Goal: Communication & Community: Answer question/provide support

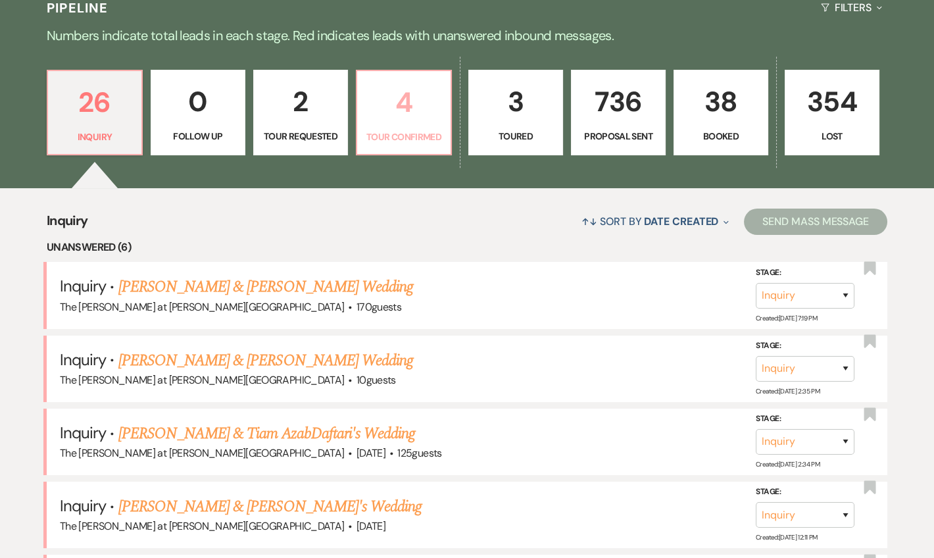
click at [410, 93] on p "4" at bounding box center [404, 102] width 78 height 44
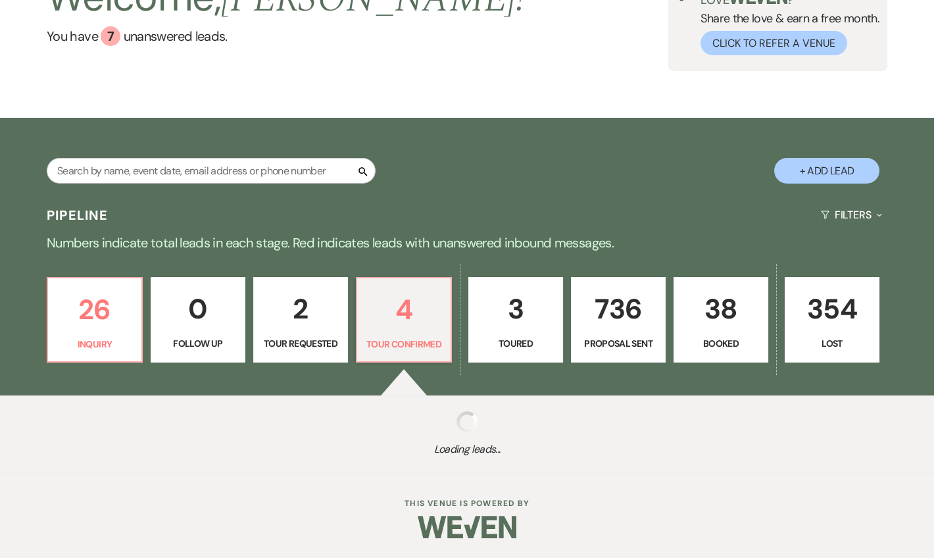
select select "4"
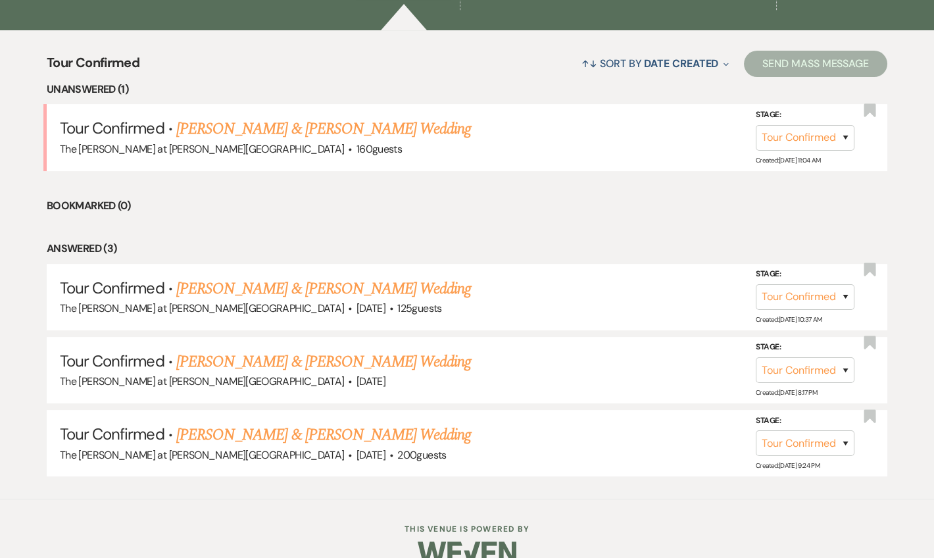
scroll to position [478, 0]
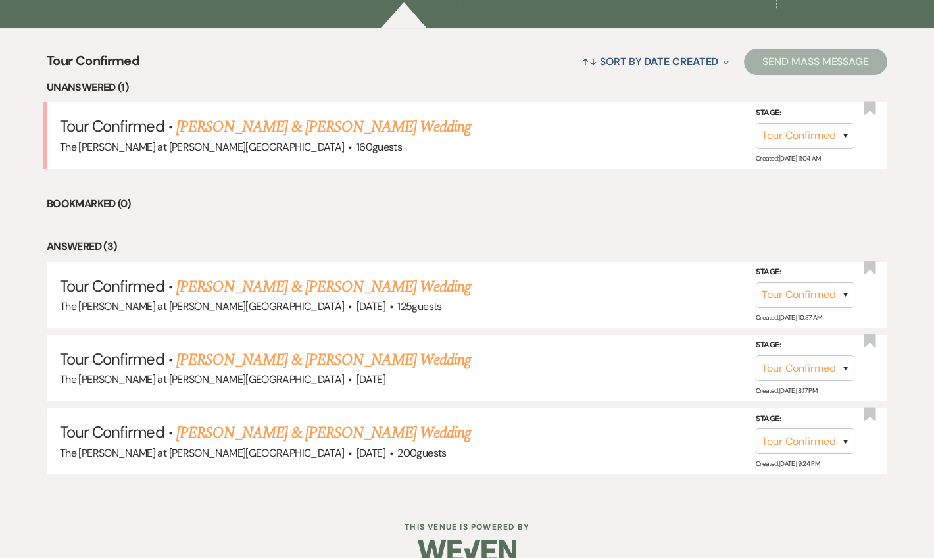
click at [266, 125] on link "Karlie Ashcroft & Cara Charles's Wedding" at bounding box center [323, 127] width 295 height 24
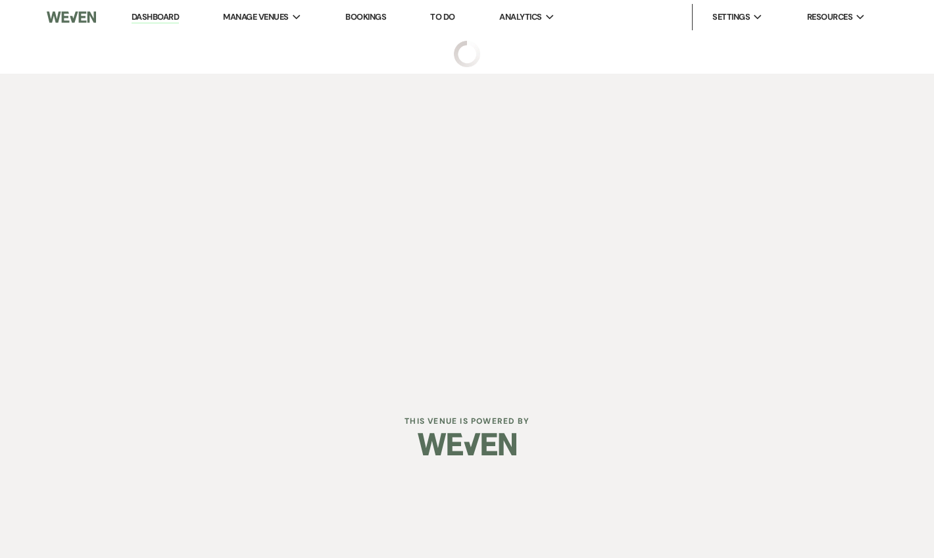
select select "4"
select select "17"
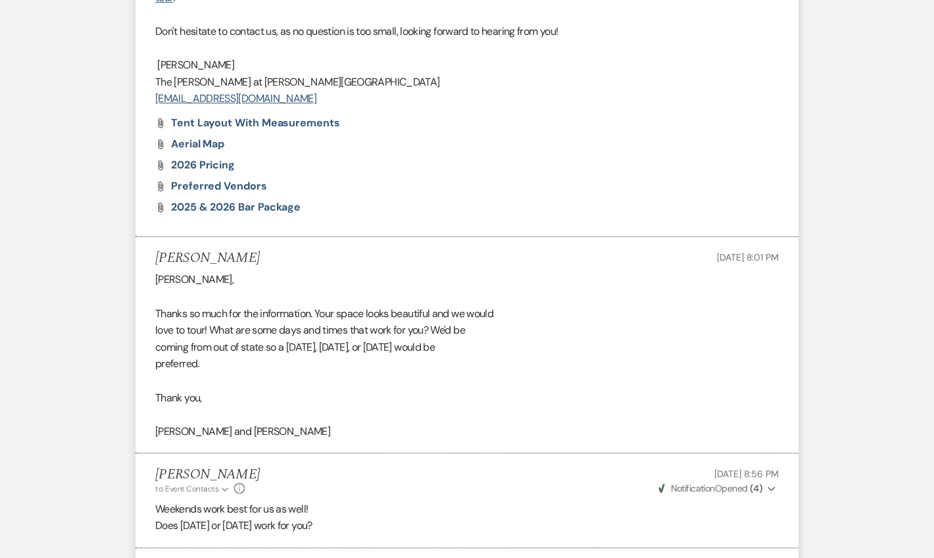
scroll to position [2882, 0]
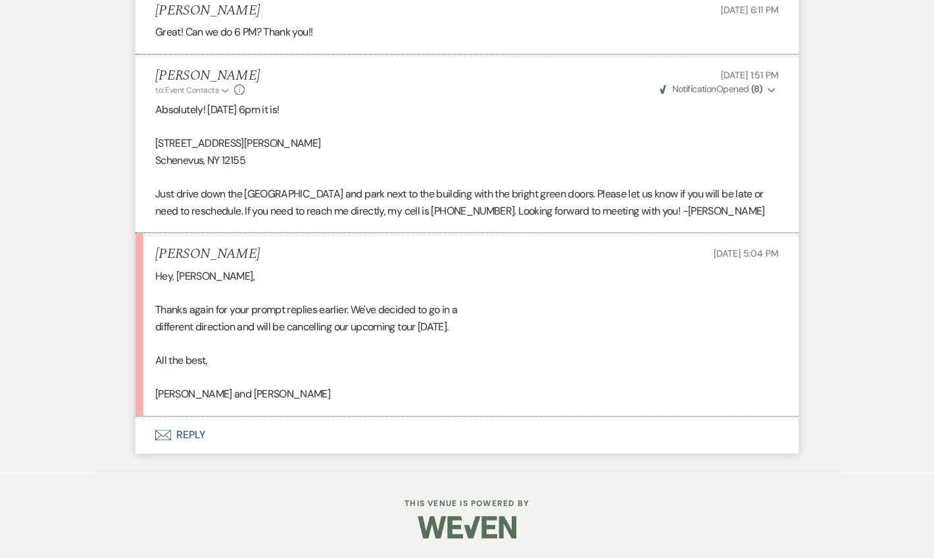
click at [197, 434] on button "Envelope Reply" at bounding box center [466, 434] width 663 height 37
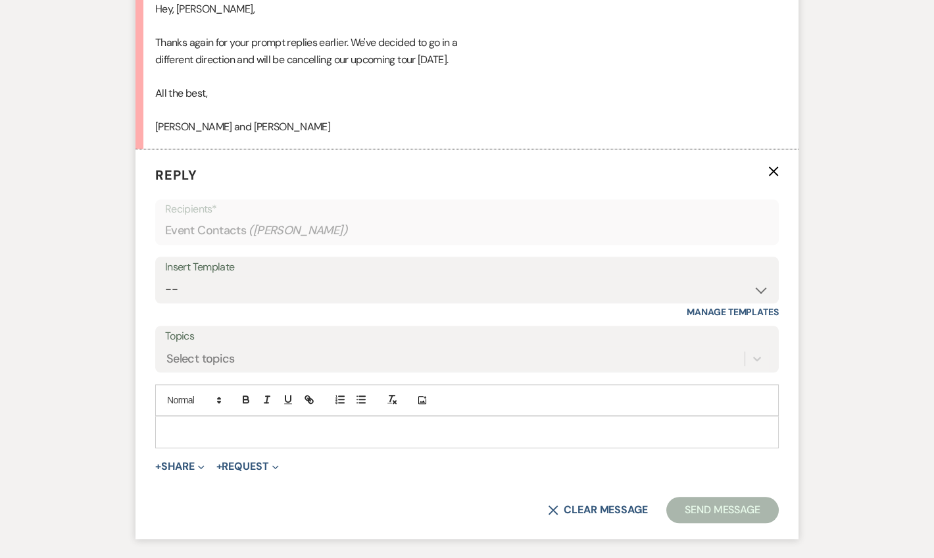
scroll to position [3133, 0]
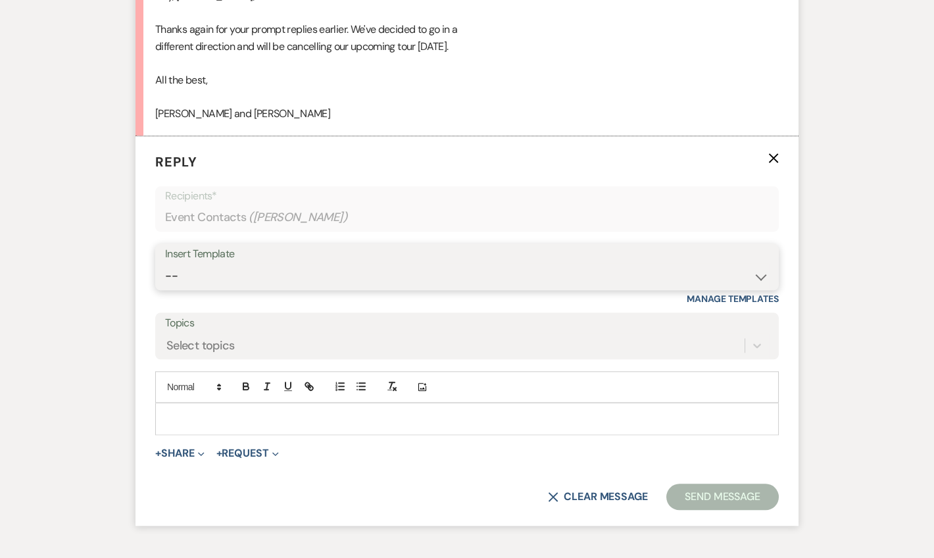
click at [216, 289] on select "-- Weven Planning Portal Introduction (Booked Events) Tour Request Response Fol…" at bounding box center [467, 276] width 604 height 26
select select "5441"
click at [165, 289] on select "-- Weven Planning Portal Introduction (Booked Events) Tour Request Response Fol…" at bounding box center [467, 276] width 604 height 26
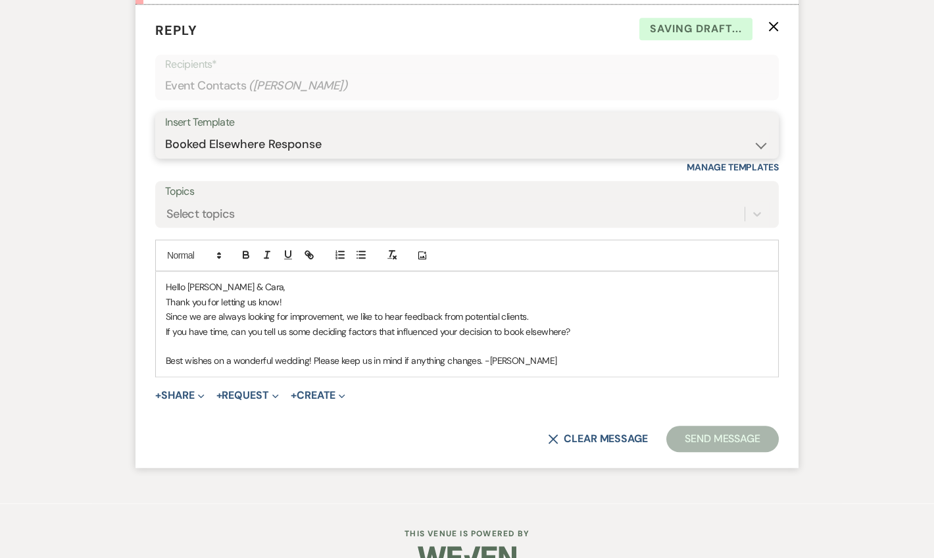
scroll to position [3293, 0]
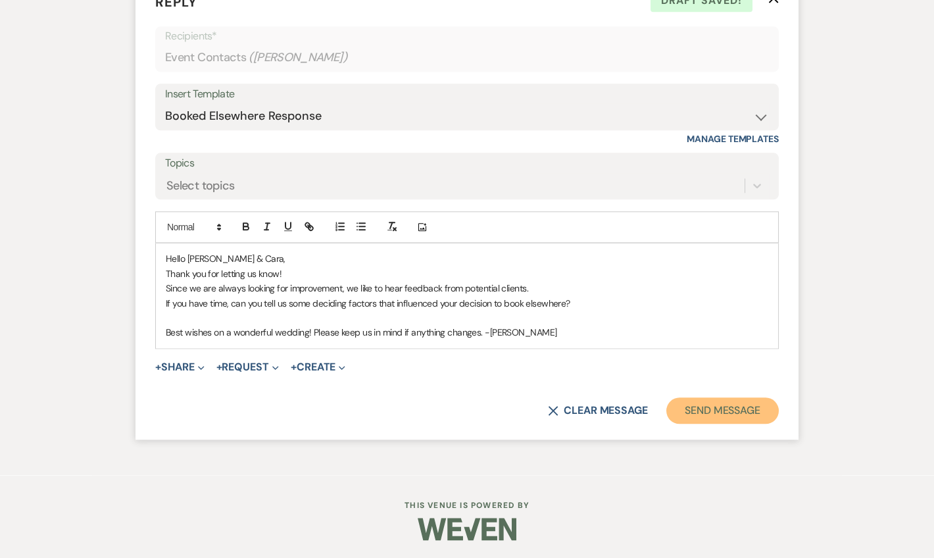
click at [707, 423] on button "Send Message" at bounding box center [722, 410] width 112 height 26
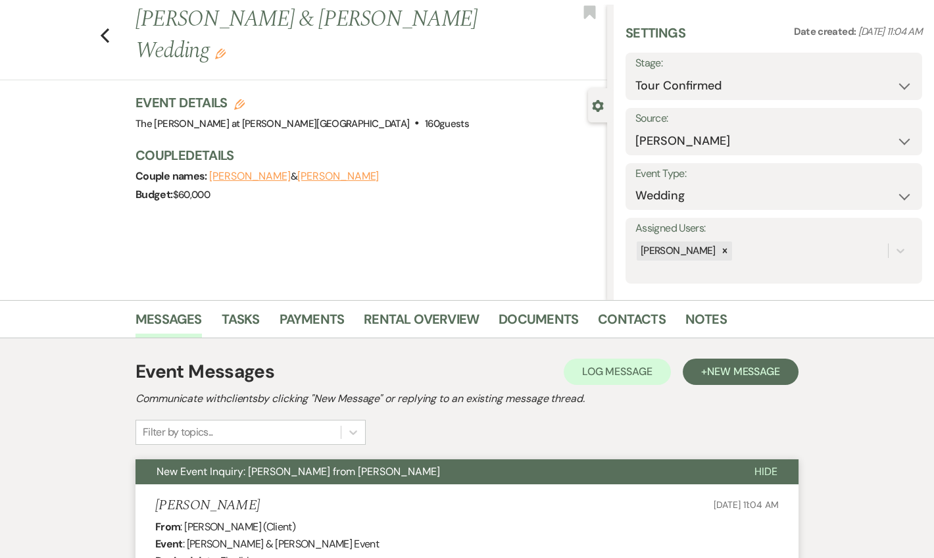
scroll to position [0, 0]
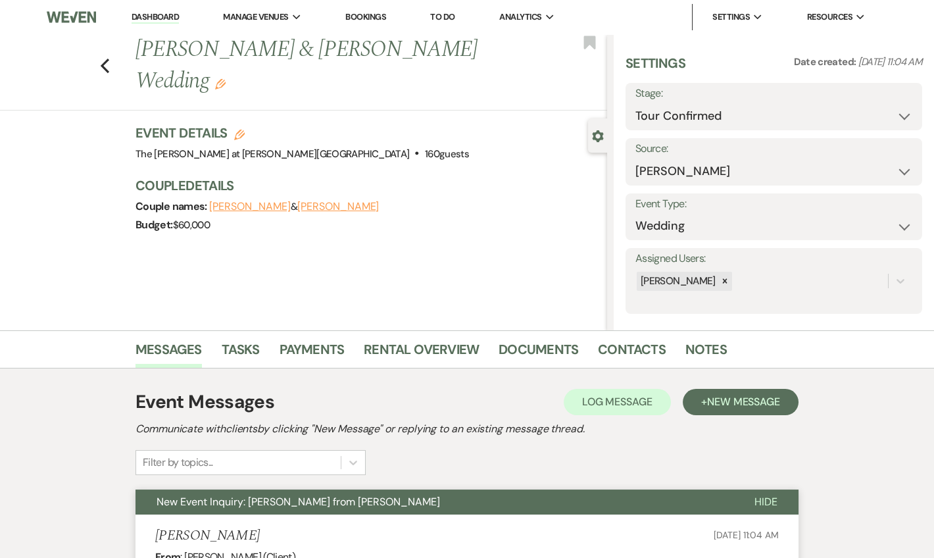
click at [794, 100] on label "Stage:" at bounding box center [773, 93] width 277 height 19
click at [790, 112] on select "Inquiry Follow Up Tour Requested Tour Confirmed Toured Proposal Sent Booked Lost" at bounding box center [773, 116] width 277 height 26
drag, startPoint x: 726, startPoint y: 294, endPoint x: 726, endPoint y: 240, distance: 53.9
click at [726, 292] on div "Assigned Users: Jackie Spano" at bounding box center [773, 281] width 297 height 66
click at [714, 126] on select "Inquiry Follow Up Tour Requested Tour Confirmed Toured Proposal Sent Booked Lost" at bounding box center [773, 116] width 277 height 26
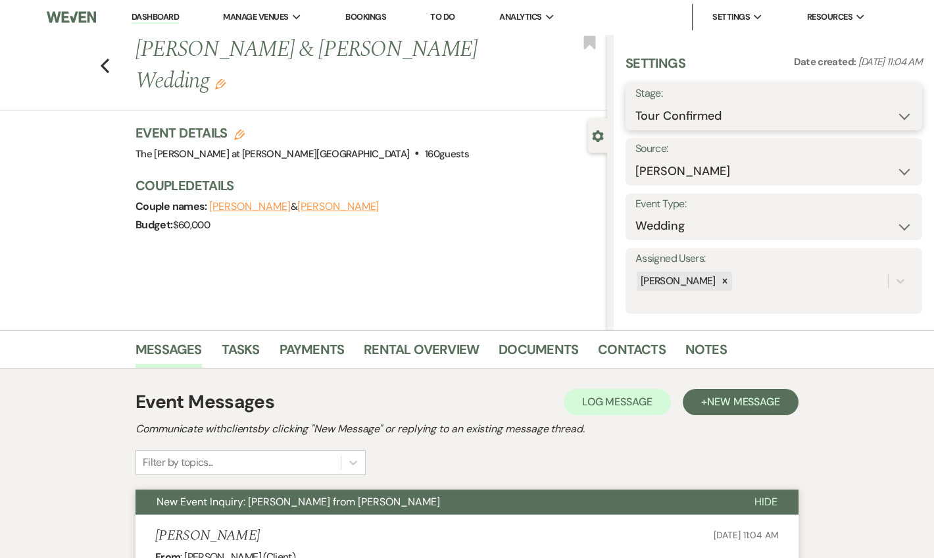
select select "8"
click at [635, 103] on select "Inquiry Follow Up Tour Requested Tour Confirmed Toured Proposal Sent Booked Lost" at bounding box center [773, 116] width 277 height 26
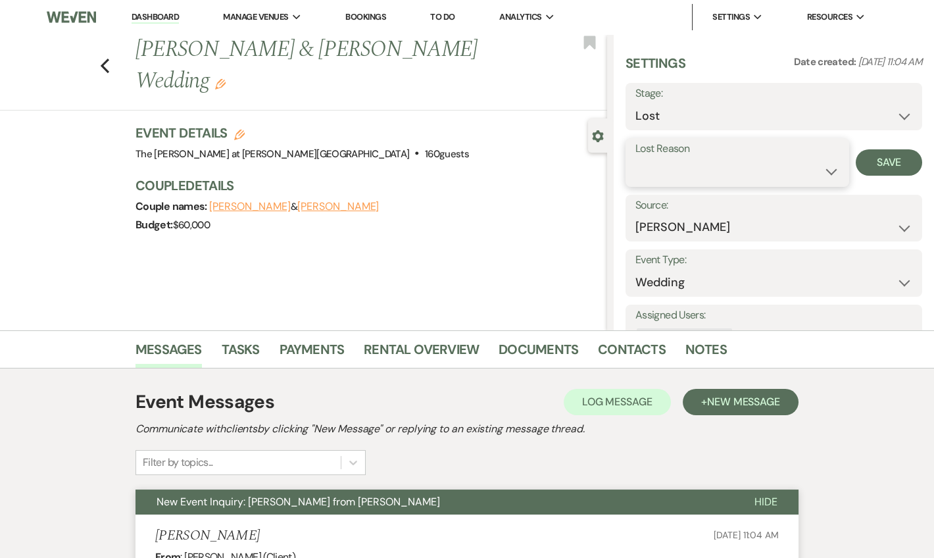
click at [681, 176] on select "Booked Elsewhere Budget Date Unavailable No Response Not a Good Match Capacity …" at bounding box center [737, 171] width 204 height 26
select select "6"
click at [635, 158] on select "Booked Elsewhere Budget Date Unavailable No Response Not a Good Match Capacity …" at bounding box center [737, 171] width 204 height 26
click at [881, 151] on button "Save" at bounding box center [888, 162] width 66 height 26
click at [163, 18] on link "Dashboard" at bounding box center [154, 17] width 47 height 12
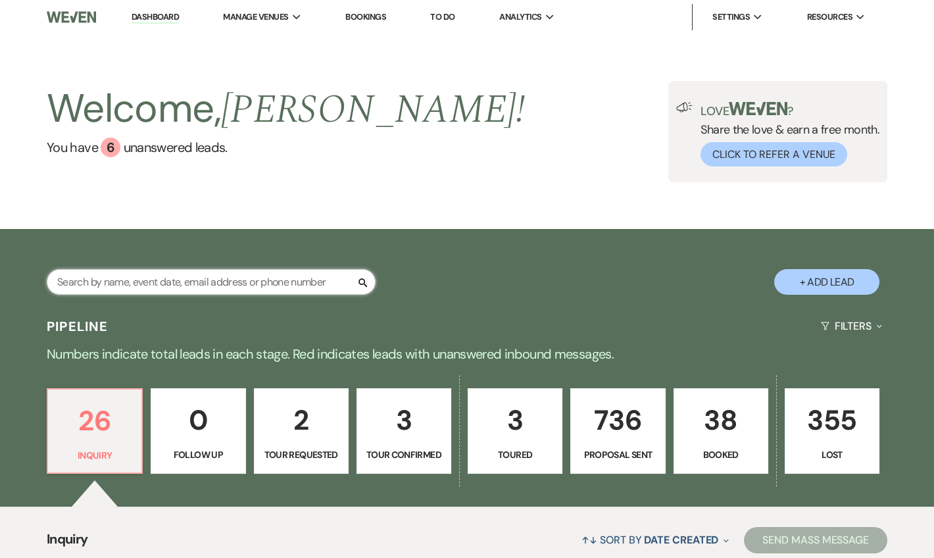
click at [228, 285] on input "text" at bounding box center [211, 282] width 329 height 26
type input "madd"
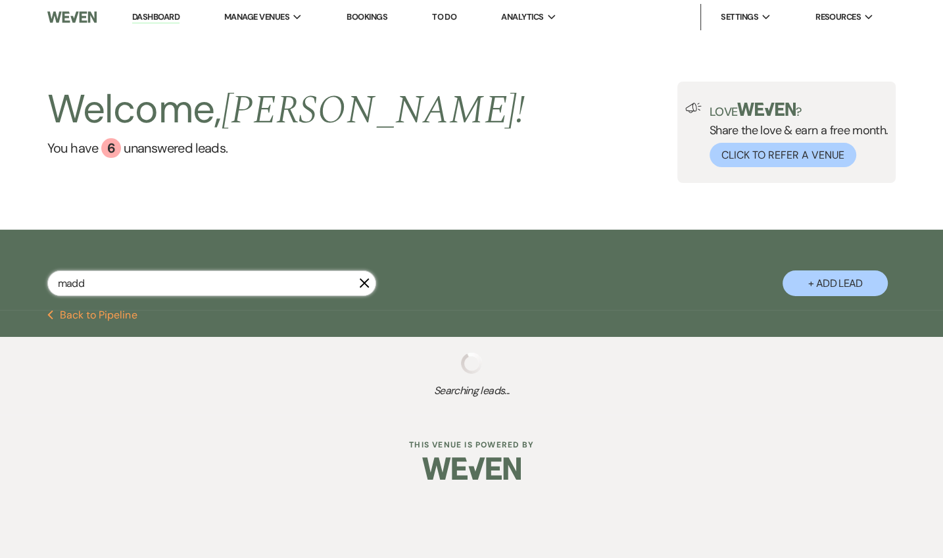
select select "6"
select select "8"
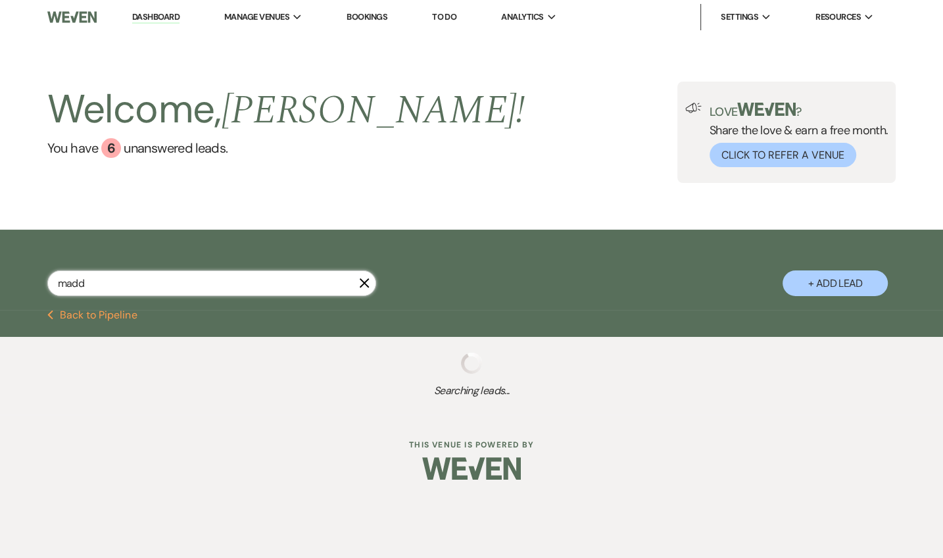
select select "5"
select select "6"
select select "8"
select select "6"
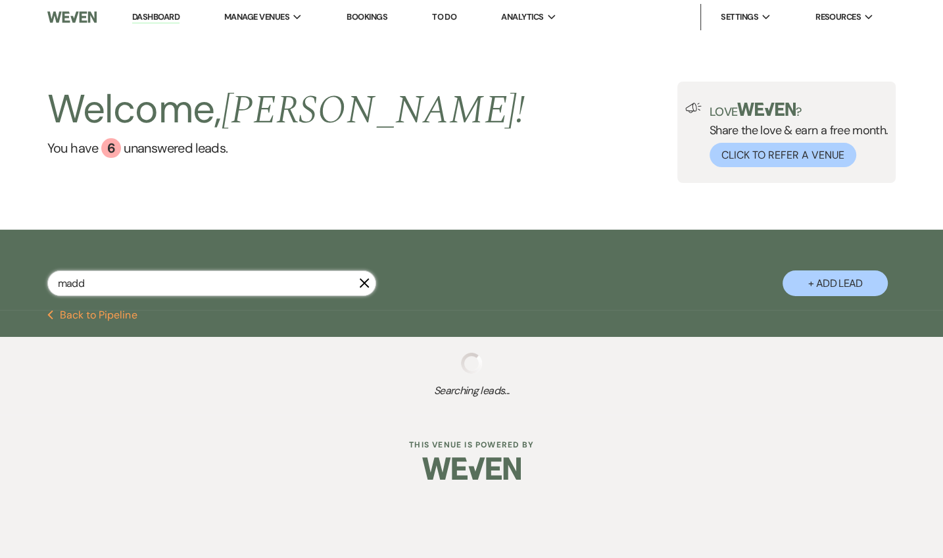
select select "6"
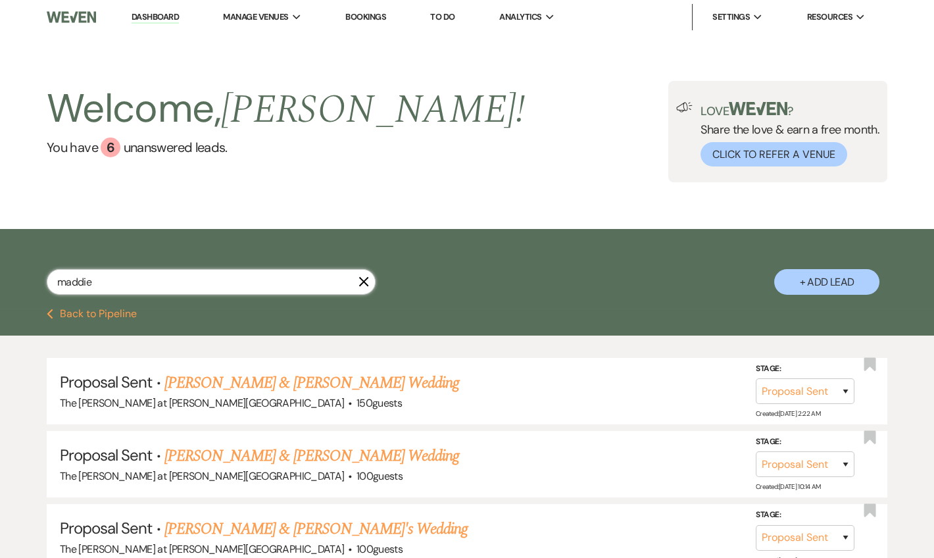
type input "maddie"
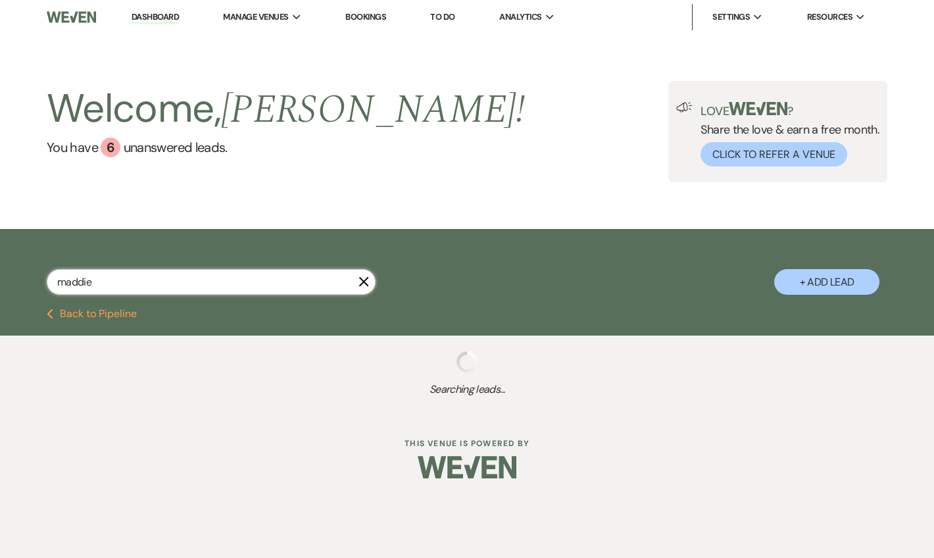
select select "6"
select select "8"
select select "5"
select select "6"
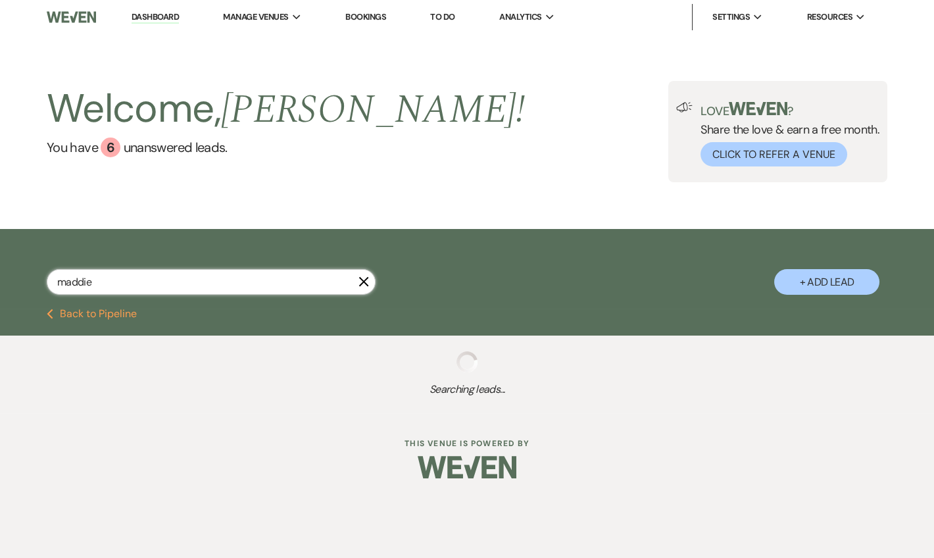
select select "8"
select select "6"
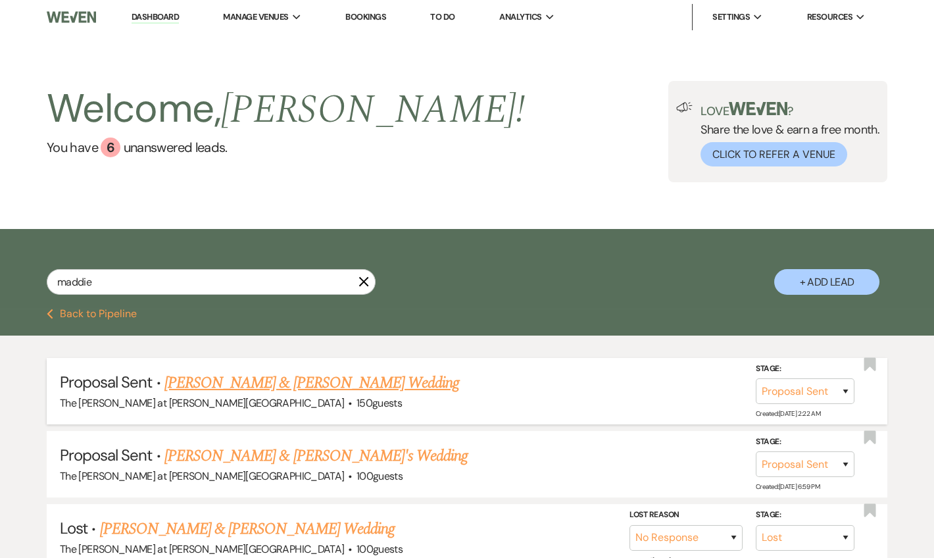
click at [299, 384] on link "Justin Fenical & Maddie Costantino's Wedding" at bounding box center [311, 383] width 295 height 24
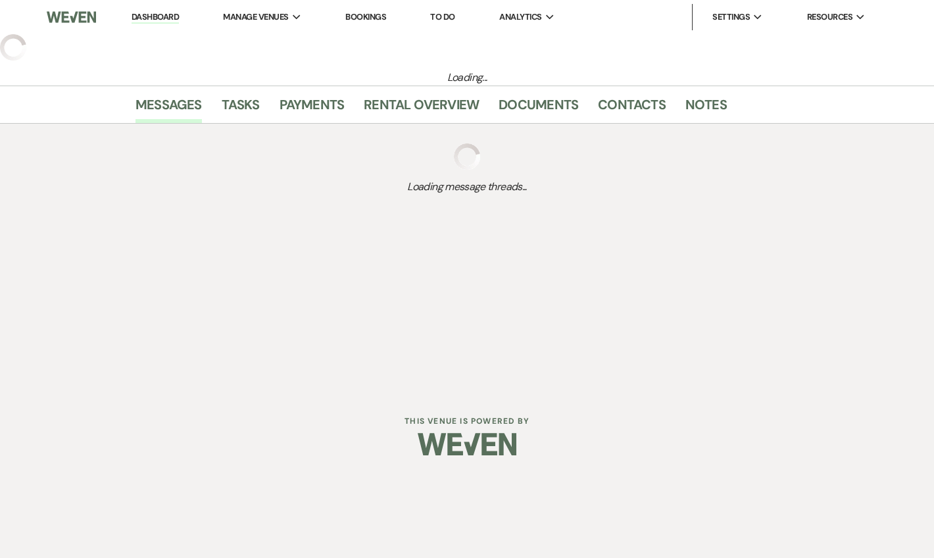
select select "6"
select select "17"
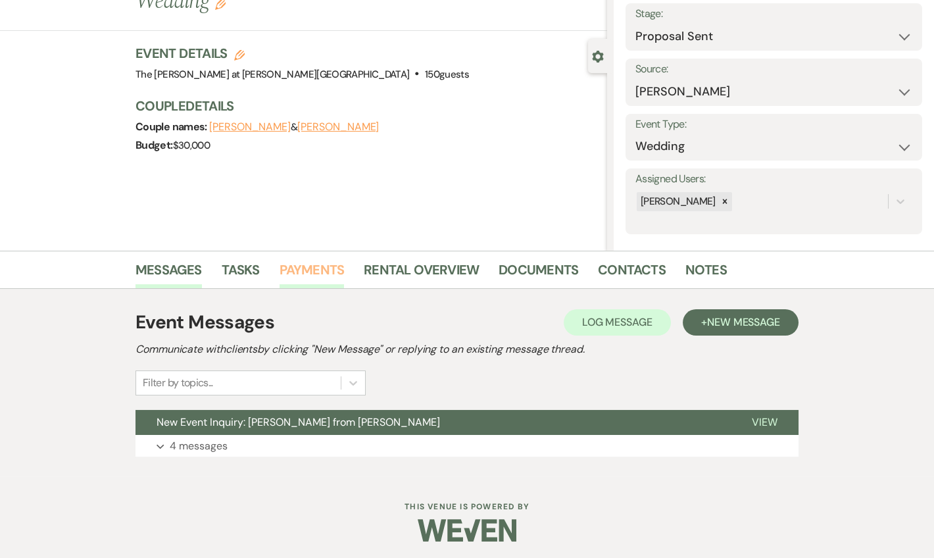
scroll to position [82, 0]
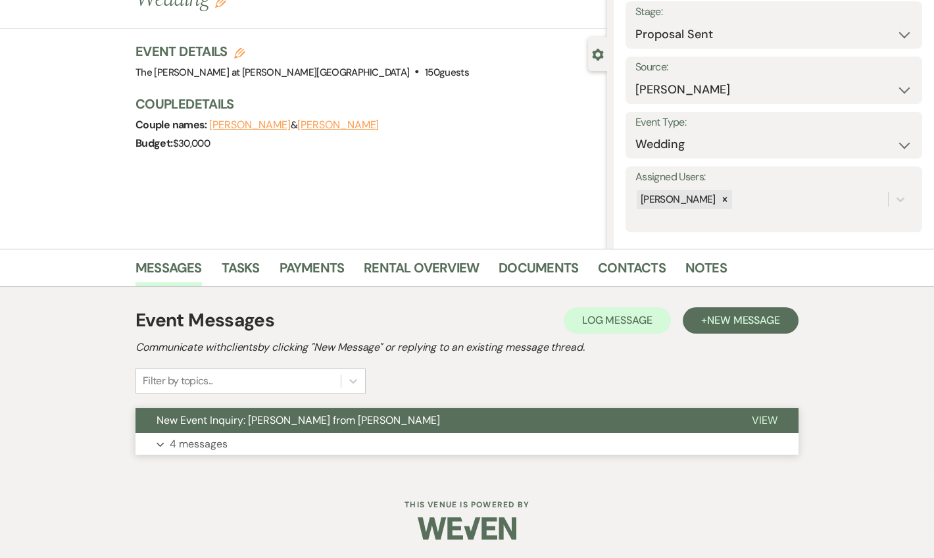
click at [210, 442] on p "4 messages" at bounding box center [199, 443] width 58 height 17
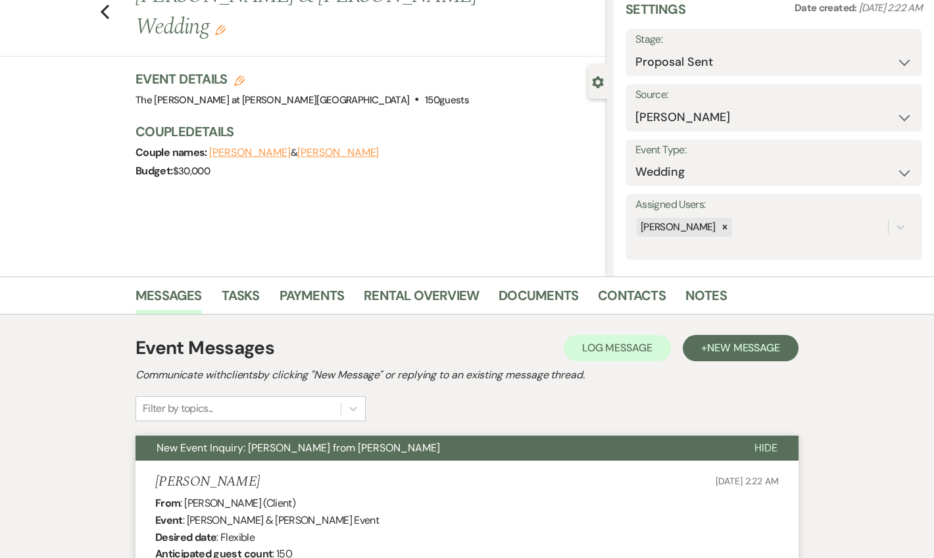
scroll to position [28, 0]
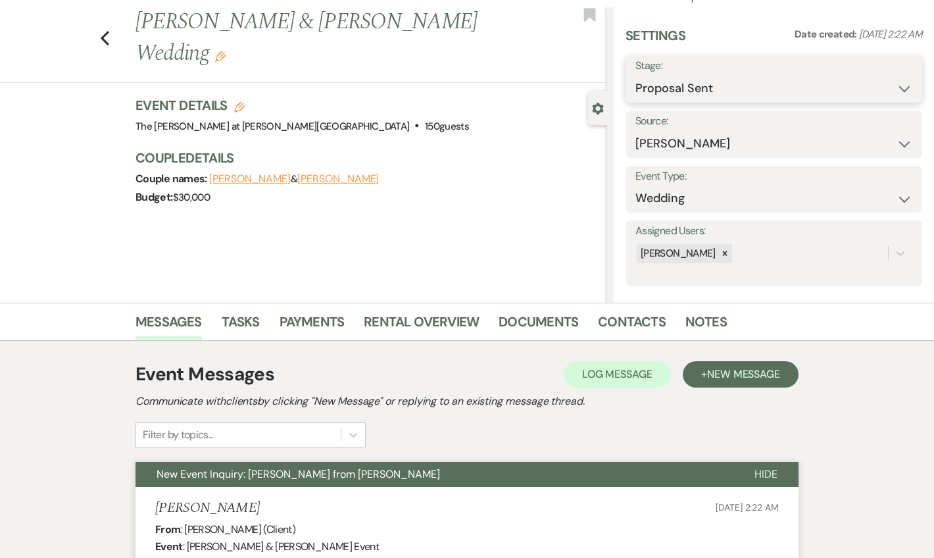
drag, startPoint x: 831, startPoint y: 82, endPoint x: 832, endPoint y: 91, distance: 9.3
click at [830, 83] on select "Inquiry Follow Up Tour Requested Tour Confirmed Toured Proposal Sent Booked Lost" at bounding box center [773, 89] width 277 height 26
select select "8"
click at [635, 76] on select "Inquiry Follow Up Tour Requested Tour Confirmed Toured Proposal Sent Booked Lost" at bounding box center [773, 89] width 277 height 26
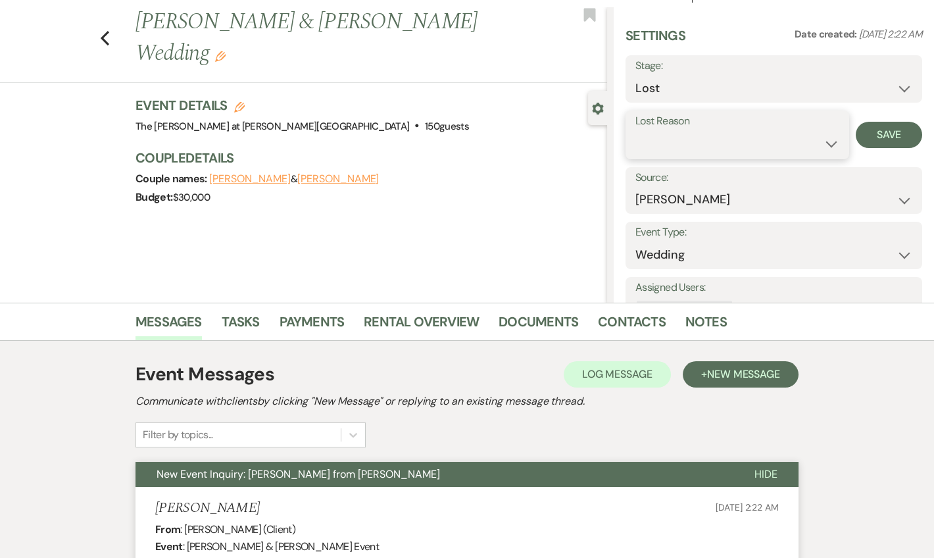
click at [677, 138] on select "Booked Elsewhere Budget Date Unavailable No Response Not a Good Match Capacity …" at bounding box center [737, 144] width 204 height 26
select select "5"
click at [635, 131] on select "Booked Elsewhere Budget Date Unavailable No Response Not a Good Match Capacity …" at bounding box center [737, 144] width 204 height 26
click at [872, 138] on button "Save" at bounding box center [888, 135] width 66 height 26
click at [109, 34] on use "button" at bounding box center [105, 38] width 9 height 14
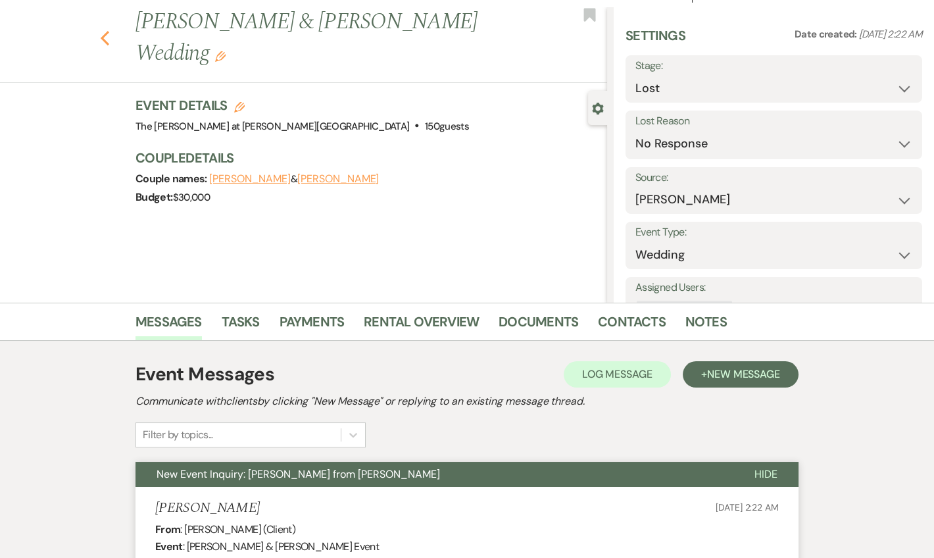
select select "8"
select select "5"
select select "6"
select select "8"
select select "5"
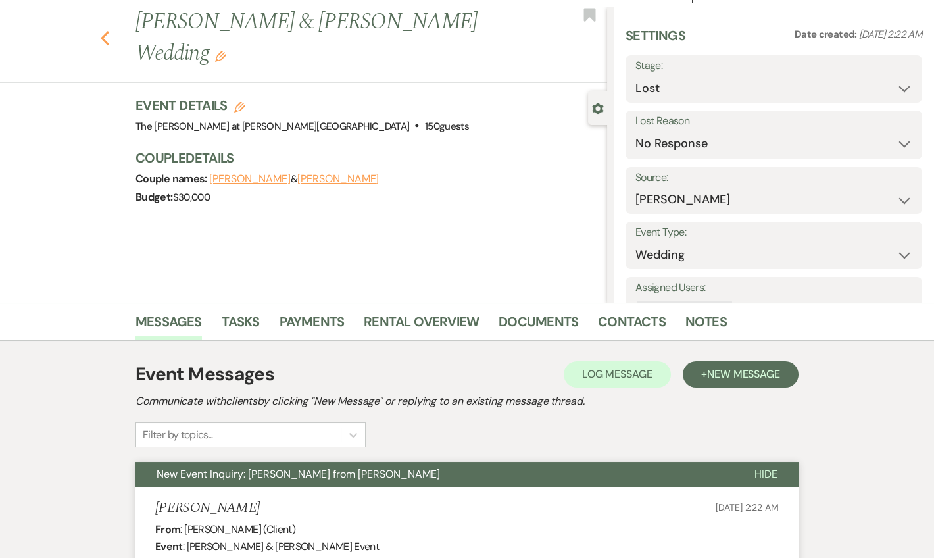
select select "6"
select select "8"
select select "6"
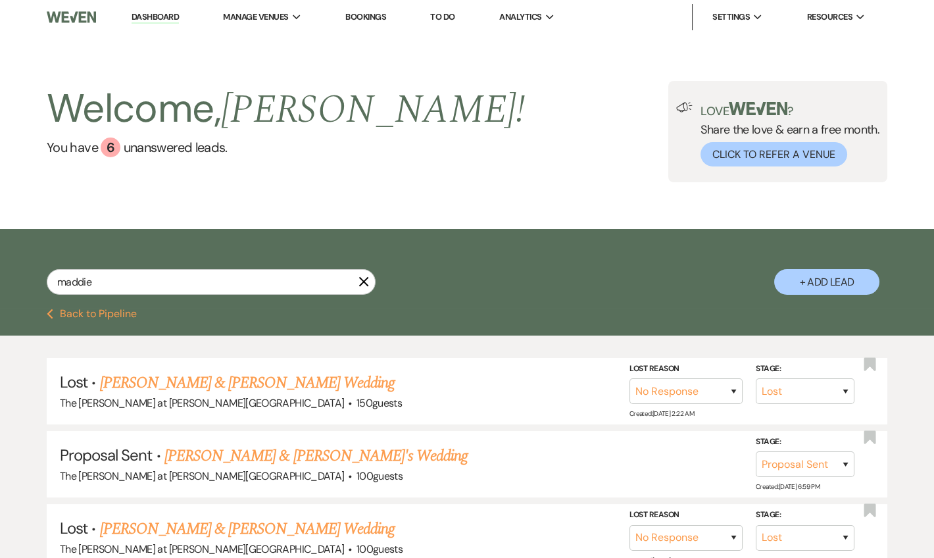
click at [165, 18] on link "Dashboard" at bounding box center [154, 17] width 47 height 12
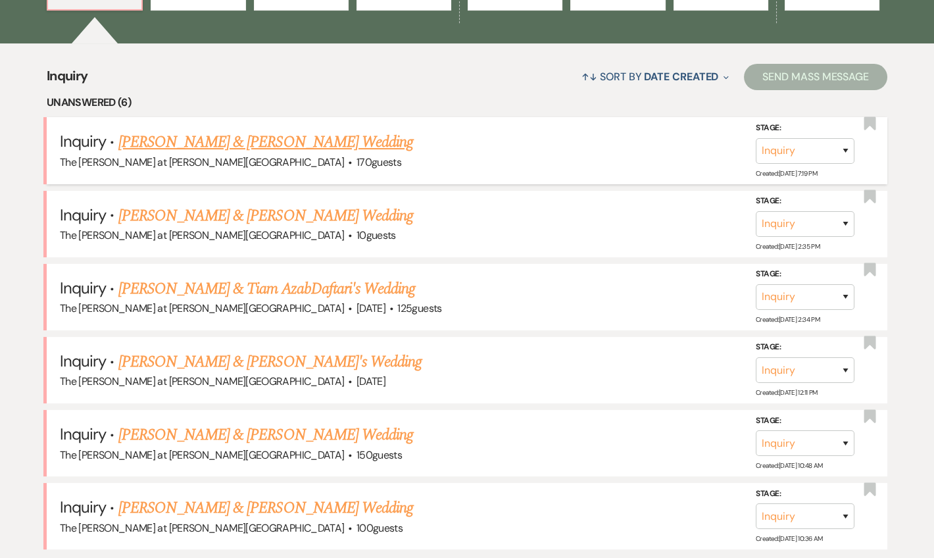
scroll to position [478, 0]
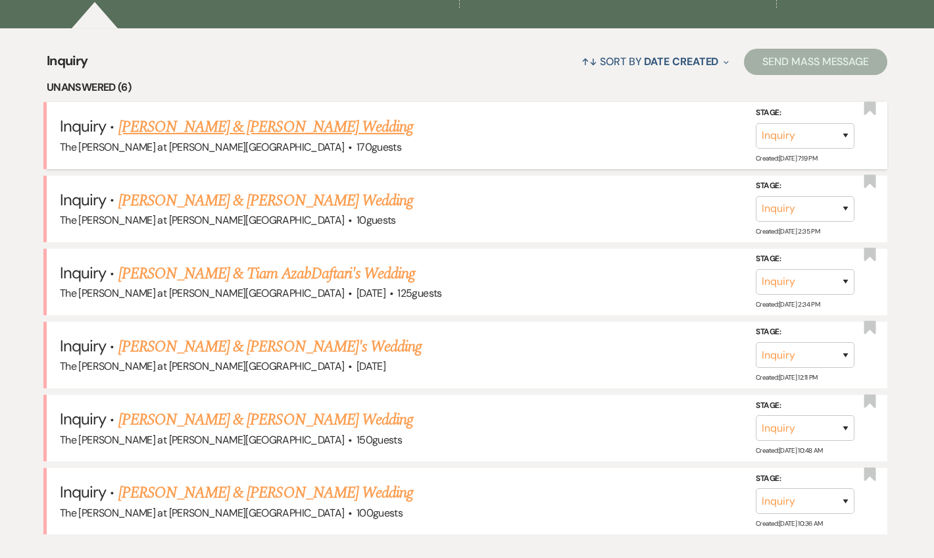
click at [258, 134] on link "[PERSON_NAME] & [PERSON_NAME] Wedding" at bounding box center [265, 127] width 295 height 24
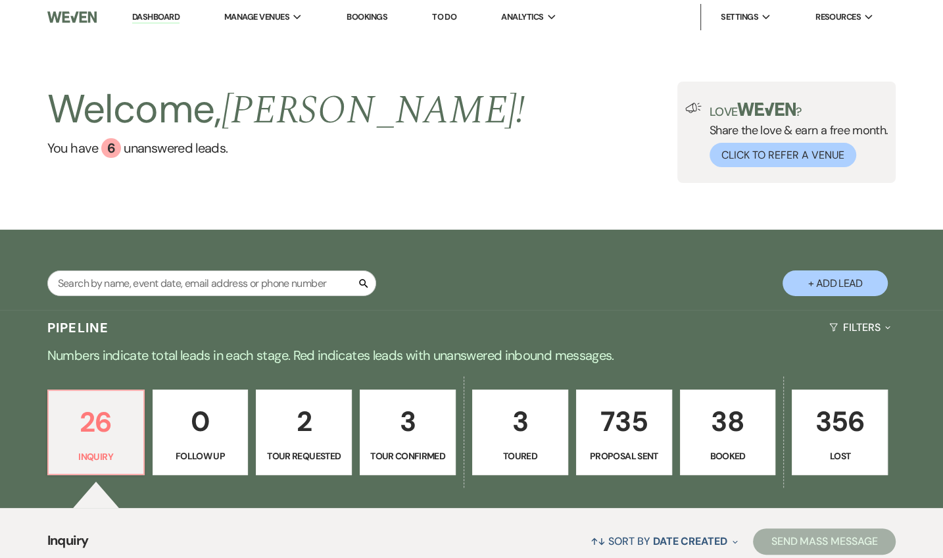
select select "17"
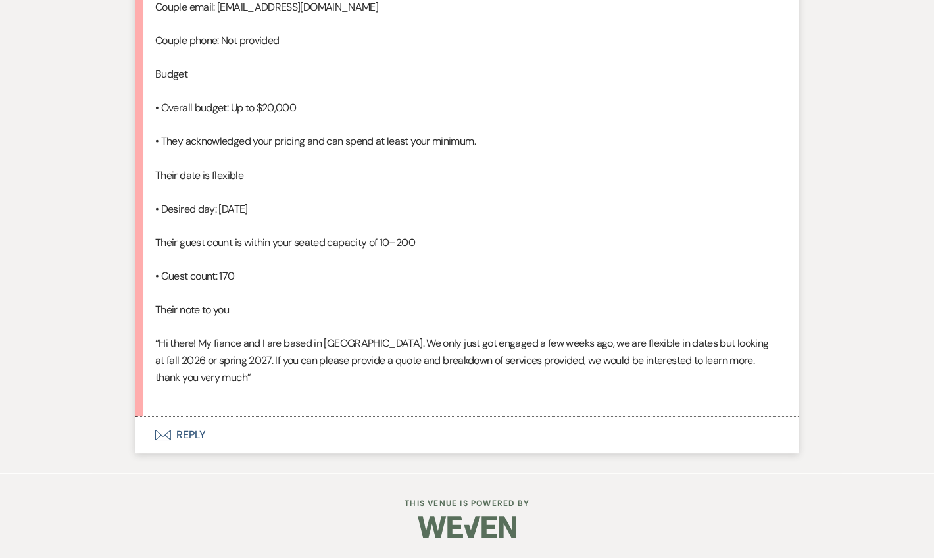
scroll to position [1003, 0]
click at [186, 434] on button "Envelope Reply" at bounding box center [466, 434] width 663 height 37
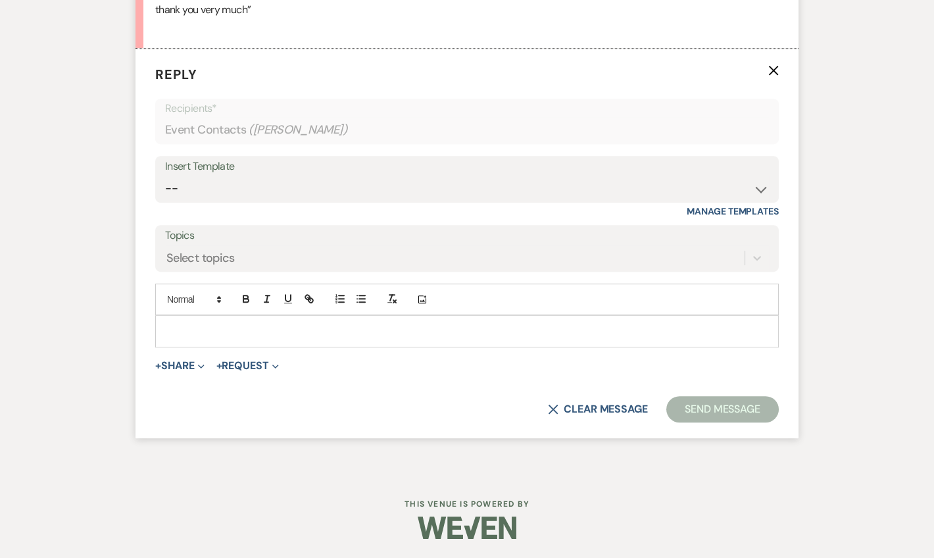
scroll to position [1335, 0]
drag, startPoint x: 248, startPoint y: 226, endPoint x: 255, endPoint y: 237, distance: 13.3
click at [248, 201] on select "-- Weven Planning Portal Introduction (Booked Events) Tour Request Response Fol…" at bounding box center [467, 188] width 604 height 26
select select "4367"
click at [165, 201] on select "-- Weven Planning Portal Introduction (Booked Events) Tour Request Response Fol…" at bounding box center [467, 188] width 604 height 26
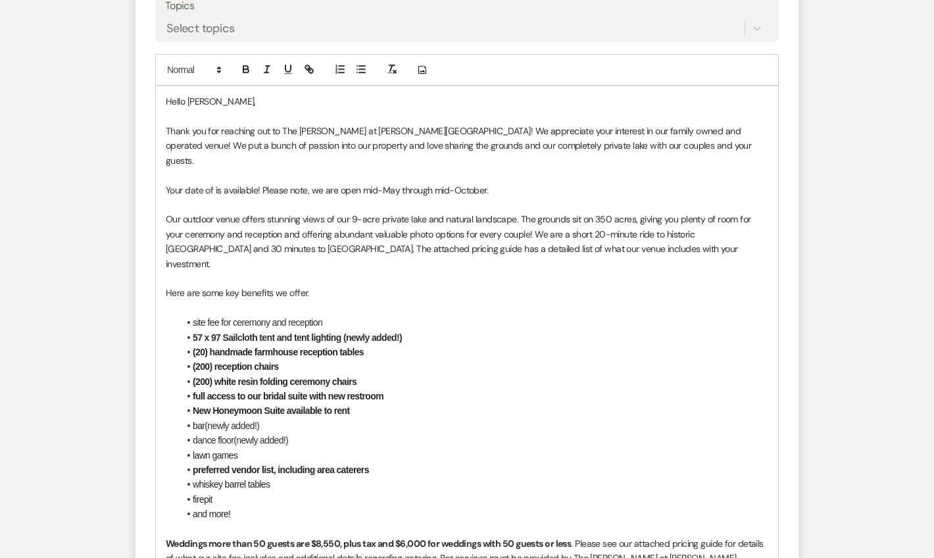
scroll to position [1574, 0]
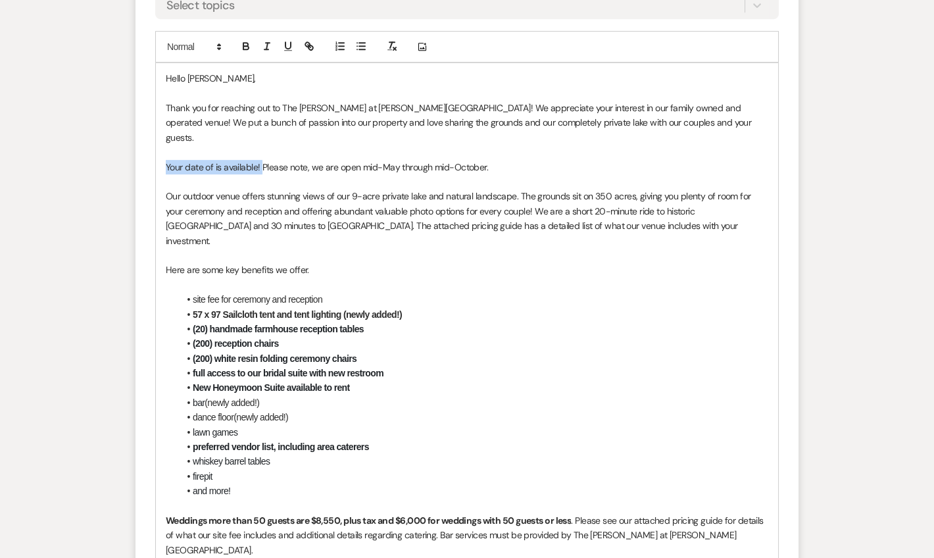
drag, startPoint x: 260, startPoint y: 196, endPoint x: 145, endPoint y: 199, distance: 115.1
click at [141, 204] on form "Reply X Saving draft... Recipients* Event Contacts ( Kayla Garry ) Insert Templ…" at bounding box center [466, 360] width 663 height 1128
click at [425, 174] on p "Please note, we are open mid-May through mid-October." at bounding box center [467, 167] width 602 height 14
click at [426, 174] on p "Please note, we are open mid-May through mid-October." at bounding box center [467, 167] width 602 height 14
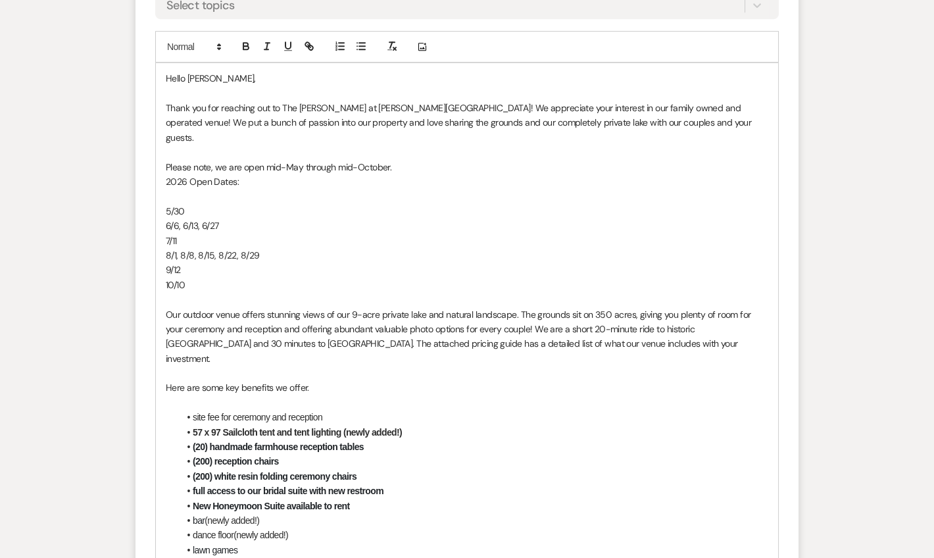
click at [189, 189] on p "2026 Open Dates:" at bounding box center [467, 181] width 602 height 14
click at [202, 203] on p at bounding box center [467, 196] width 602 height 14
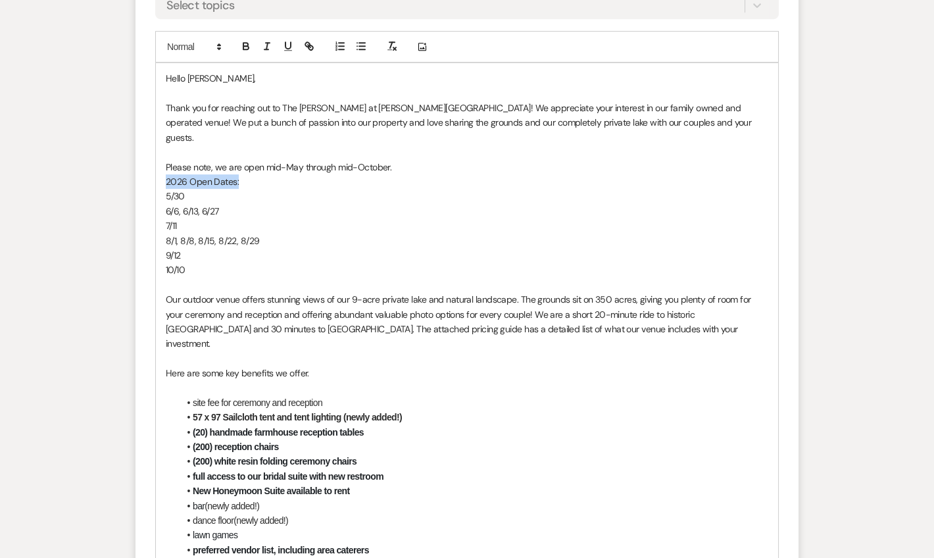
drag, startPoint x: 234, startPoint y: 214, endPoint x: 164, endPoint y: 214, distance: 70.4
click at [164, 214] on div "Hello Kayla, Thank you for reaching out to The Rosemary at Spano Lake! We appre…" at bounding box center [467, 446] width 622 height 767
click at [241, 52] on icon "button" at bounding box center [246, 46] width 12 height 12
click at [306, 218] on p "6/6, 6/13, 6/27" at bounding box center [467, 211] width 602 height 14
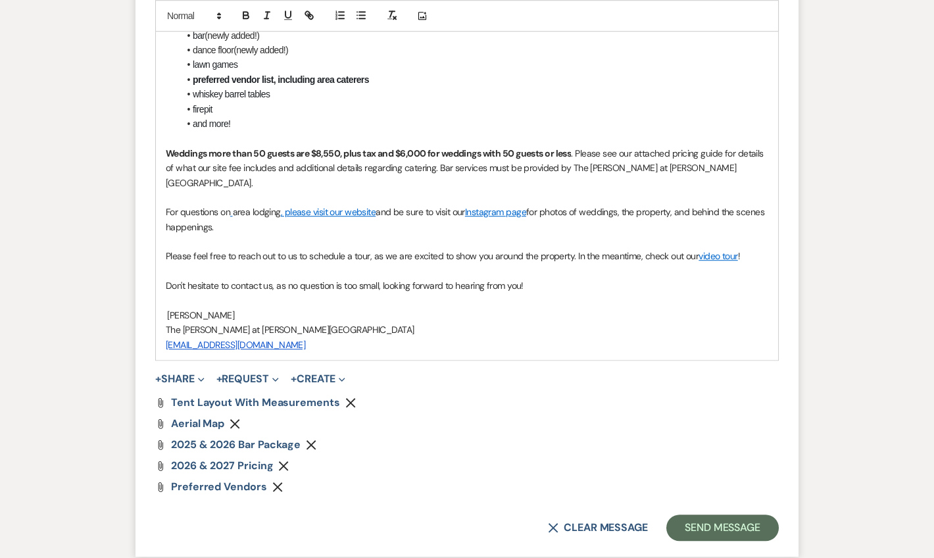
scroll to position [2052, 0]
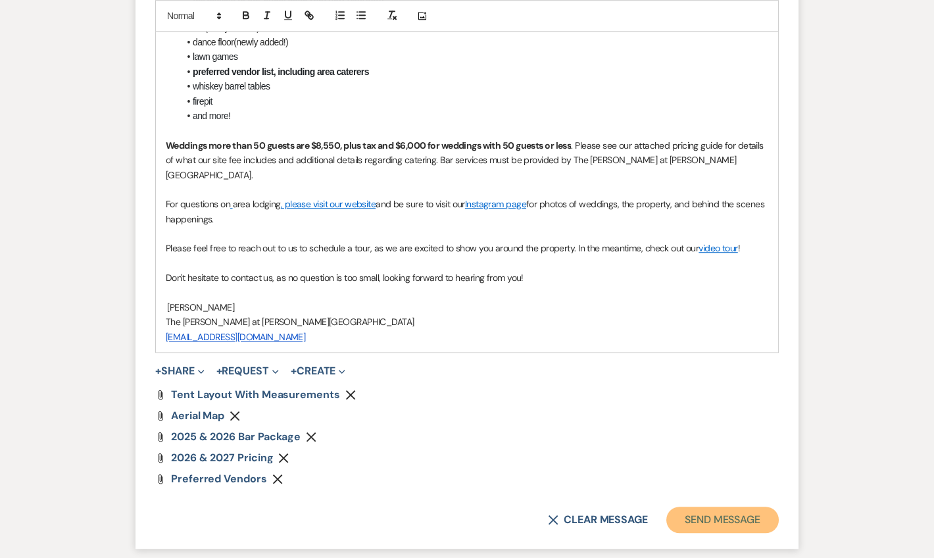
click at [686, 523] on button "Send Message" at bounding box center [722, 519] width 112 height 26
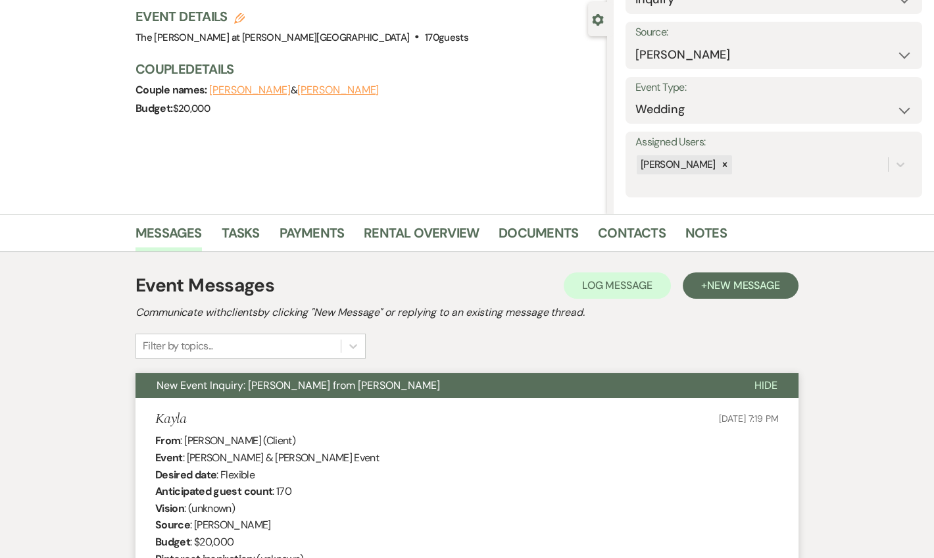
scroll to position [0, 0]
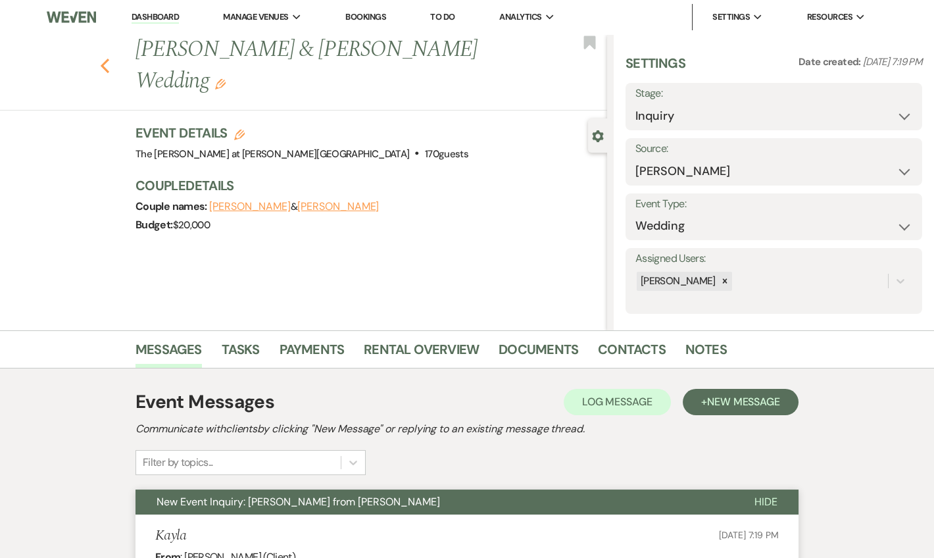
click at [110, 58] on icon "Previous" at bounding box center [105, 66] width 10 height 16
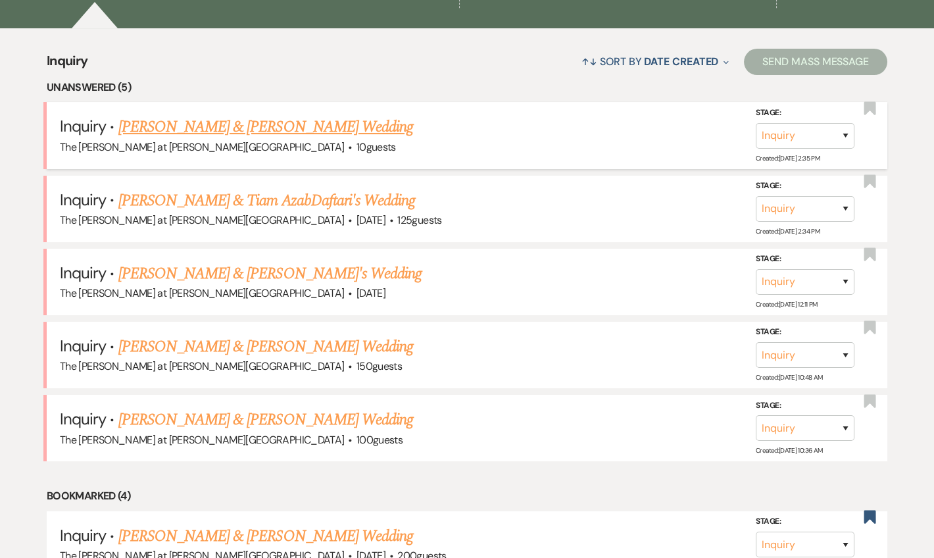
click at [220, 128] on link "[PERSON_NAME] & [PERSON_NAME] Wedding" at bounding box center [265, 127] width 295 height 24
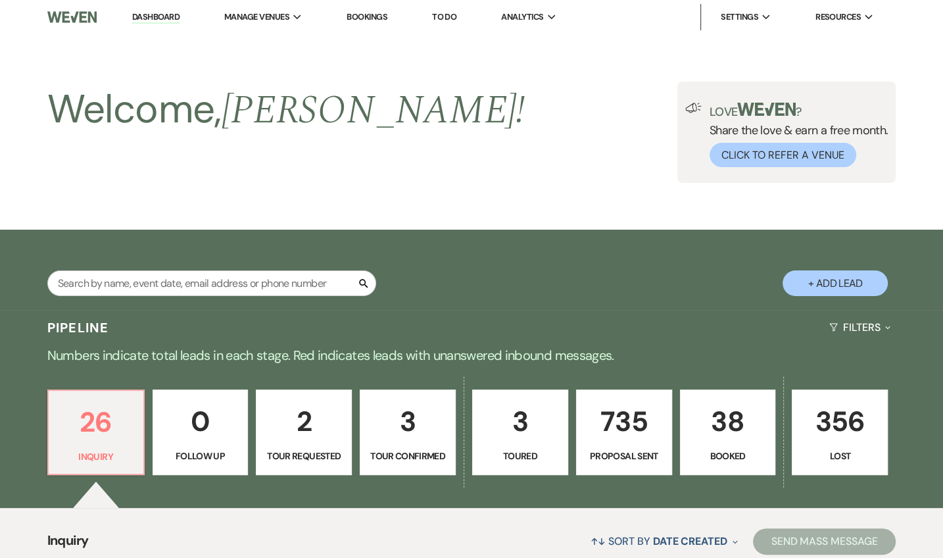
select select "17"
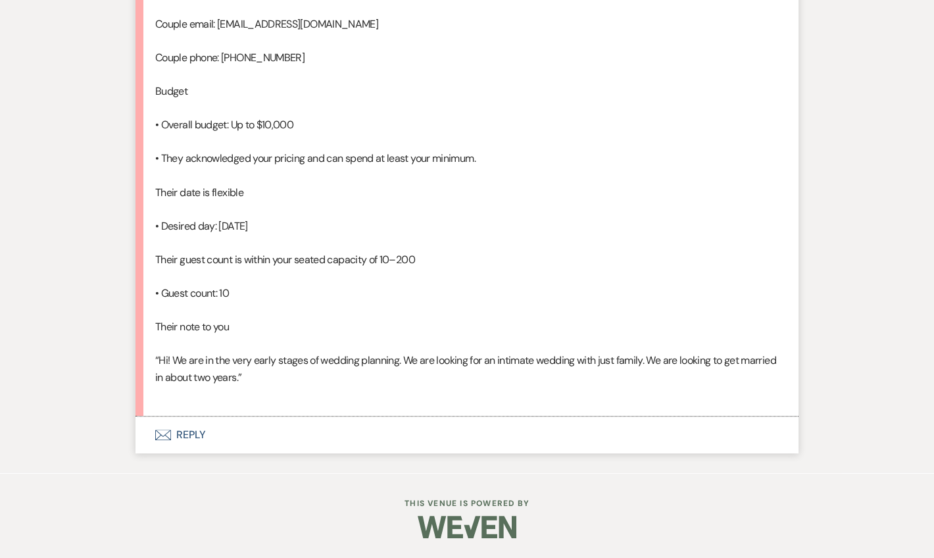
scroll to position [1003, 0]
click at [190, 434] on button "Envelope Reply" at bounding box center [466, 434] width 663 height 37
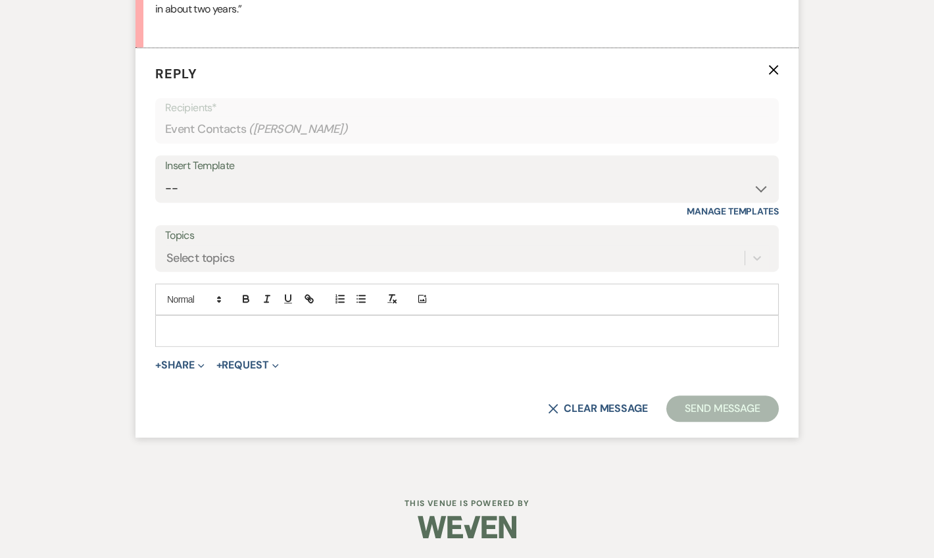
scroll to position [1335, 0]
click at [194, 201] on select "-- Weven Planning Portal Introduction (Booked Events) Tour Request Response Fol…" at bounding box center [467, 189] width 604 height 26
select select "4367"
click at [165, 201] on select "-- Weven Planning Portal Introduction (Booked Events) Tour Request Response Fol…" at bounding box center [467, 189] width 604 height 26
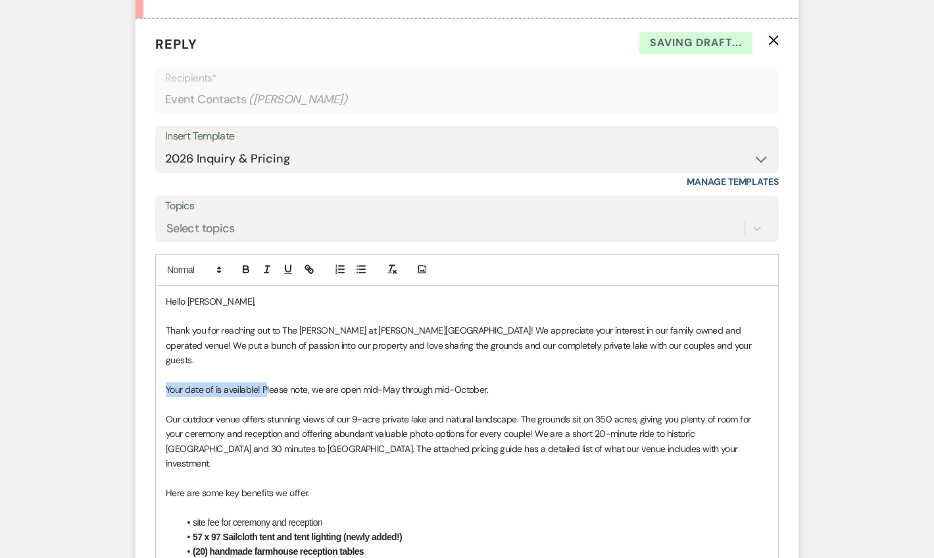
drag, startPoint x: 263, startPoint y: 438, endPoint x: 147, endPoint y: 437, distance: 115.7
click at [421, 396] on p "Please note, we are open mid-May through mid-October." at bounding box center [467, 389] width 602 height 14
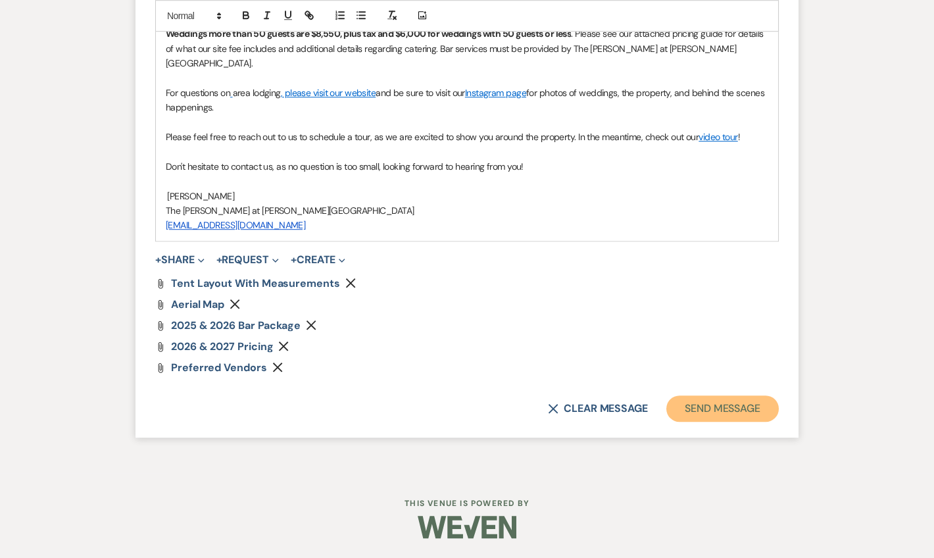
drag, startPoint x: 716, startPoint y: 429, endPoint x: 756, endPoint y: 416, distance: 42.4
click at [717, 421] on button "Send Message" at bounding box center [722, 408] width 112 height 26
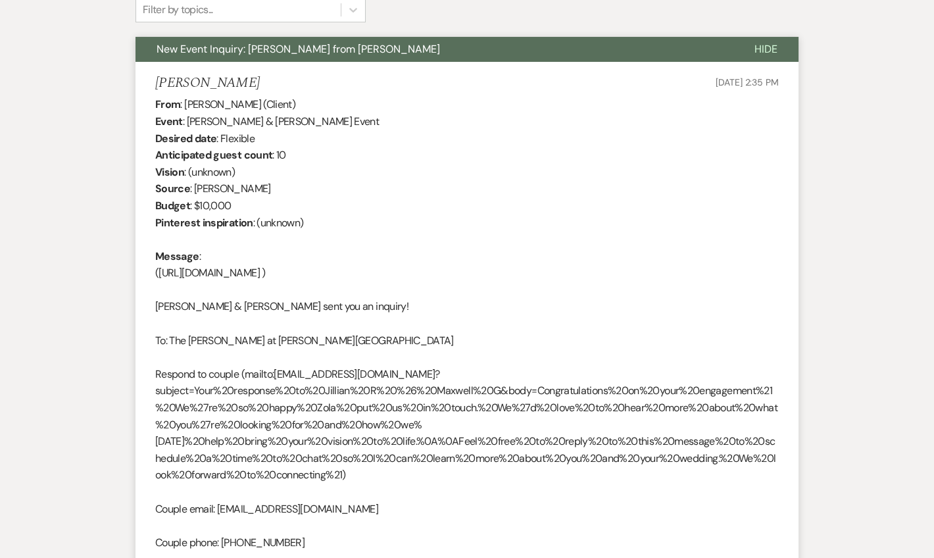
scroll to position [0, 0]
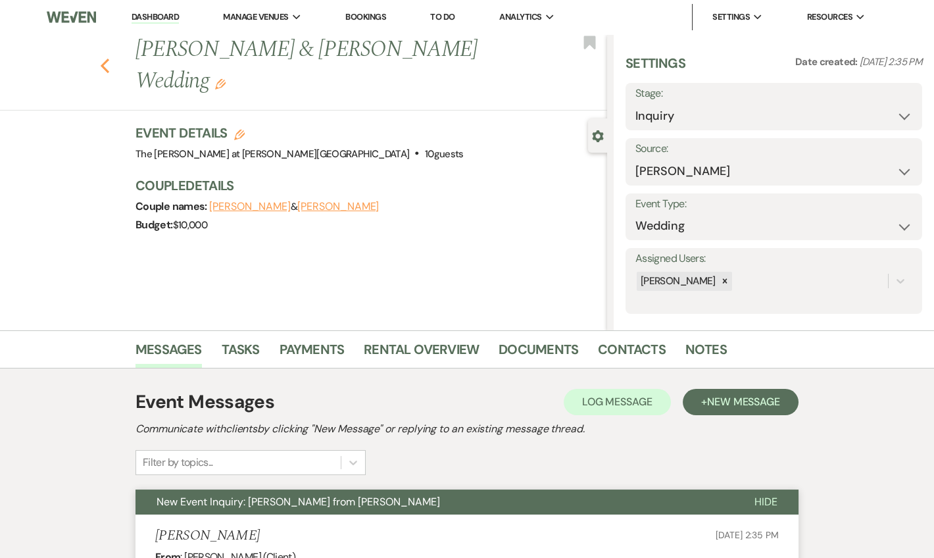
click at [110, 58] on icon "Previous" at bounding box center [105, 66] width 10 height 16
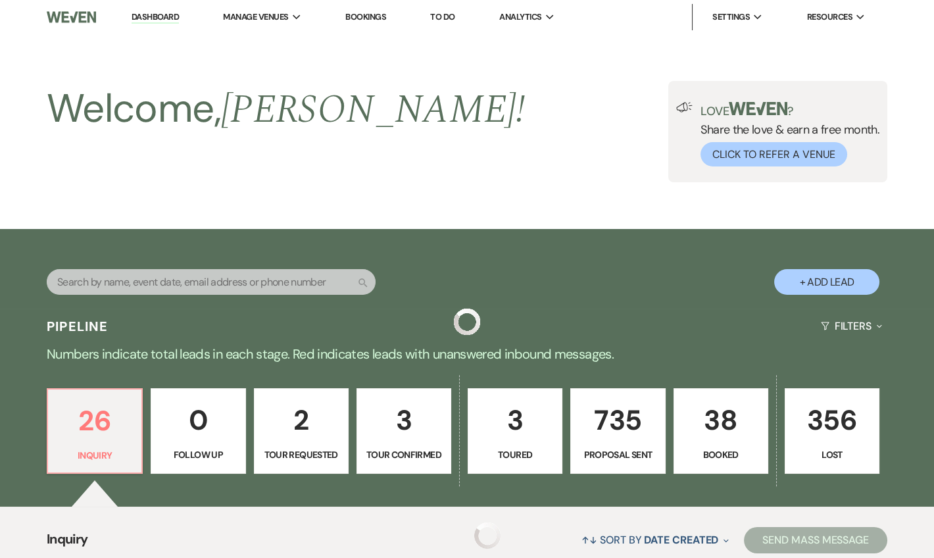
scroll to position [478, 0]
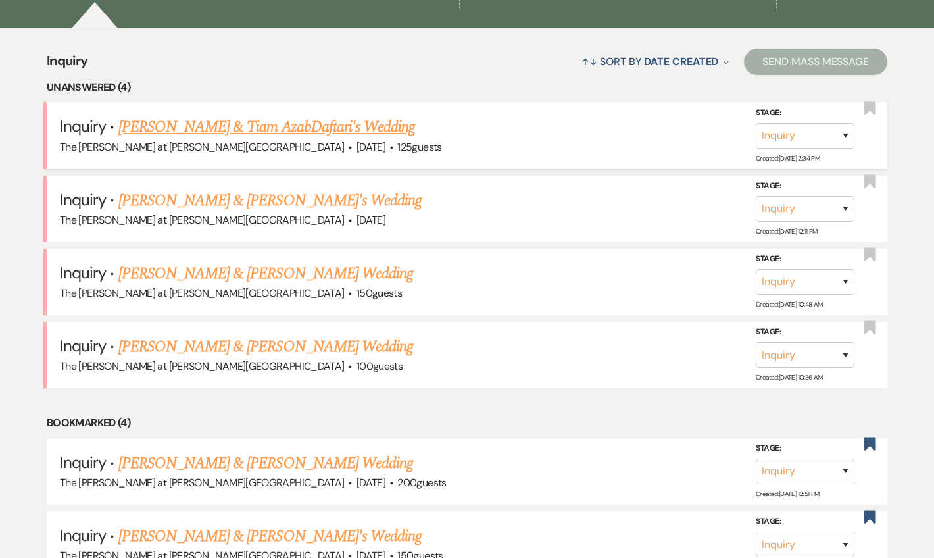
click at [171, 119] on link "[PERSON_NAME] & Tiam AzabDaftari's Wedding" at bounding box center [266, 127] width 297 height 24
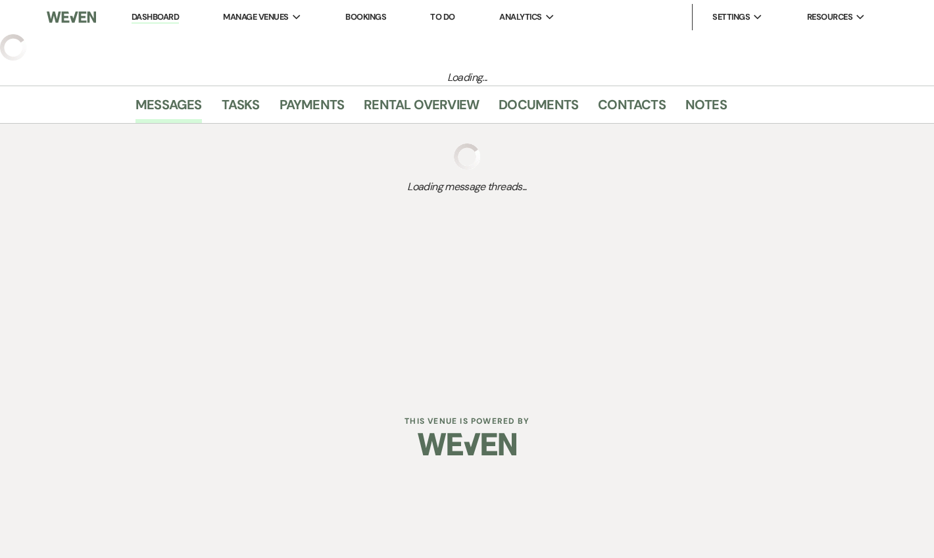
select select "5"
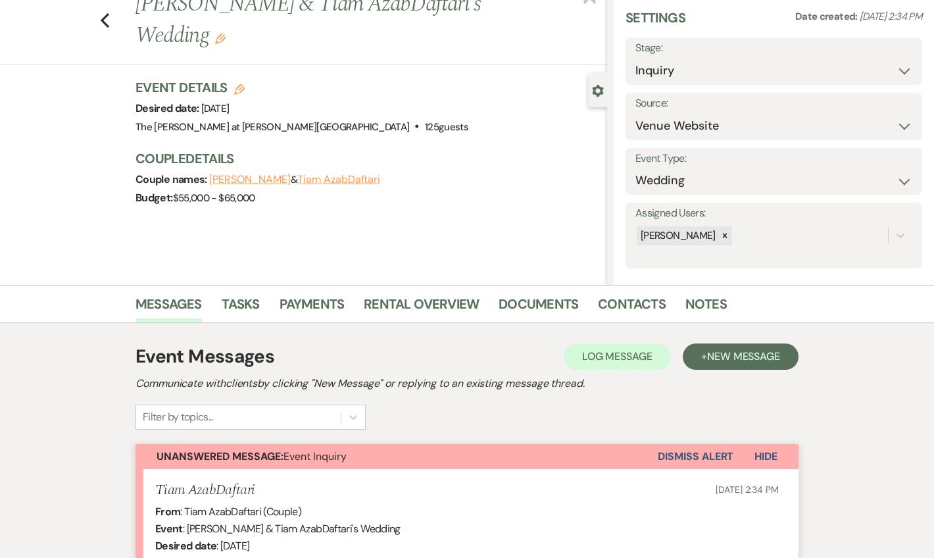
scroll to position [45, 0]
click at [103, 21] on div "Previous Joseph Borodach & Tiam AzabDaftari's Wedding Edit Bookmark" at bounding box center [299, 27] width 613 height 76
click at [107, 24] on icon "Previous" at bounding box center [105, 21] width 10 height 16
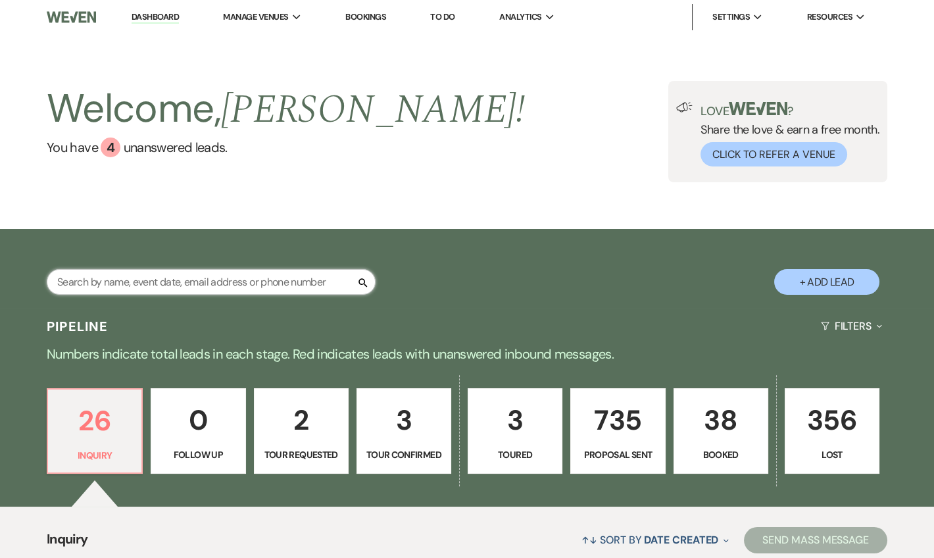
click at [232, 281] on input "text" at bounding box center [211, 282] width 329 height 26
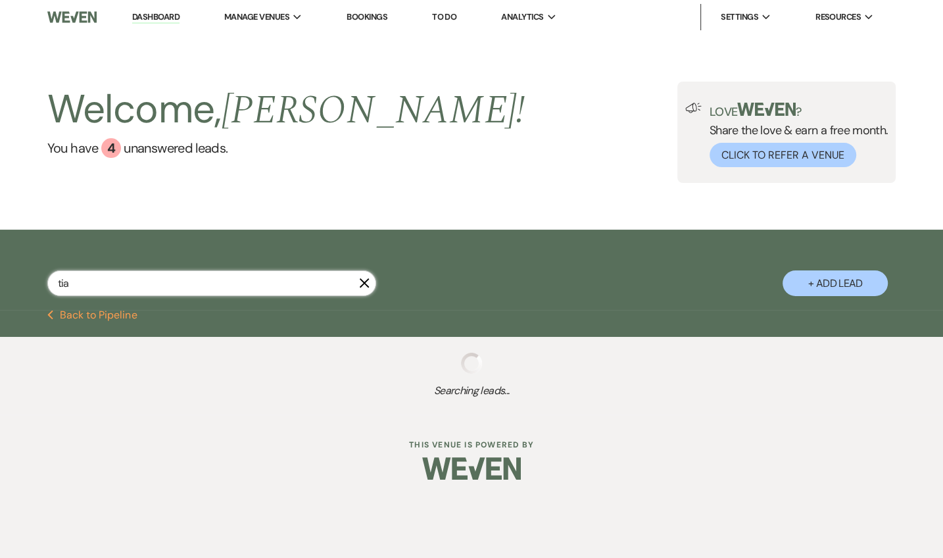
type input "tiam"
select select "8"
select select "5"
select select "8"
select select "10"
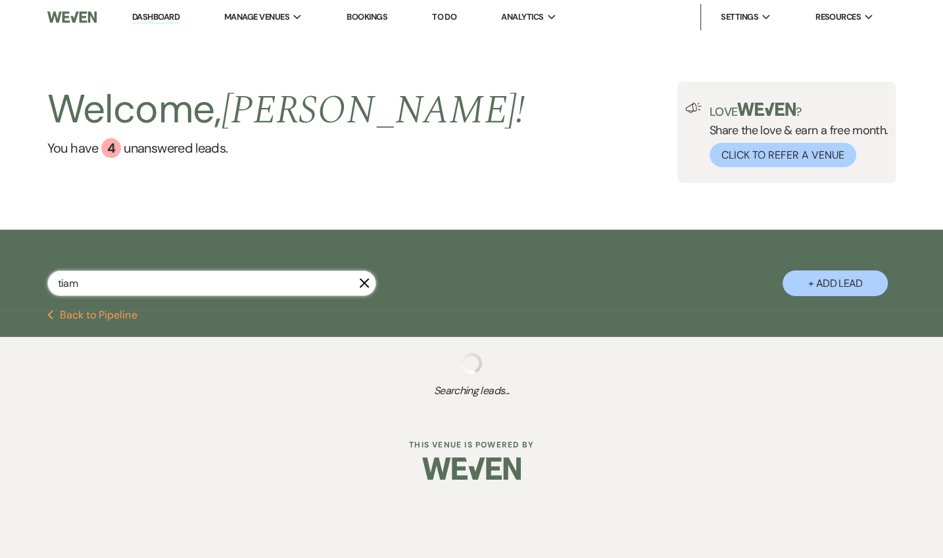
select select "8"
select select "6"
select select "8"
select select "5"
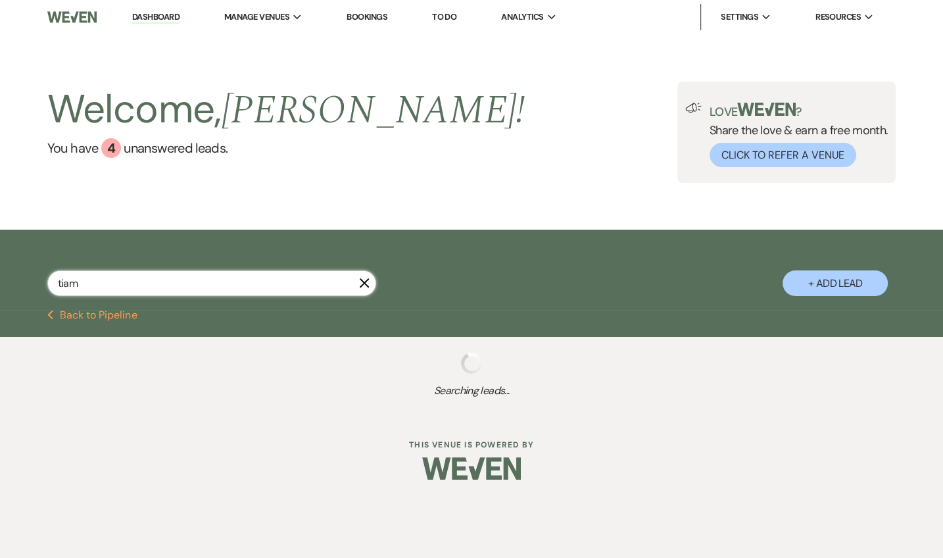
select select "6"
select select "8"
select select "5"
select select "8"
select select "10"
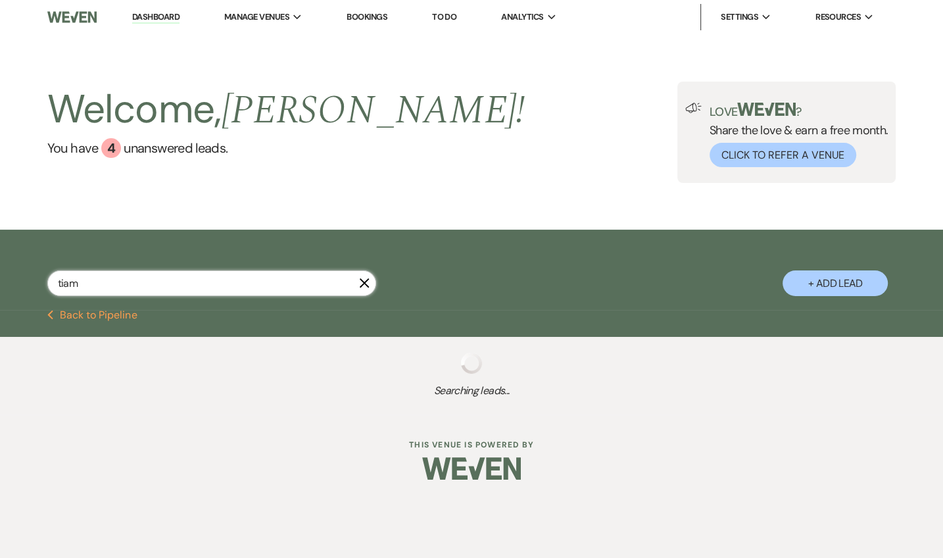
select select "6"
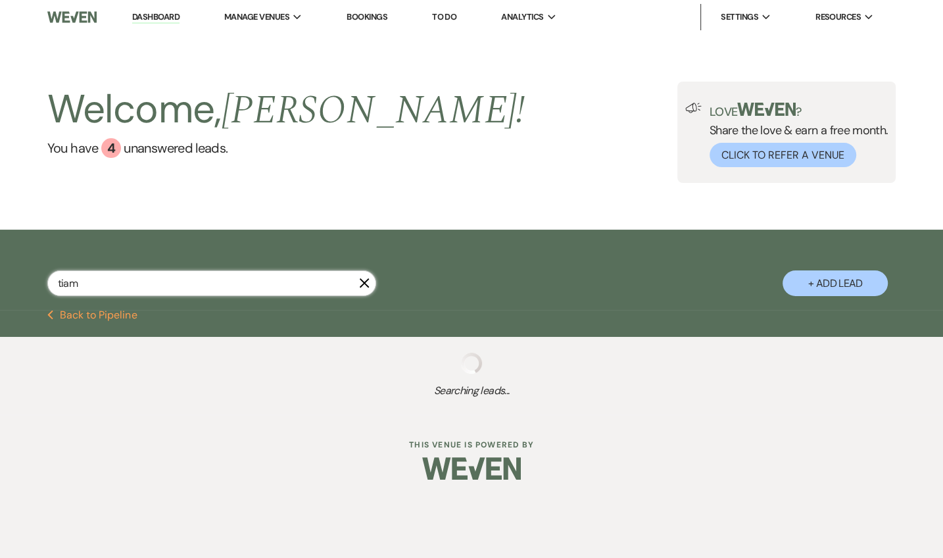
select select "6"
select select "8"
select select "5"
select select "6"
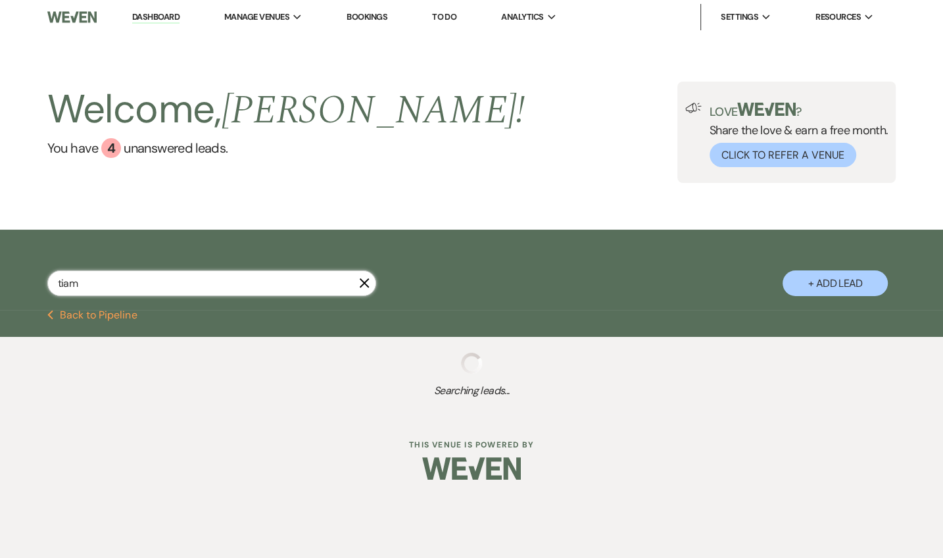
select select "6"
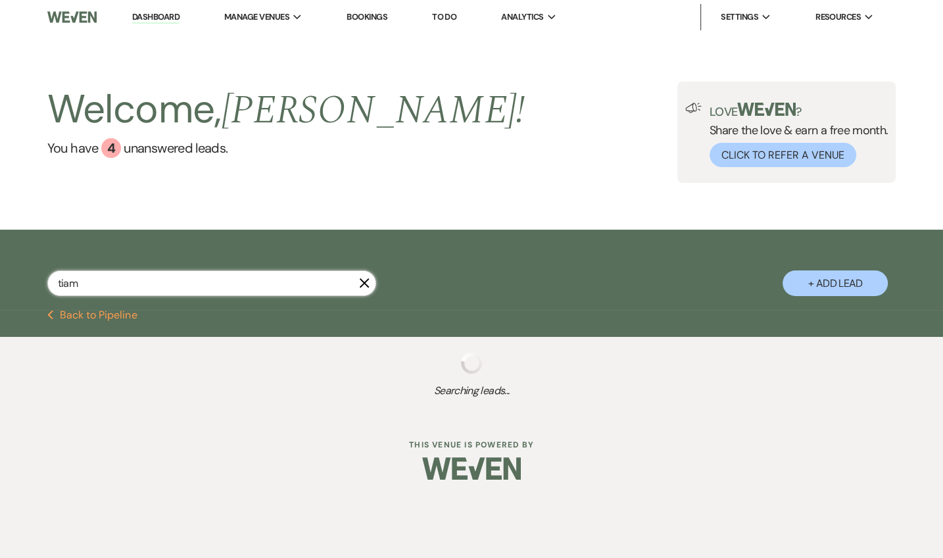
select select "6"
select select "8"
select select "10"
select select "8"
select select "10"
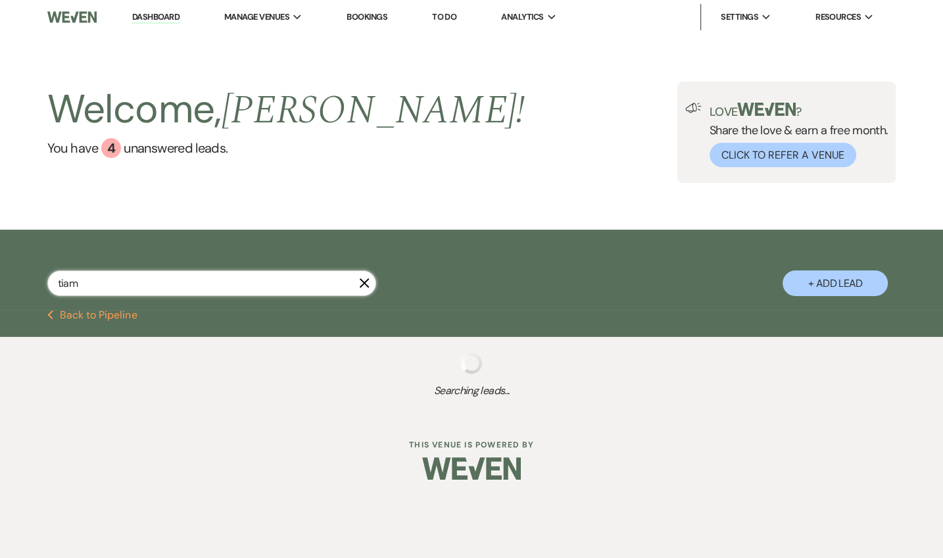
select select "6"
select select "8"
select select "6"
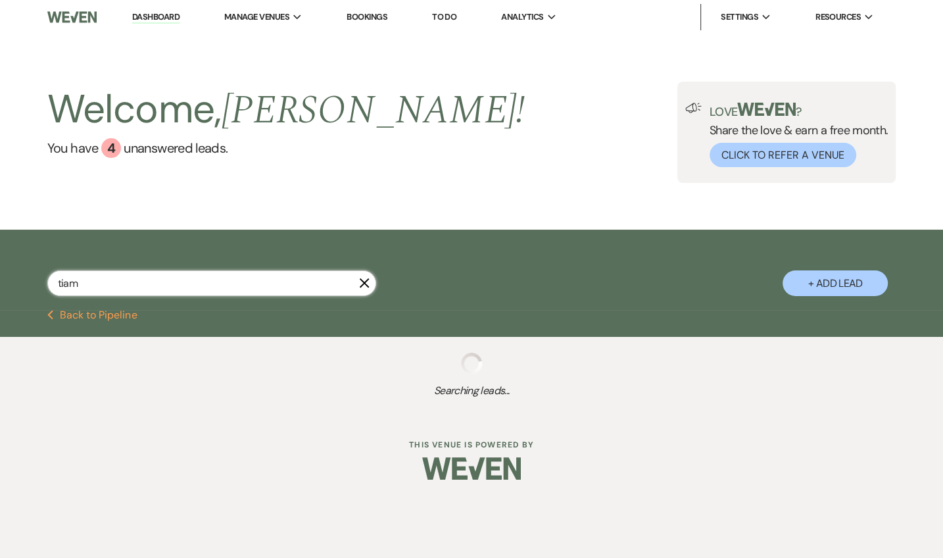
select select "8"
select select "5"
select select "6"
select select "8"
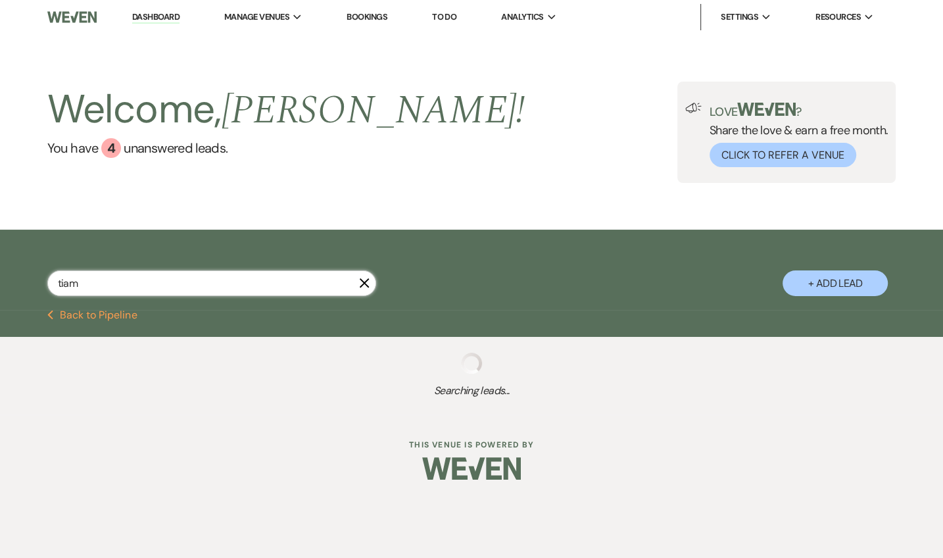
select select "8"
select select "6"
select select "8"
select select "6"
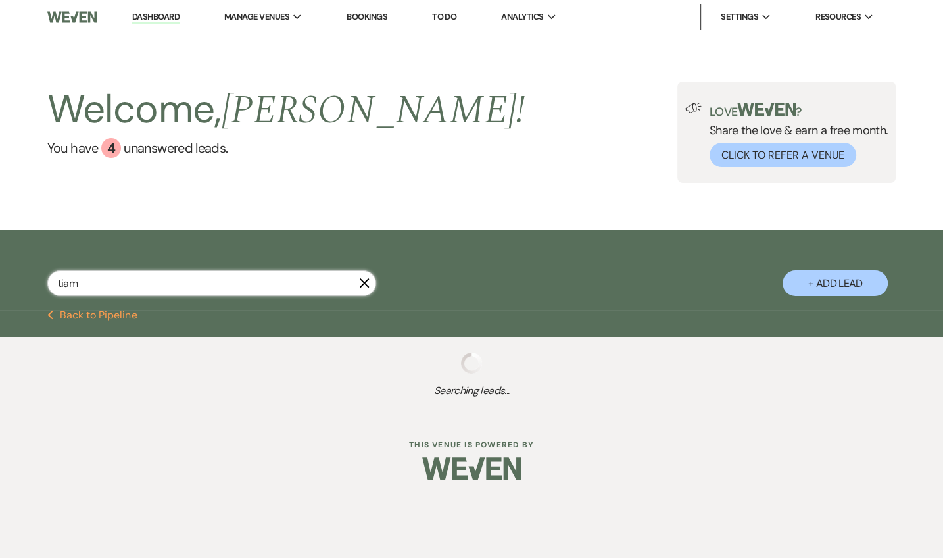
select select "8"
select select "10"
select select "8"
select select "5"
select select "6"
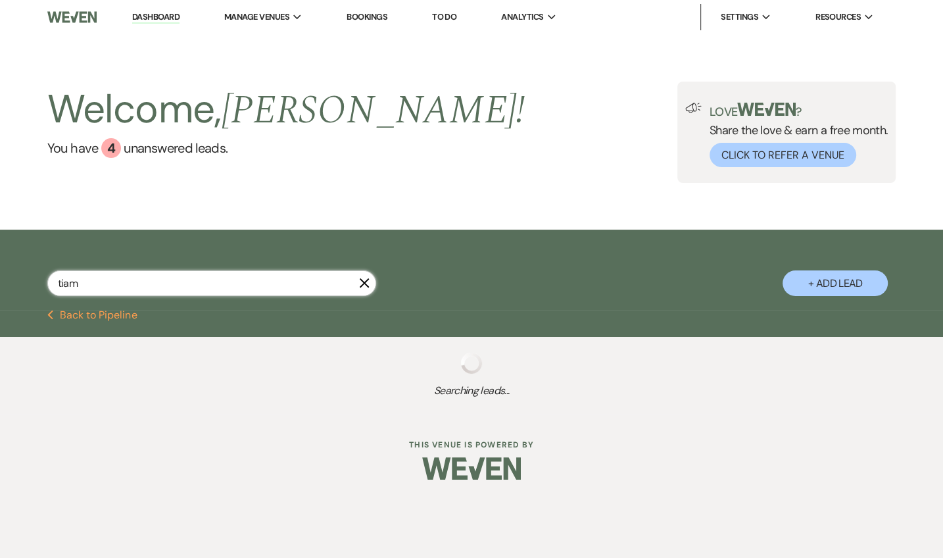
select select "6"
select select "8"
select select "10"
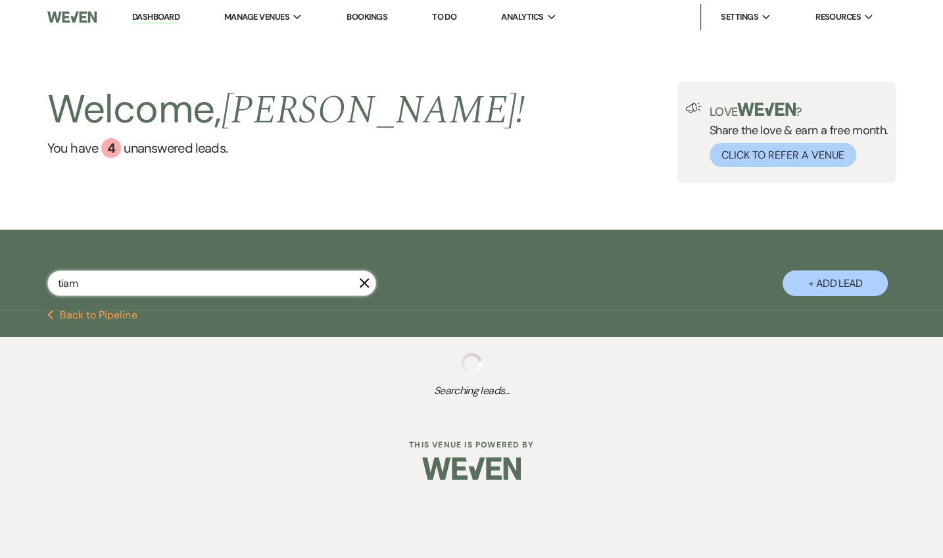
select select "6"
select select "8"
select select "6"
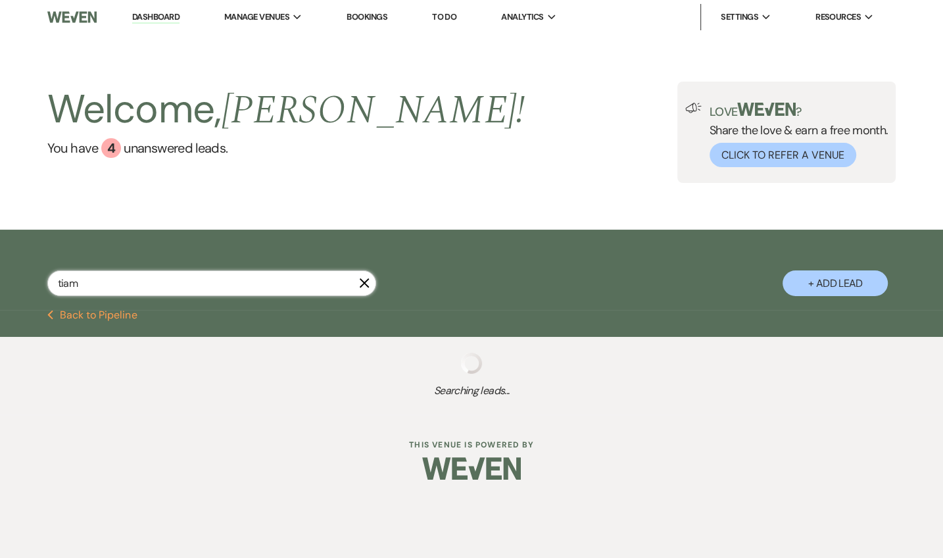
select select "8"
select select "6"
select select "8"
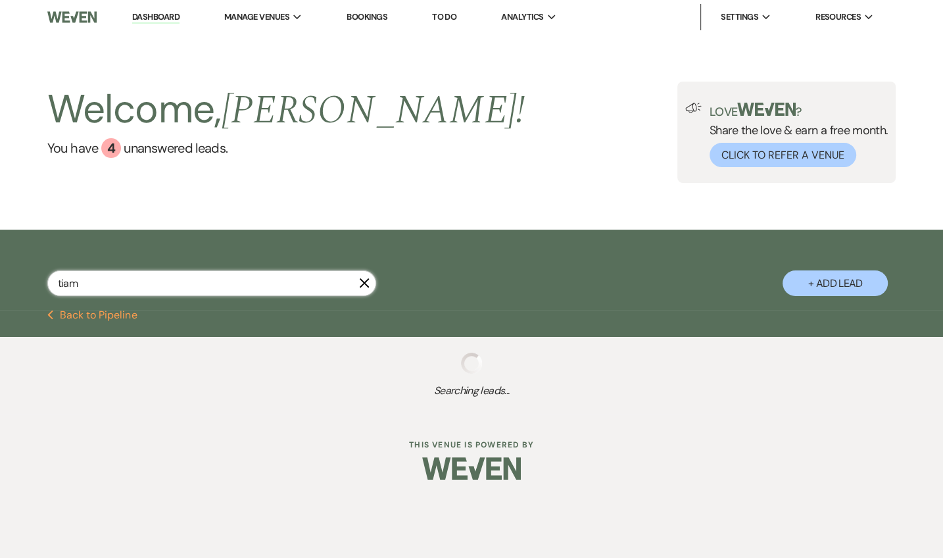
select select "8"
select select "3"
select select "6"
select select "8"
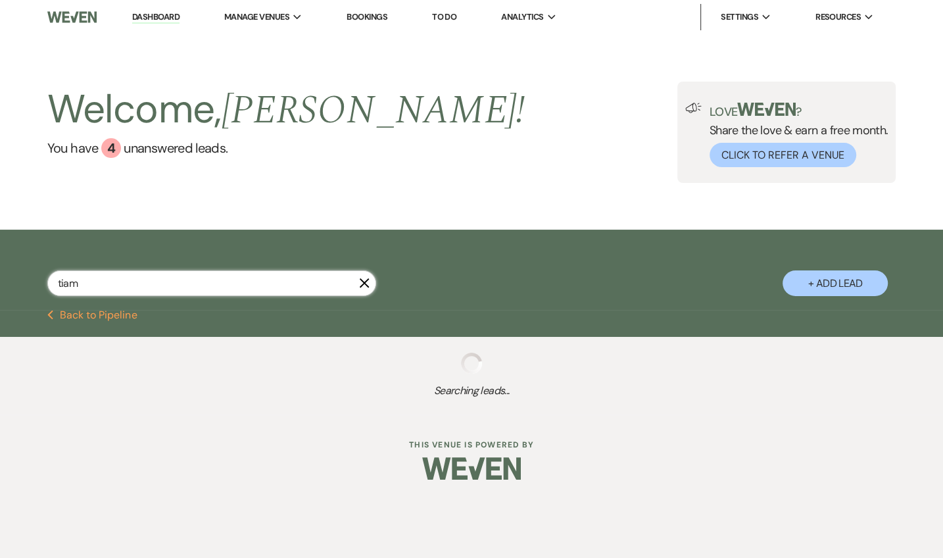
select select "8"
select select "5"
select select "6"
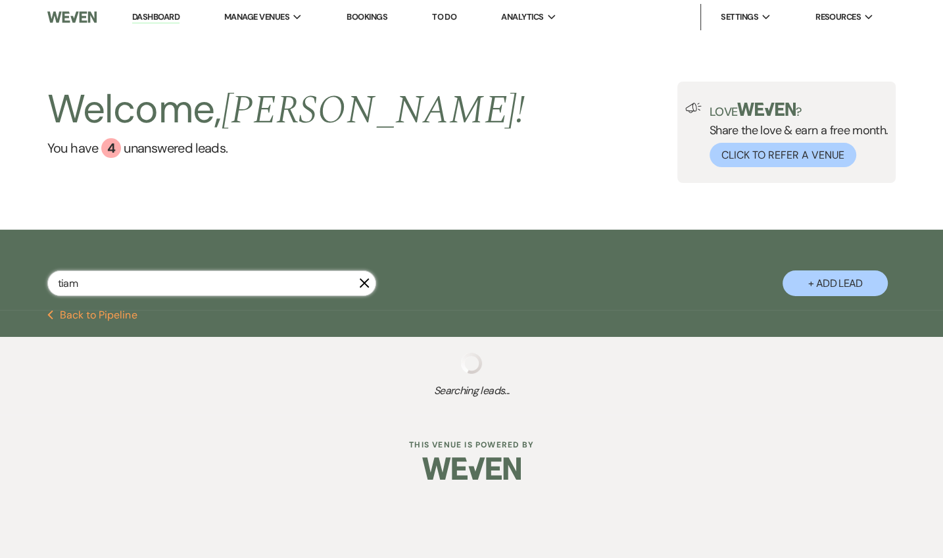
select select "6"
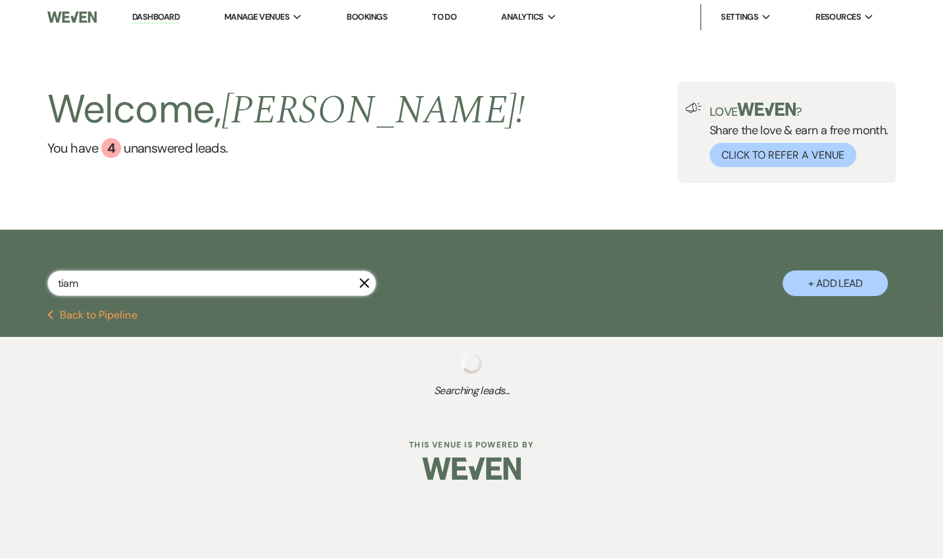
select select "6"
select select "8"
select select "6"
select select "8"
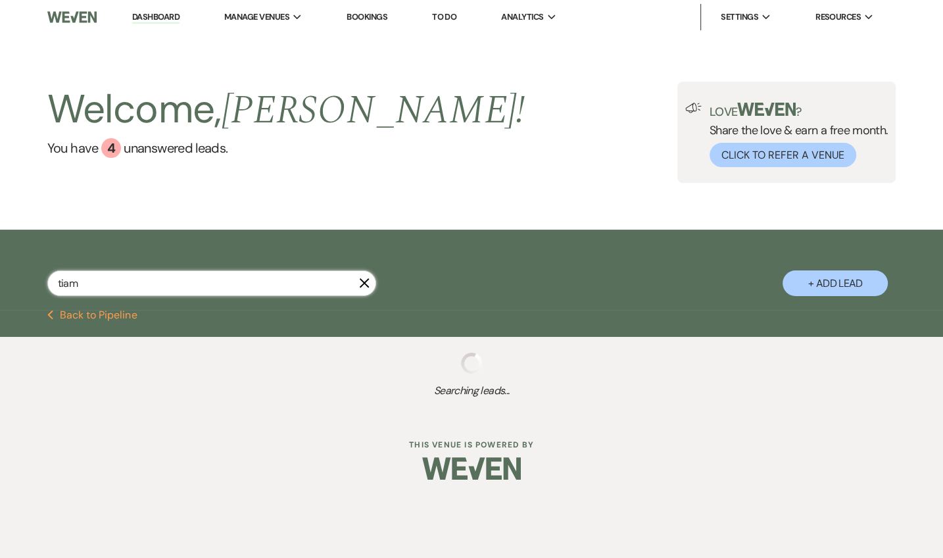
select select "6"
select select "8"
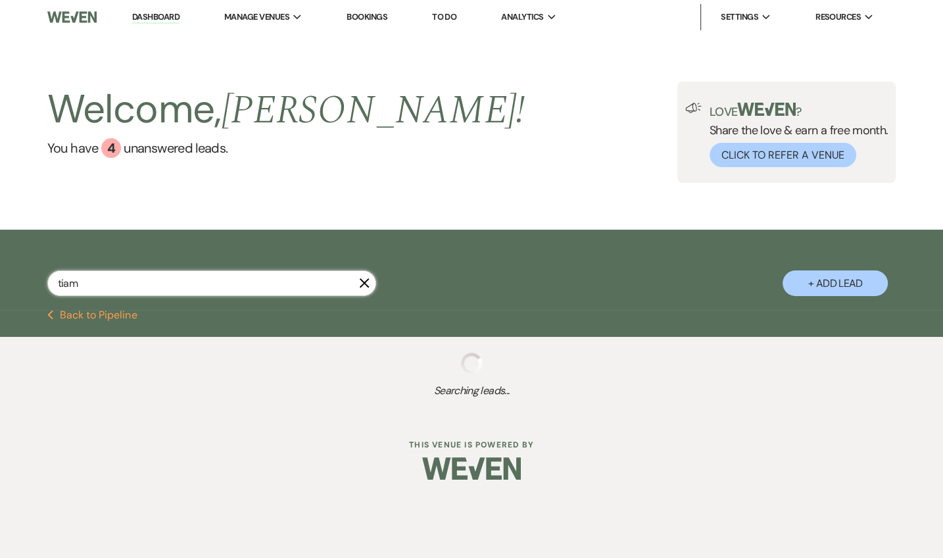
select select "10"
select select "6"
select select "8"
select select "6"
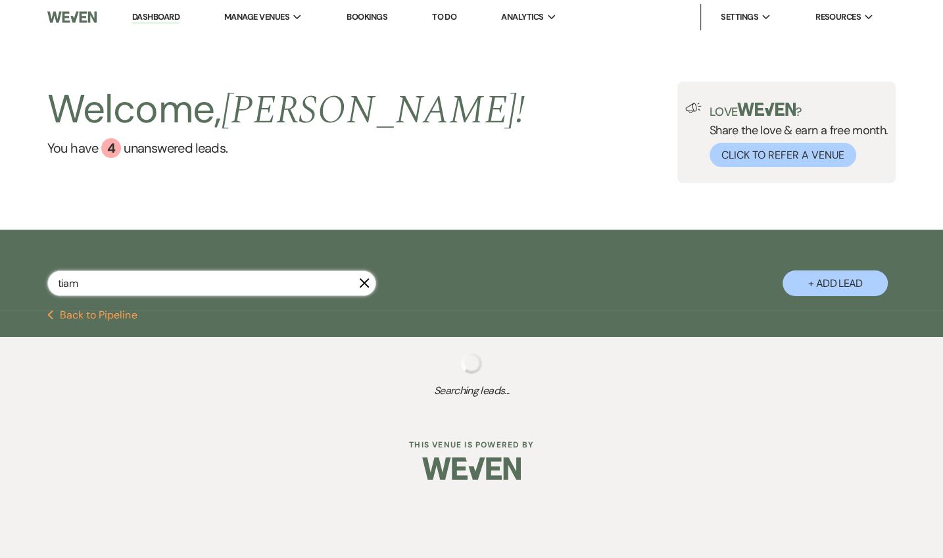
select select "8"
select select "6"
select select "8"
select select "5"
select select "6"
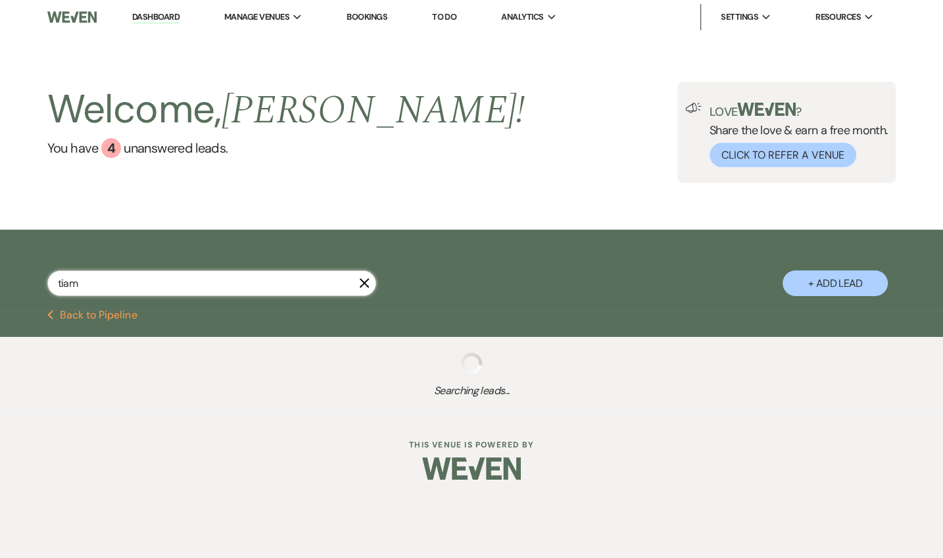
select select "6"
select select "8"
select select "5"
select select "6"
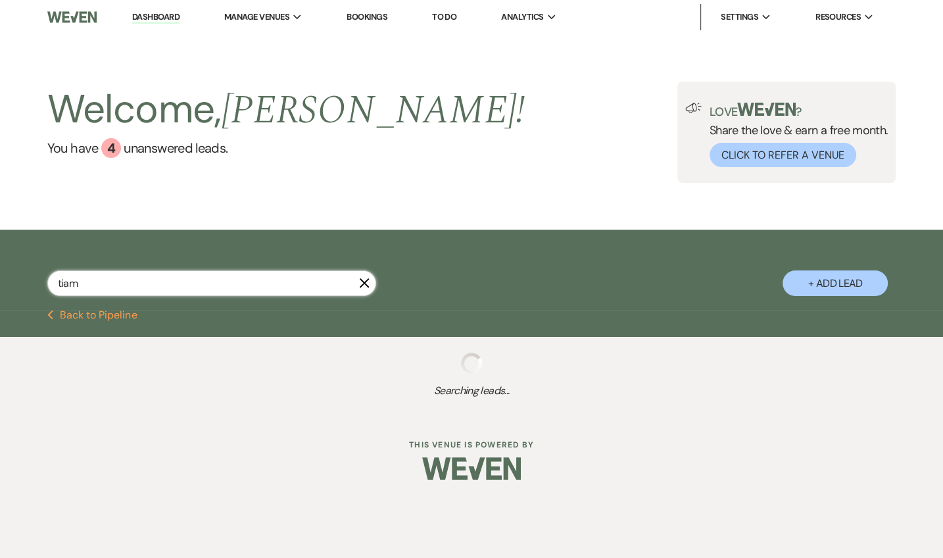
select select "6"
select select "8"
select select "10"
select select "8"
select select "3"
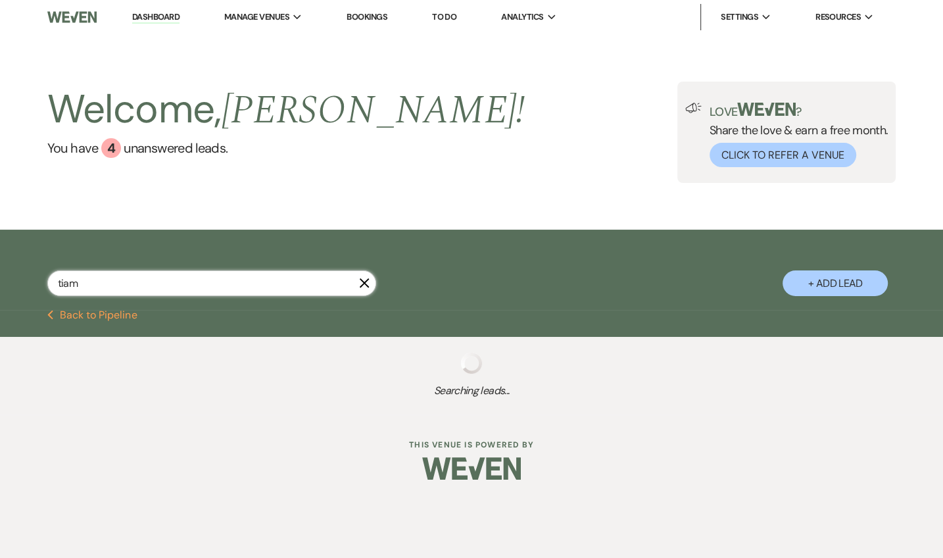
select select "6"
select select "8"
select select "5"
select select "8"
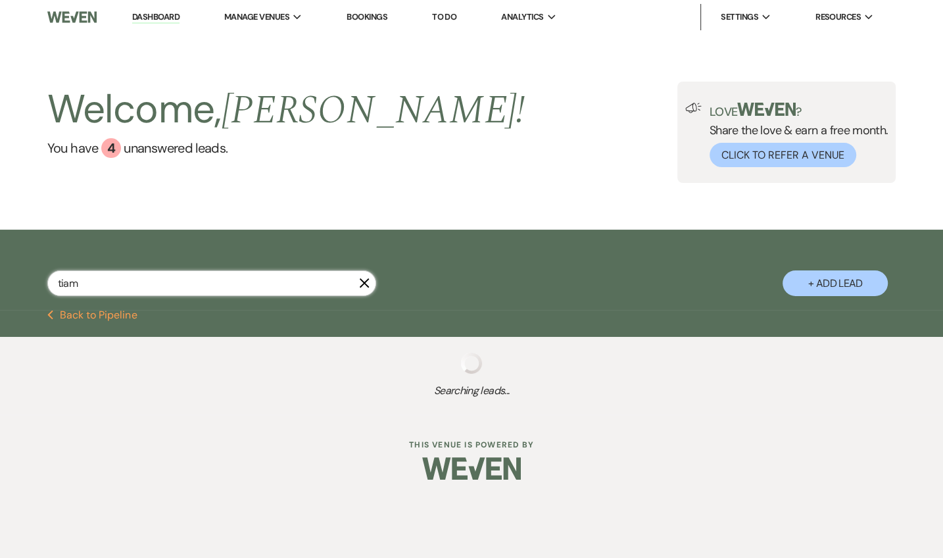
select select "8"
select select "6"
select select "8"
select select "7"
select select "8"
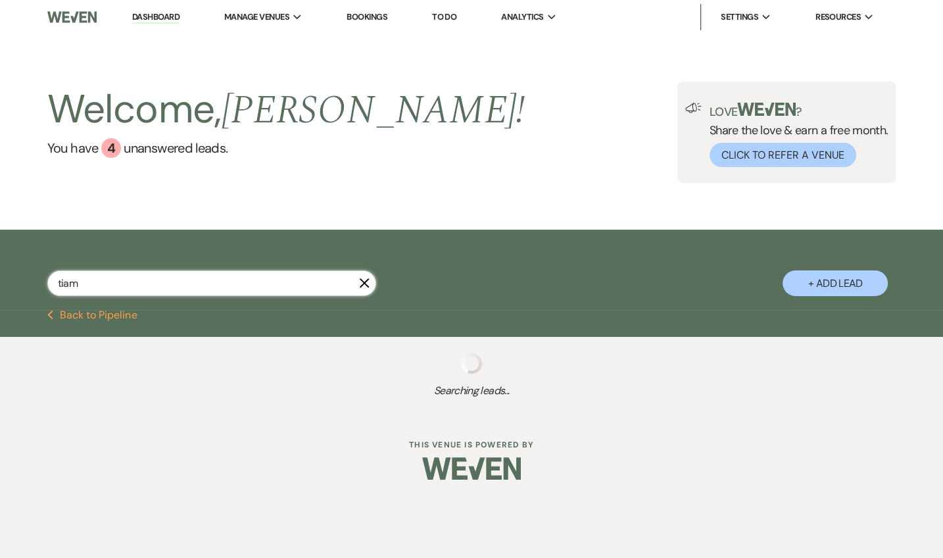
select select "3"
select select "8"
select select "5"
select select "8"
select select "10"
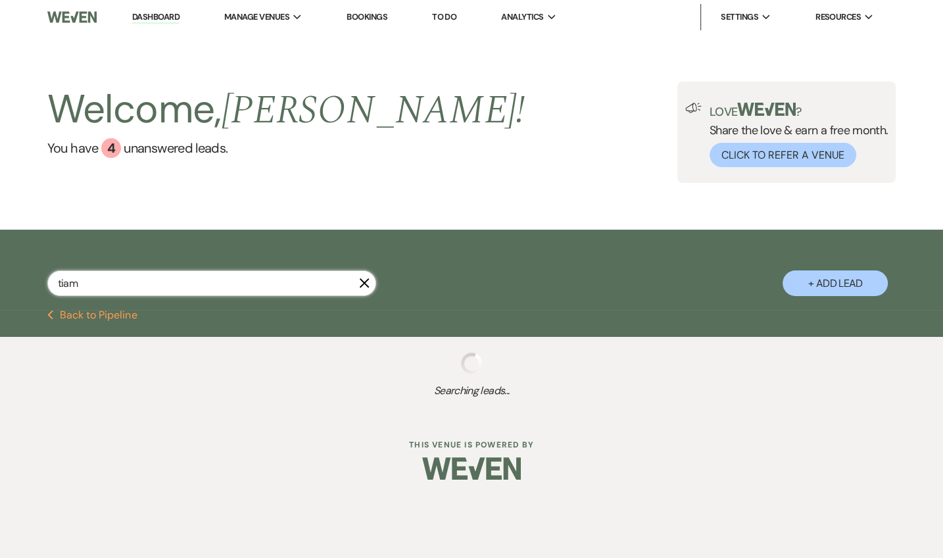
select select "6"
select select "8"
select select "10"
select select "6"
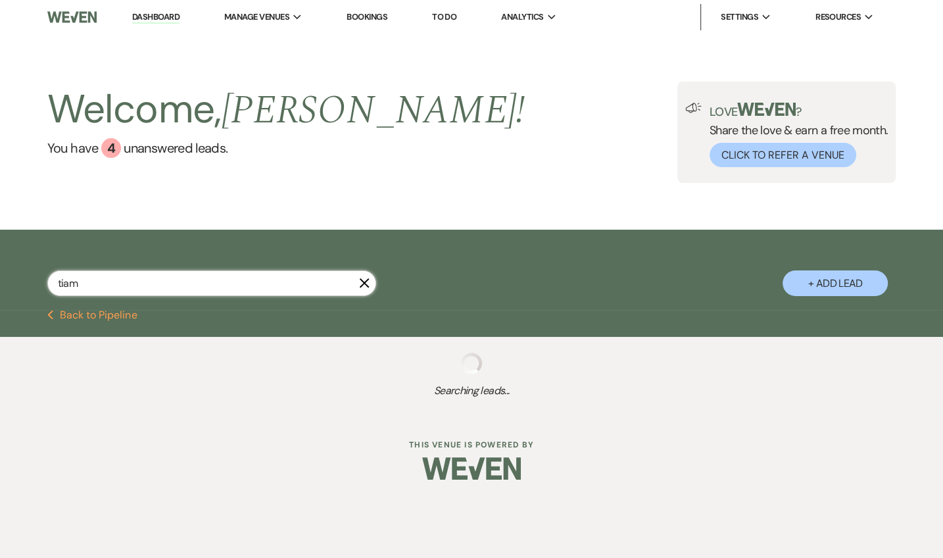
select select "6"
select select "8"
select select "5"
select select "6"
select select "8"
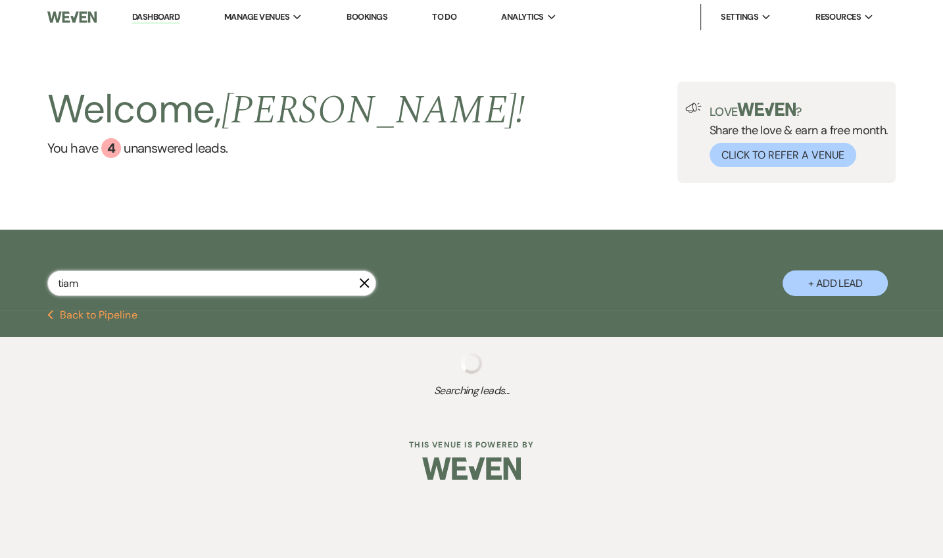
select select "6"
select select "8"
select select "6"
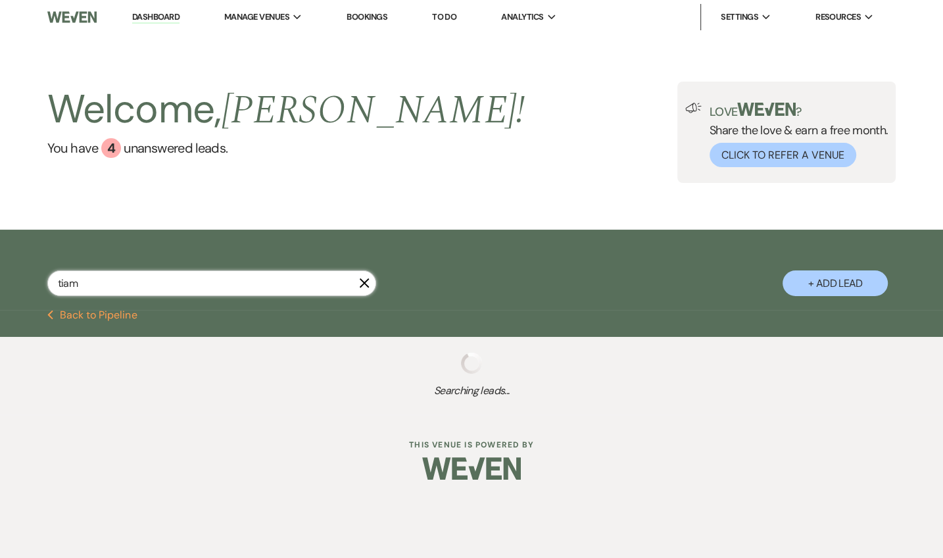
select select "8"
select select "10"
select select "6"
select select "8"
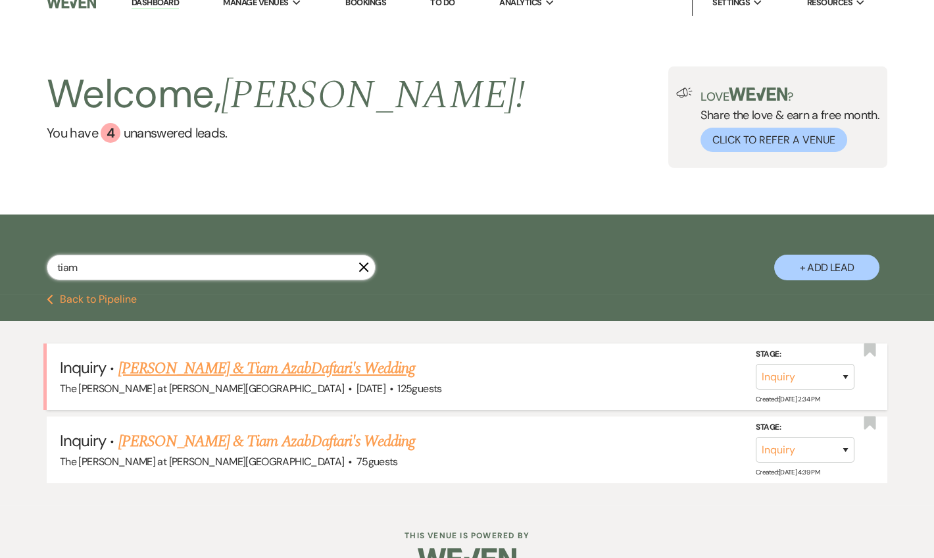
scroll to position [45, 0]
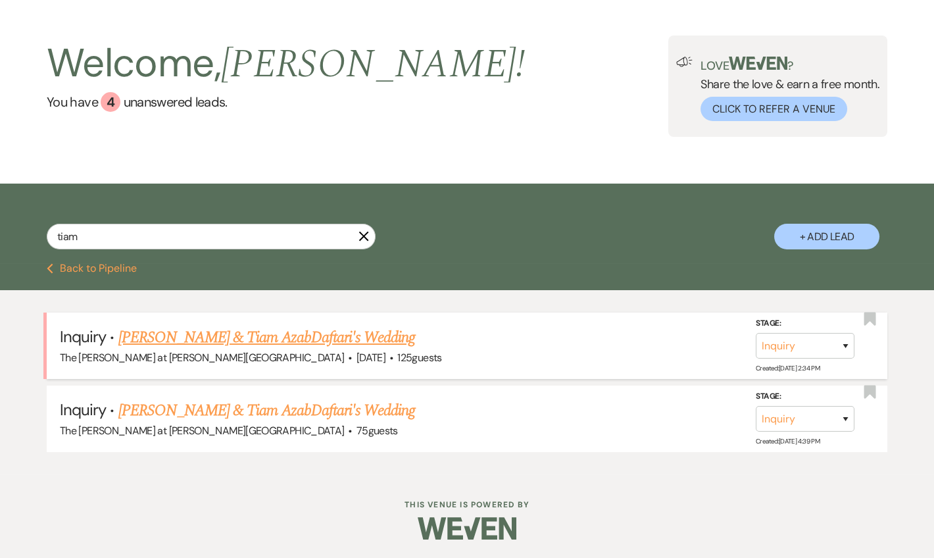
click at [355, 333] on link "[PERSON_NAME] & Tiam AzabDaftari's Wedding" at bounding box center [266, 337] width 297 height 24
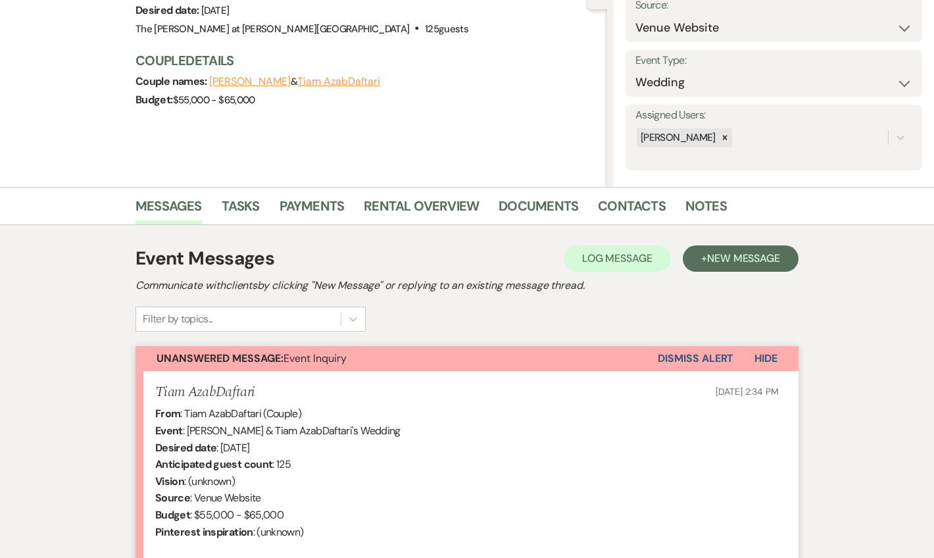
scroll to position [363, 0]
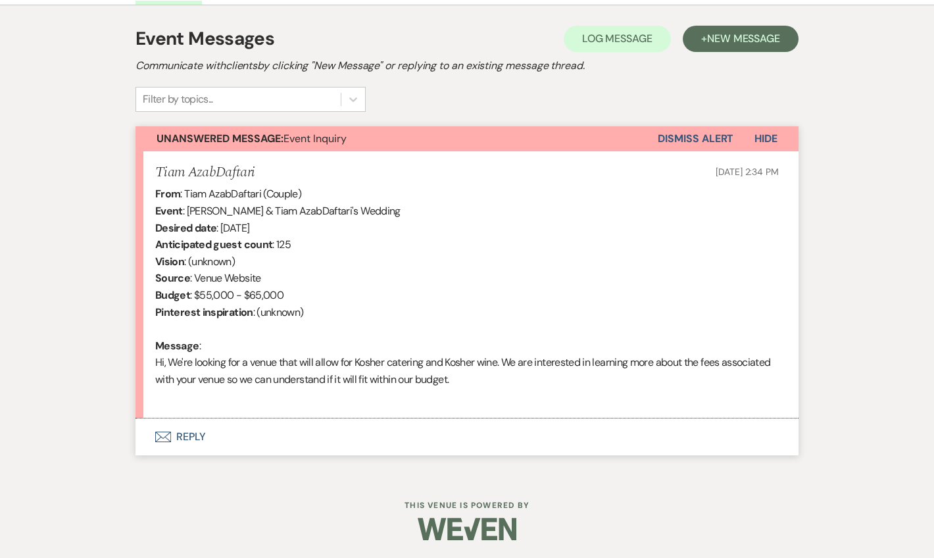
click at [196, 428] on button "Envelope Reply" at bounding box center [466, 436] width 663 height 37
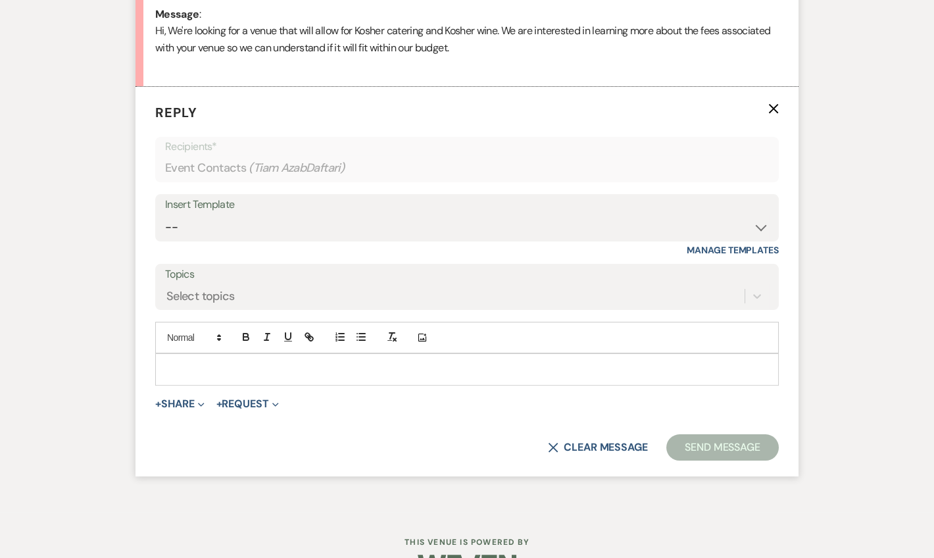
scroll to position [696, 0]
click at [199, 230] on select "-- Weven Planning Portal Introduction (Booked Events) Tour Request Response Fol…" at bounding box center [467, 226] width 604 height 26
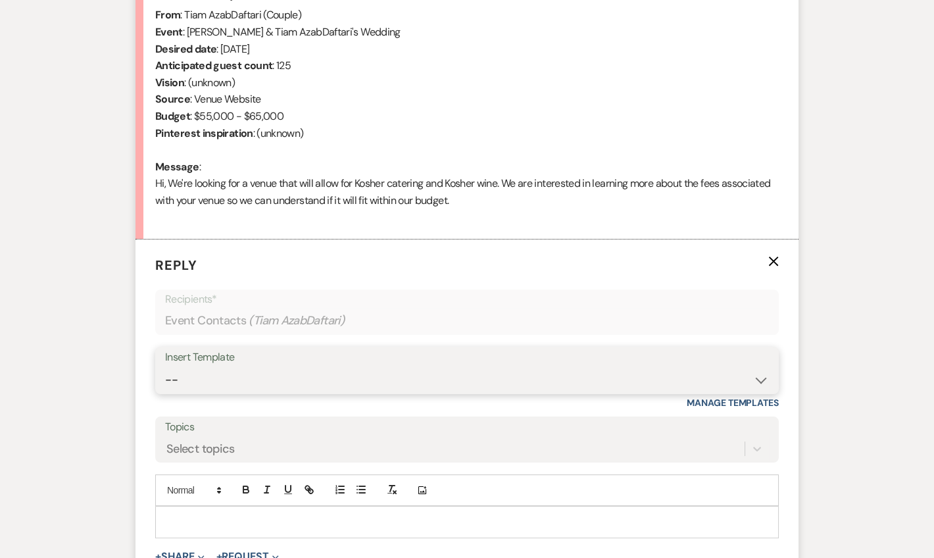
scroll to position [536, 0]
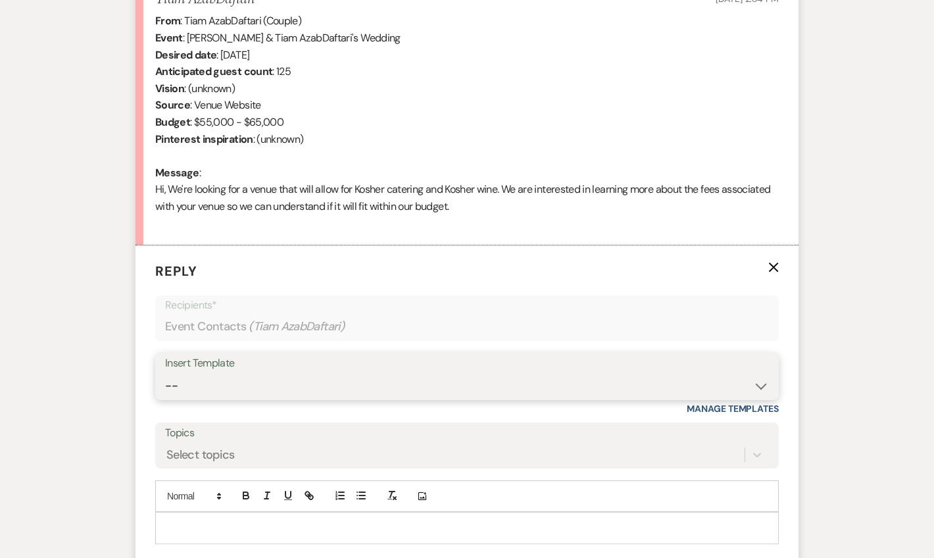
click at [255, 377] on select "-- Weven Planning Portal Introduction (Booked Events) Tour Request Response Fol…" at bounding box center [467, 386] width 604 height 26
click at [165, 373] on select "-- Weven Planning Portal Introduction (Booked Events) Tour Request Response Fol…" at bounding box center [467, 386] width 604 height 26
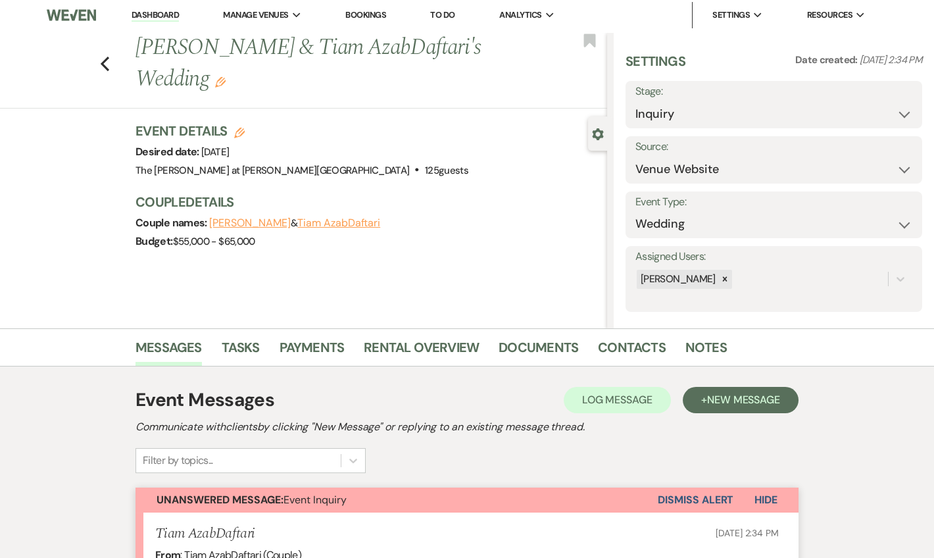
scroll to position [0, 0]
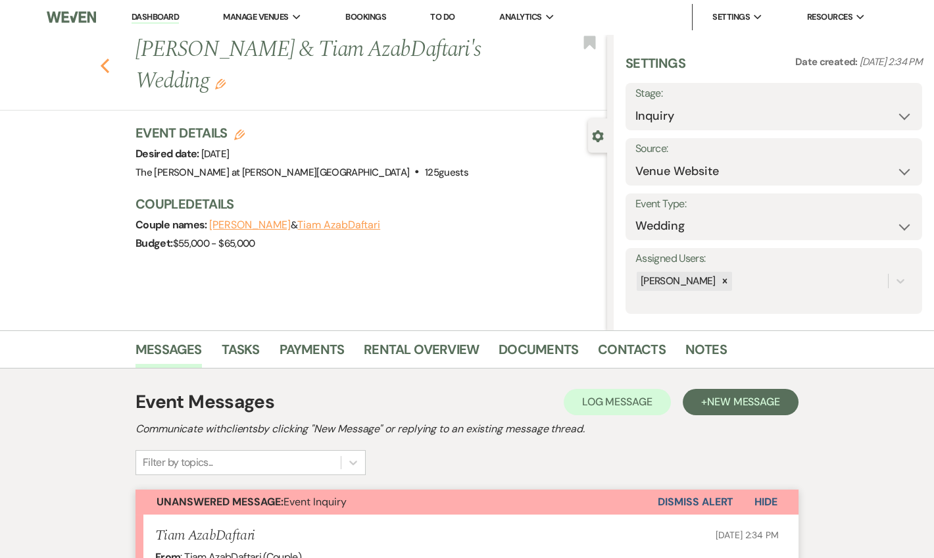
click at [109, 72] on use "button" at bounding box center [105, 66] width 9 height 14
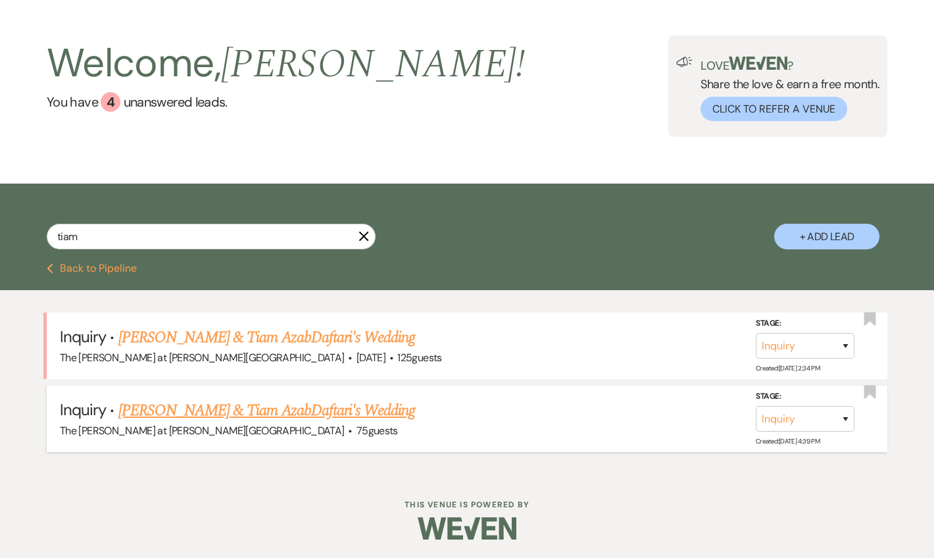
click at [291, 406] on link "[PERSON_NAME] & Tiam AzabDaftari's Wedding" at bounding box center [266, 410] width 297 height 24
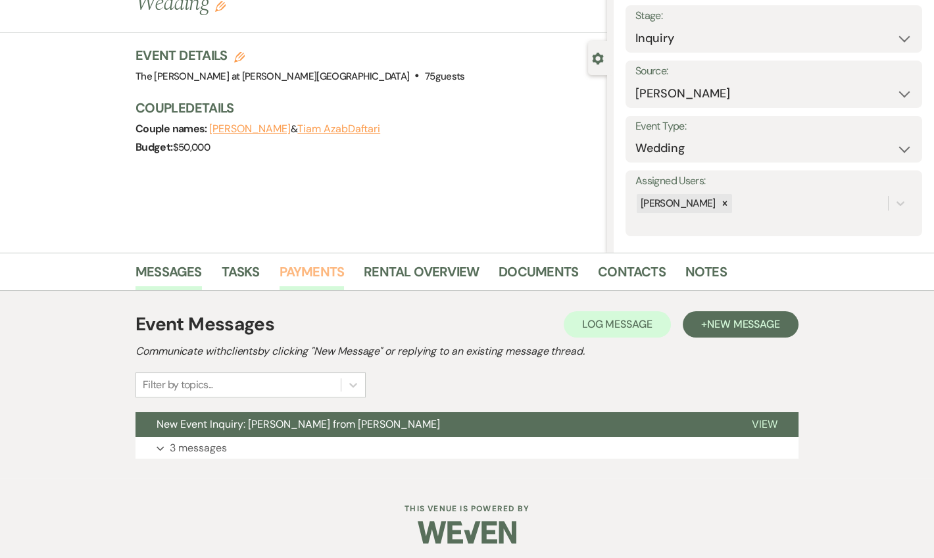
scroll to position [82, 0]
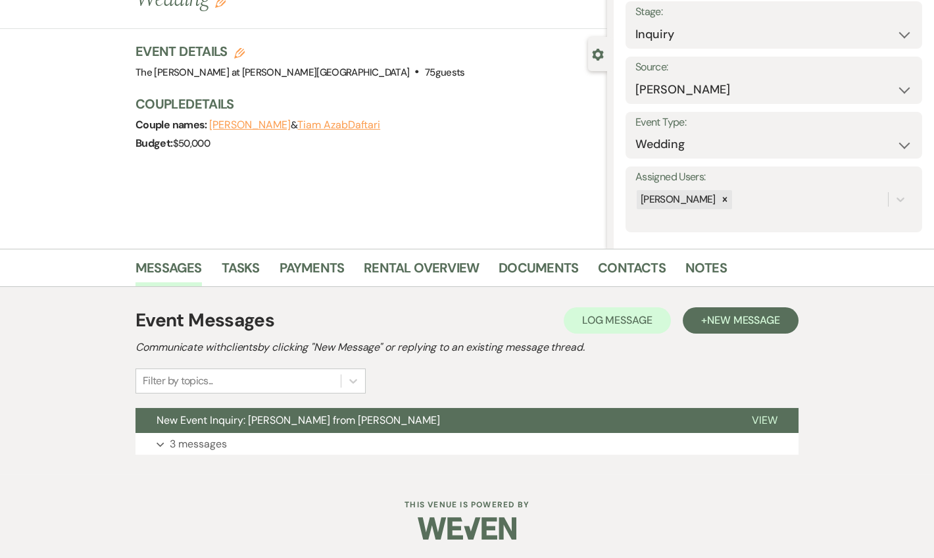
drag, startPoint x: 203, startPoint y: 441, endPoint x: 235, endPoint y: 371, distance: 76.8
click at [203, 441] on p "3 messages" at bounding box center [198, 443] width 57 height 17
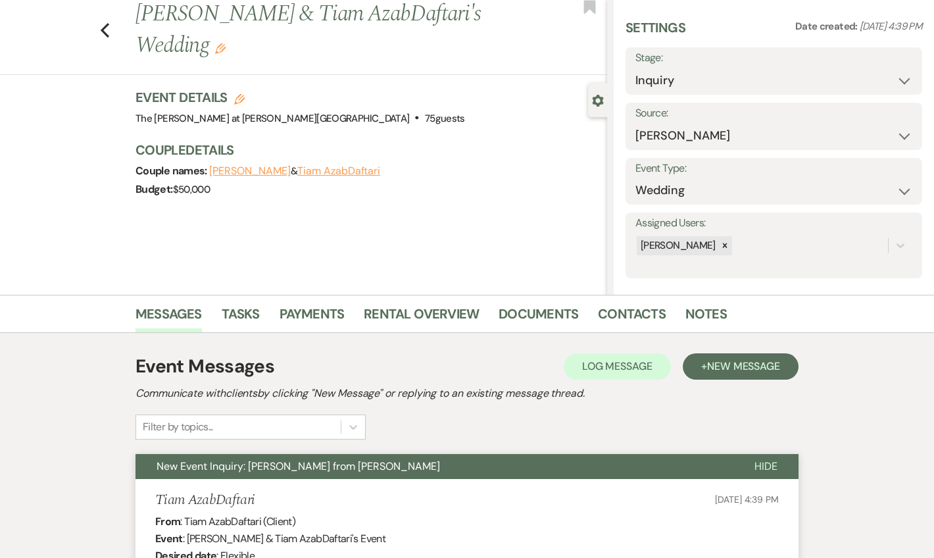
scroll to position [0, 0]
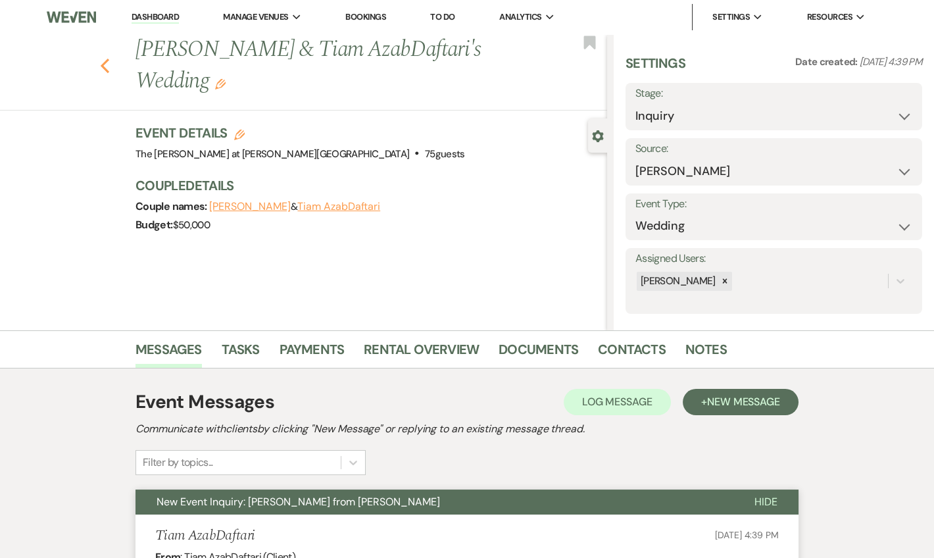
click at [109, 62] on use "button" at bounding box center [105, 66] width 9 height 14
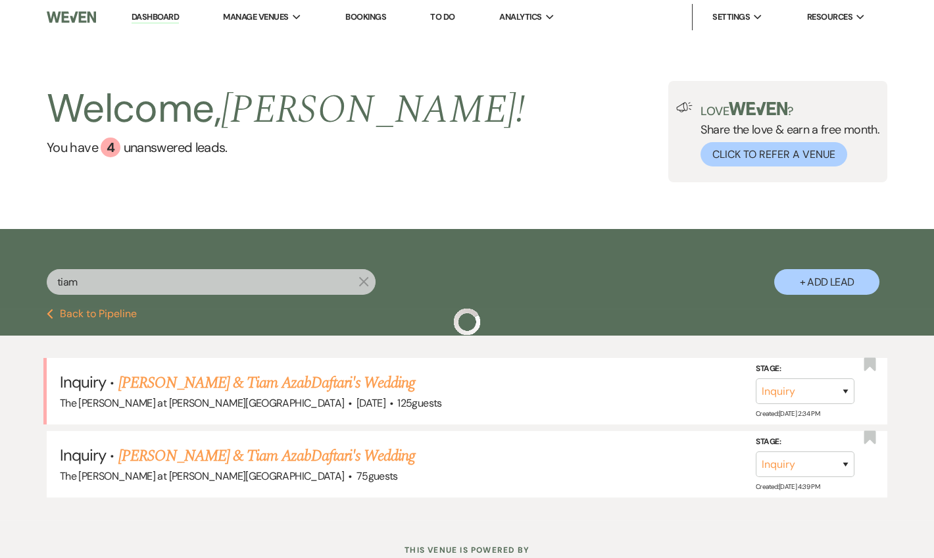
scroll to position [45, 0]
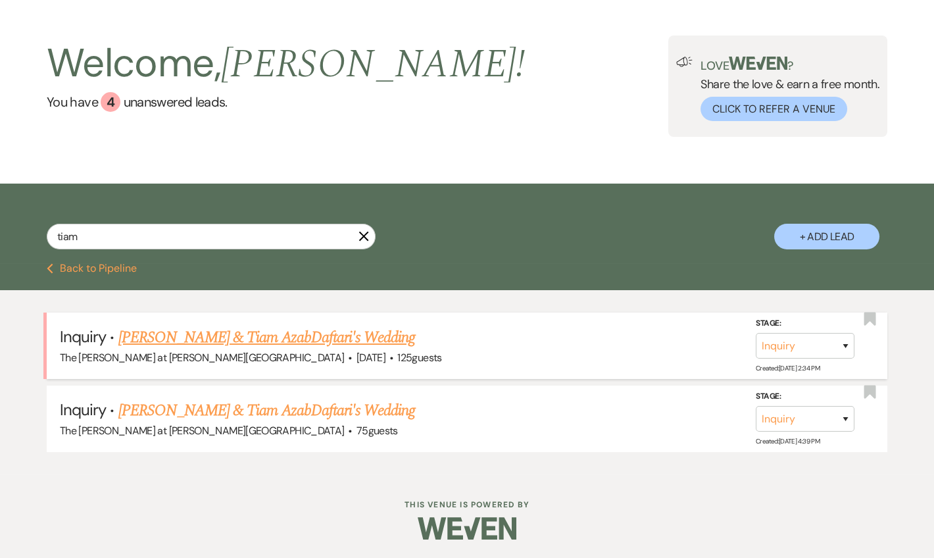
click at [323, 339] on link "[PERSON_NAME] & Tiam AzabDaftari's Wedding" at bounding box center [266, 337] width 297 height 24
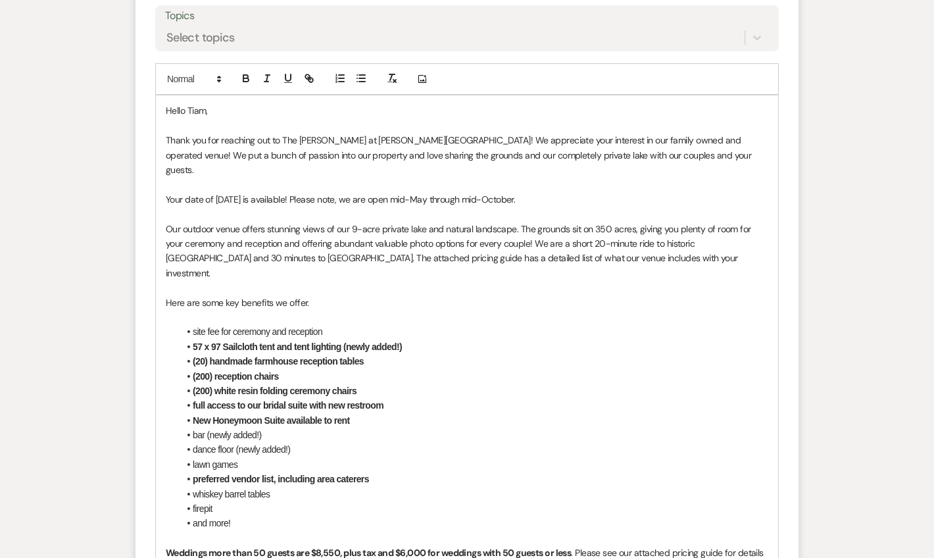
scroll to position [946, 0]
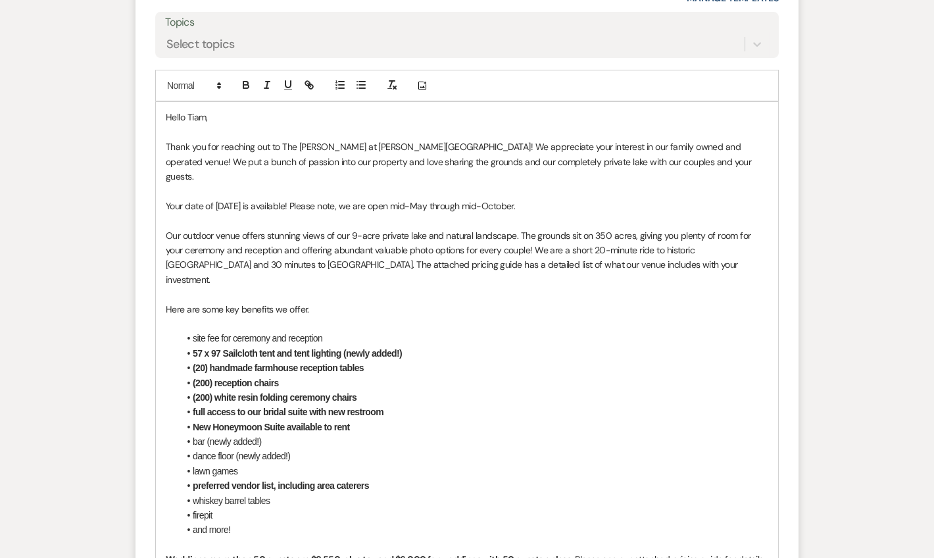
click at [544, 199] on p "Your date of 05/23/2027 is available! Please note, we are open mid-May through …" at bounding box center [467, 206] width 602 height 14
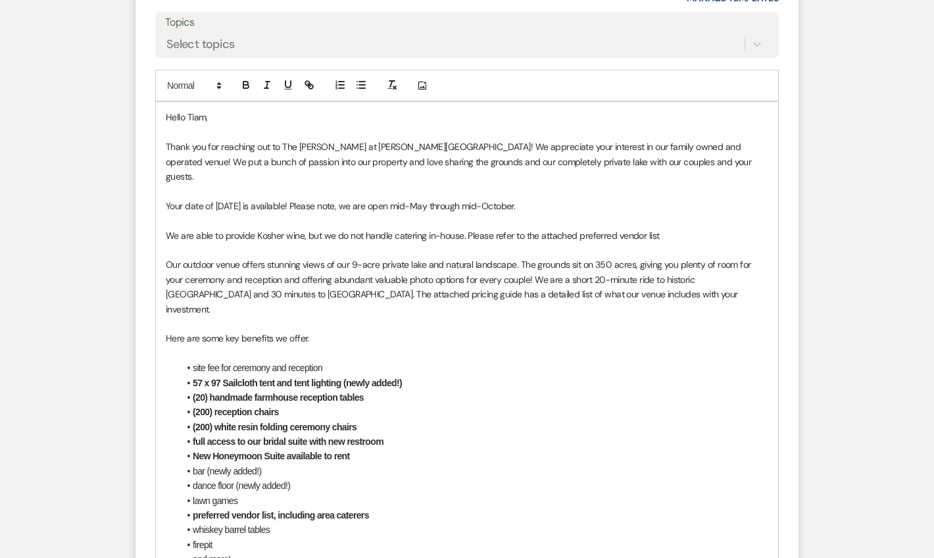
click at [678, 228] on p "We are able to provide Kosher wine, but we do not handle catering in-house. Ple…" at bounding box center [467, 235] width 602 height 14
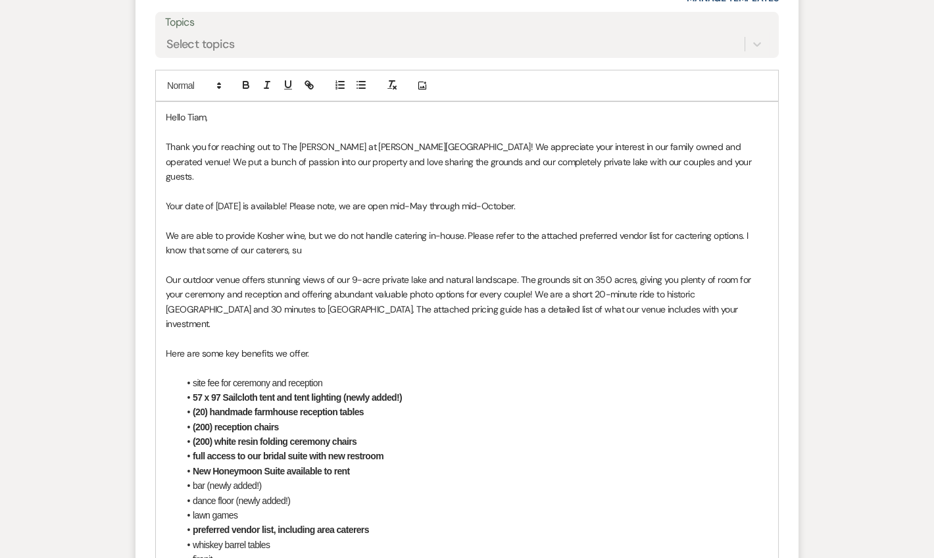
click at [678, 228] on p "We are able to provide Kosher wine, but we do not handle catering in-house. Ple…" at bounding box center [467, 243] width 602 height 30
click at [323, 257] on p at bounding box center [467, 264] width 602 height 14
click at [444, 233] on p "We are able to provide Kosher wine, but we do not handle catering in-house. Ple…" at bounding box center [467, 243] width 602 height 30
click at [360, 229] on p "We are able to provide Kosher wine, but we do not handle catering in-house. Ple…" at bounding box center [467, 243] width 602 height 30
click at [364, 228] on p "We are able to provide Kosher wine, but we do not handle catering in-house. Ple…" at bounding box center [467, 243] width 602 height 30
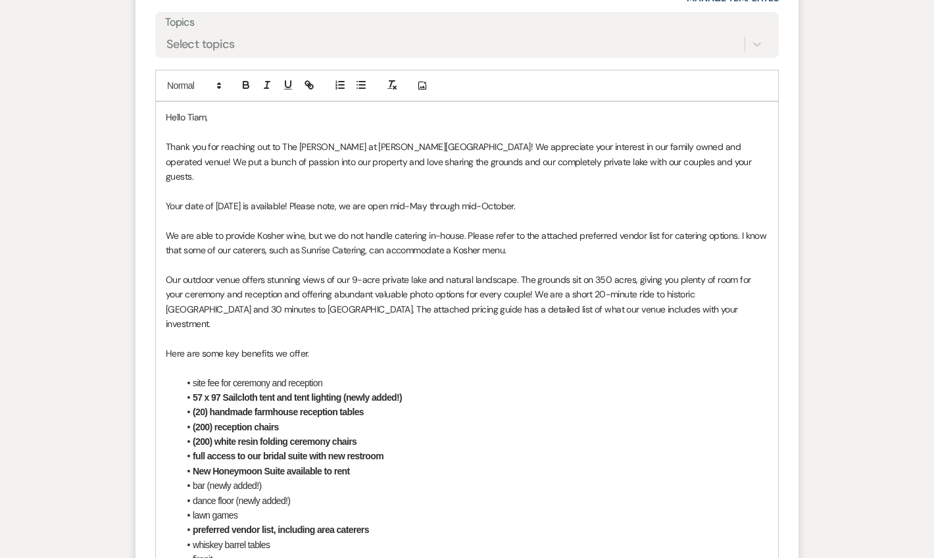
drag, startPoint x: 459, startPoint y: 249, endPoint x: 469, endPoint y: 241, distance: 12.2
click at [467, 257] on p at bounding box center [467, 264] width 602 height 14
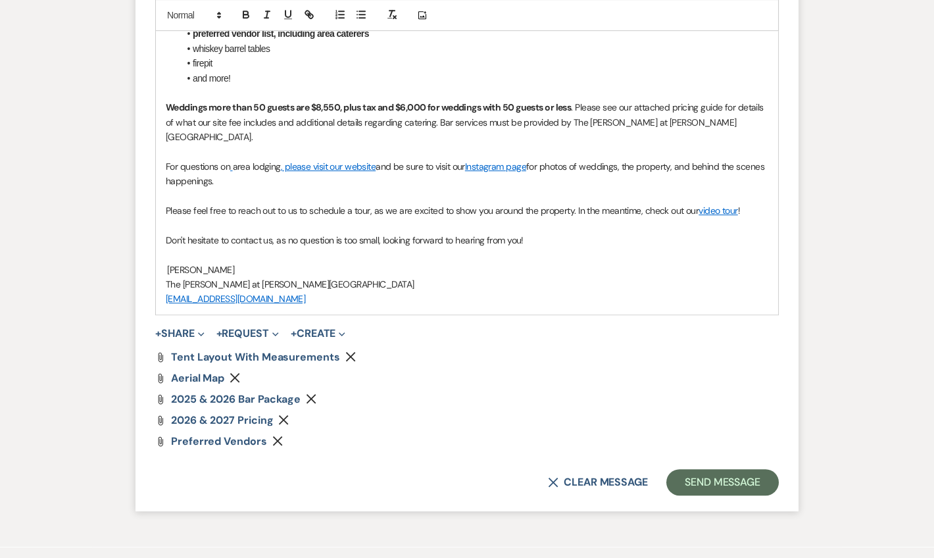
scroll to position [1468, 0]
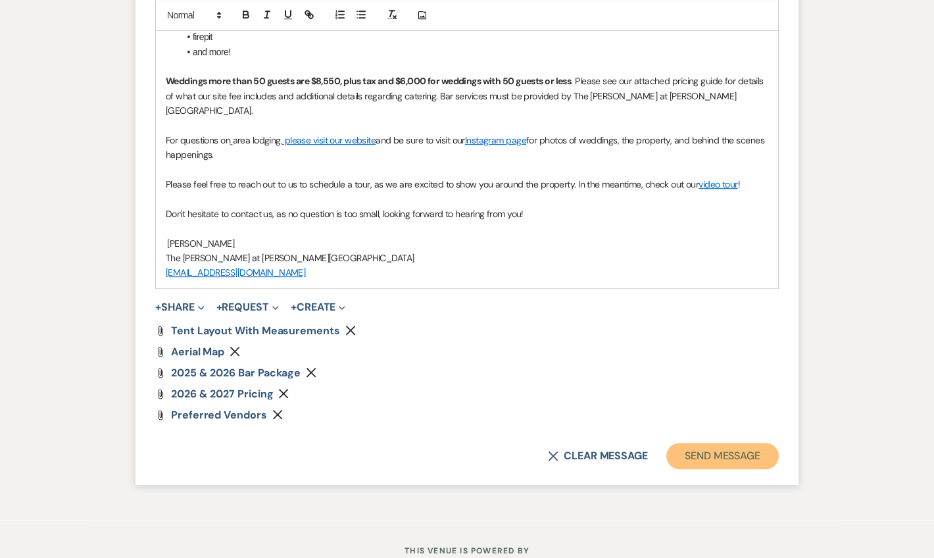
click at [709, 442] on button "Send Message" at bounding box center [722, 455] width 112 height 26
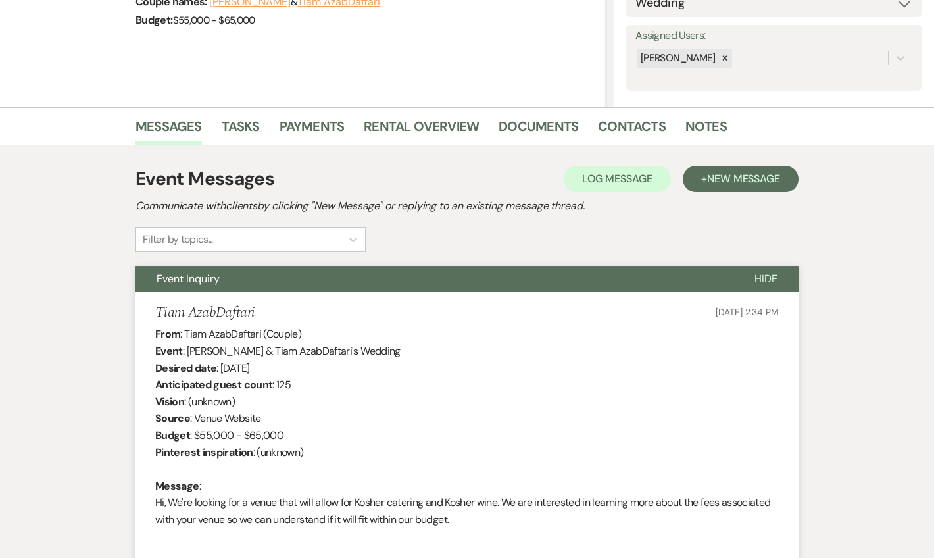
scroll to position [0, 0]
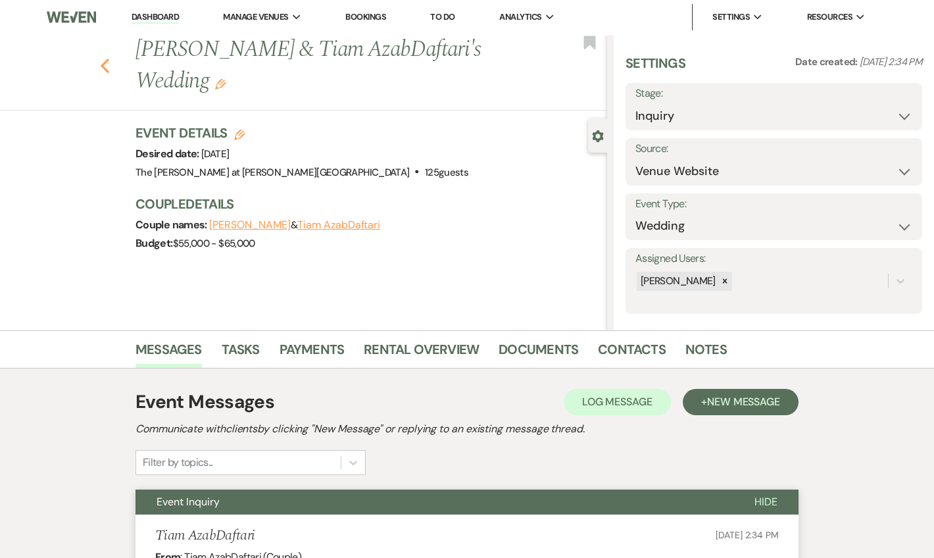
click at [104, 64] on icon "Previous" at bounding box center [105, 66] width 10 height 16
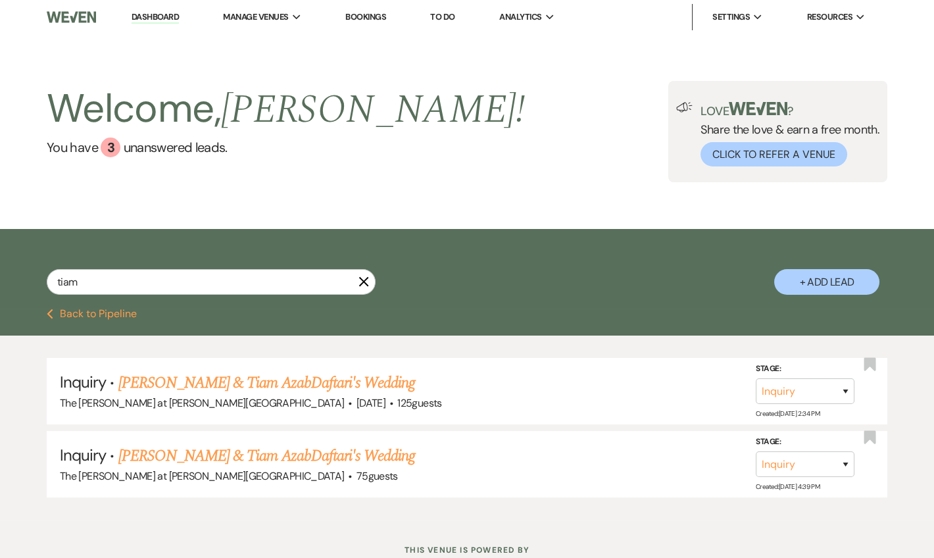
click at [162, 16] on link "Dashboard" at bounding box center [154, 17] width 47 height 12
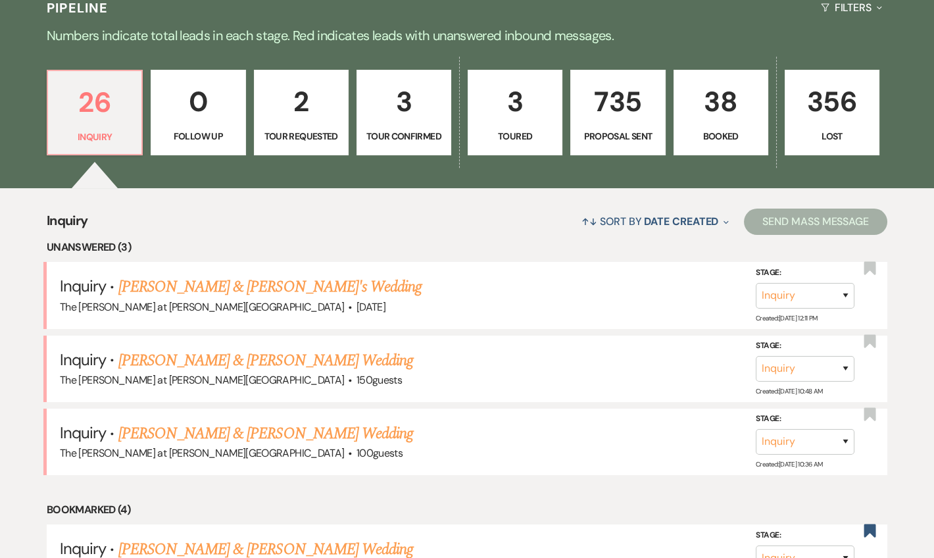
scroll to position [558, 0]
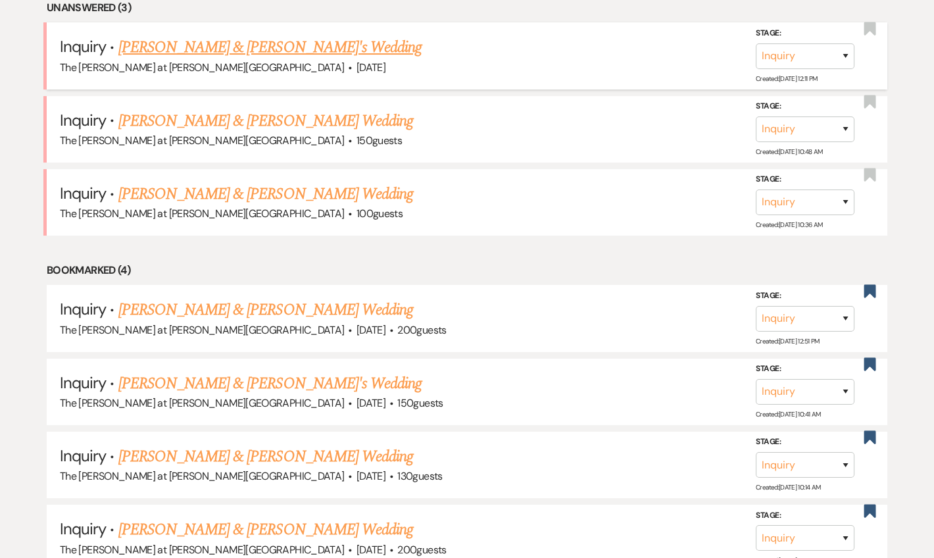
click at [226, 53] on link "[PERSON_NAME] & [PERSON_NAME]'s Wedding" at bounding box center [270, 48] width 304 height 24
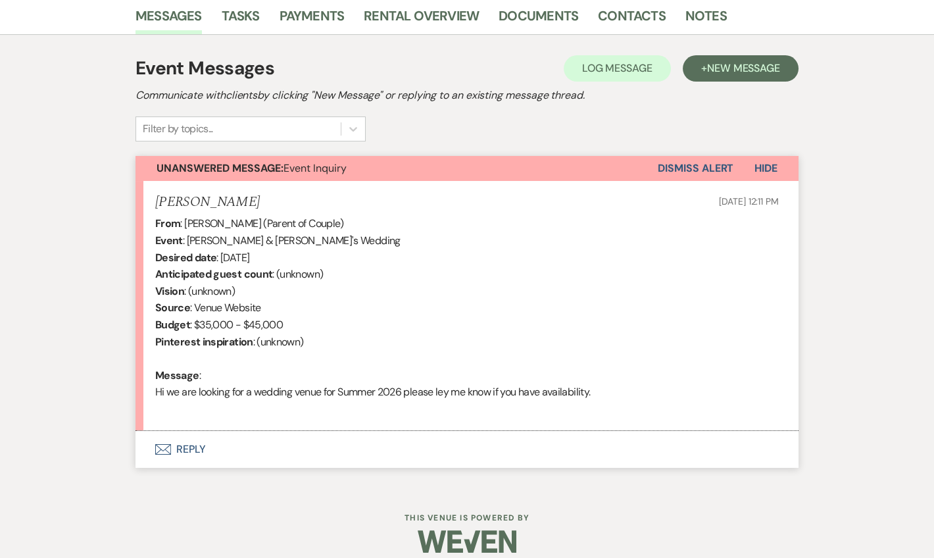
scroll to position [346, 0]
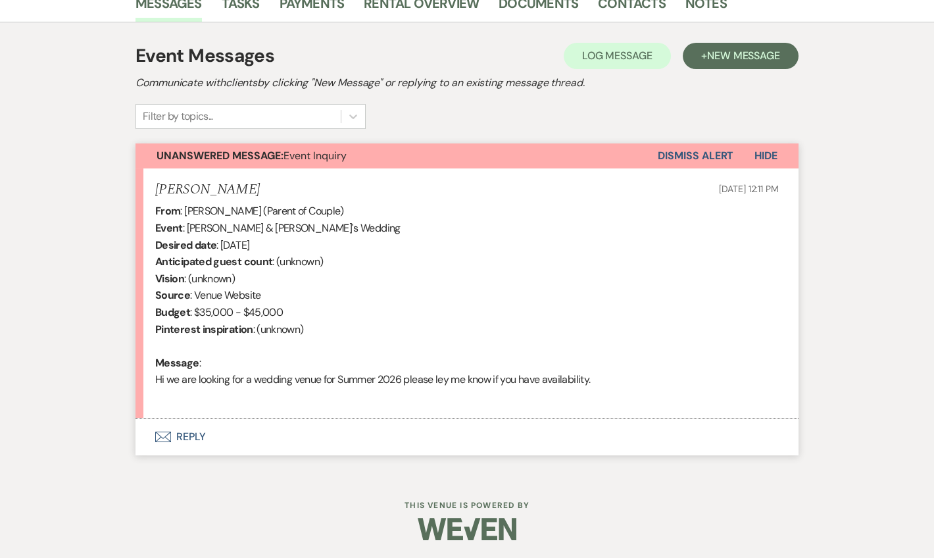
drag, startPoint x: 194, startPoint y: 434, endPoint x: 201, endPoint y: 415, distance: 20.4
click at [193, 434] on button "Envelope Reply" at bounding box center [466, 436] width 663 height 37
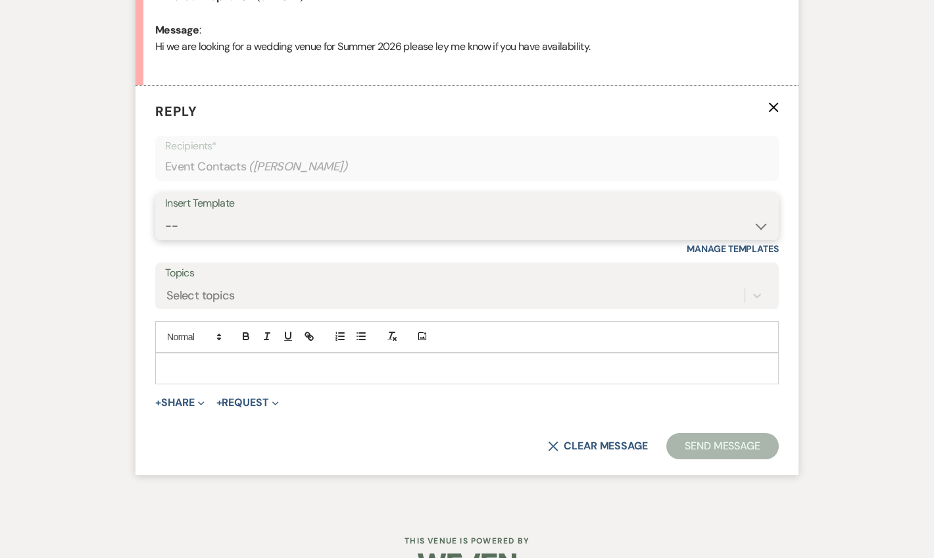
drag, startPoint x: 262, startPoint y: 224, endPoint x: 282, endPoint y: 228, distance: 20.3
click at [262, 224] on select "-- Weven Planning Portal Introduction (Booked Events) Tour Request Response Fol…" at bounding box center [467, 226] width 604 height 26
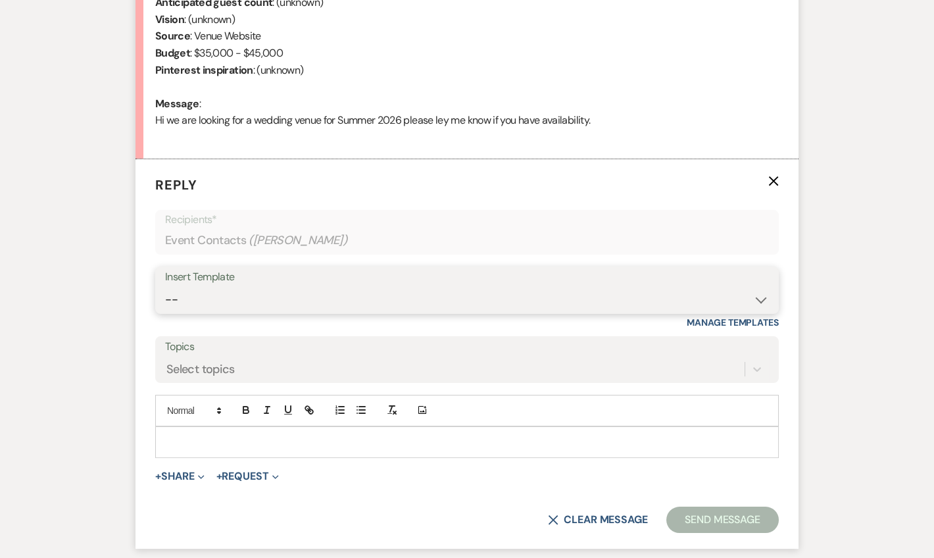
scroll to position [554, 0]
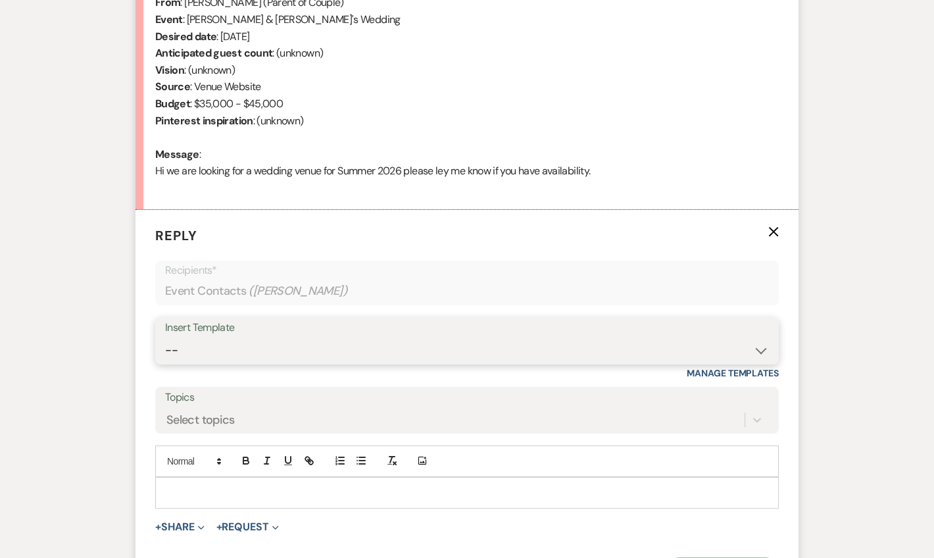
click at [270, 349] on select "-- Weven Planning Portal Introduction (Booked Events) Tour Request Response Fol…" at bounding box center [467, 350] width 604 height 26
click at [165, 337] on select "-- Weven Planning Portal Introduction (Booked Events) Tour Request Response Fol…" at bounding box center [467, 350] width 604 height 26
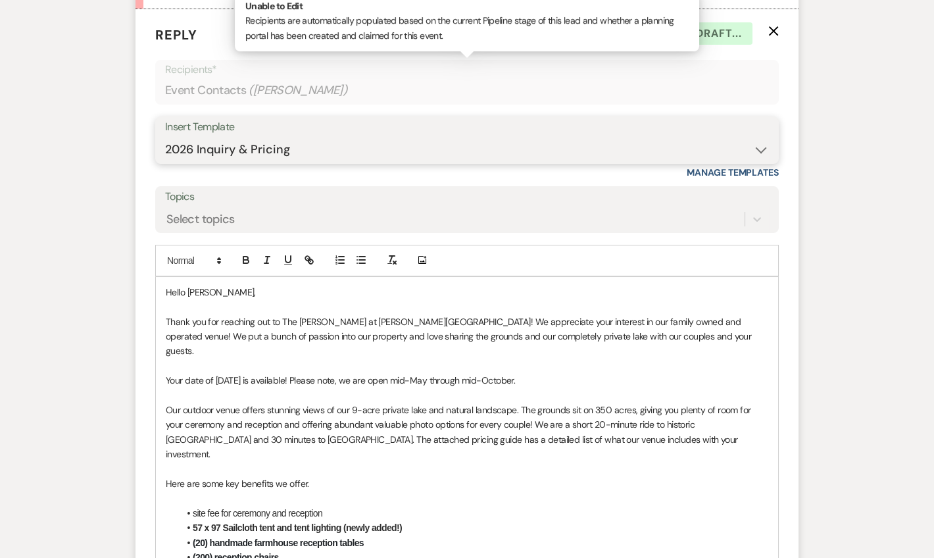
scroll to position [793, 0]
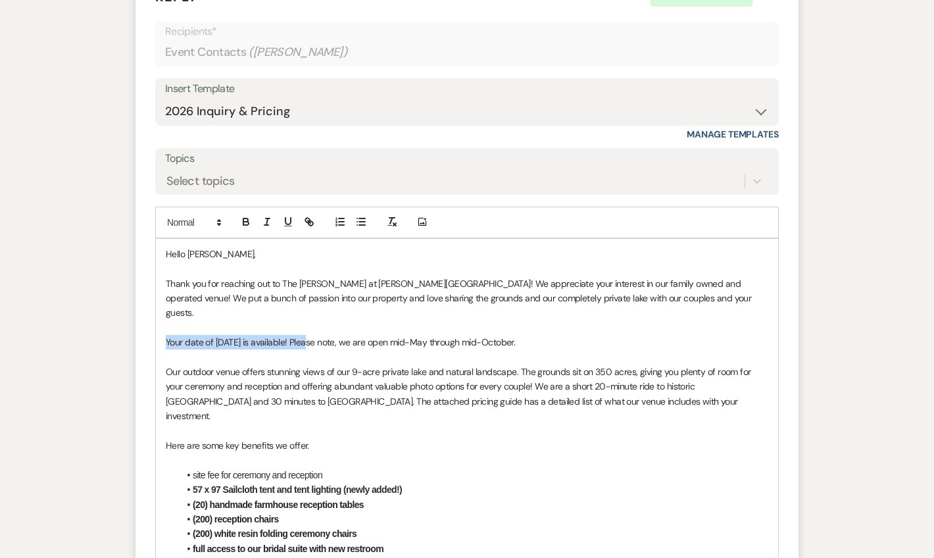
drag, startPoint x: 307, startPoint y: 325, endPoint x: 164, endPoint y: 331, distance: 142.8
click at [412, 335] on p "Please note, we are open mid-May through mid-October." at bounding box center [467, 342] width 602 height 14
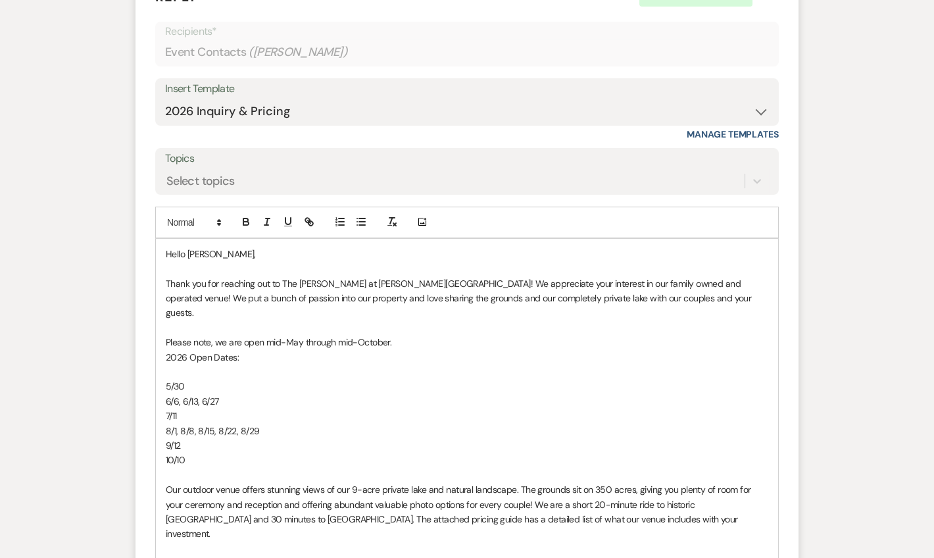
click at [173, 364] on p at bounding box center [467, 371] width 602 height 14
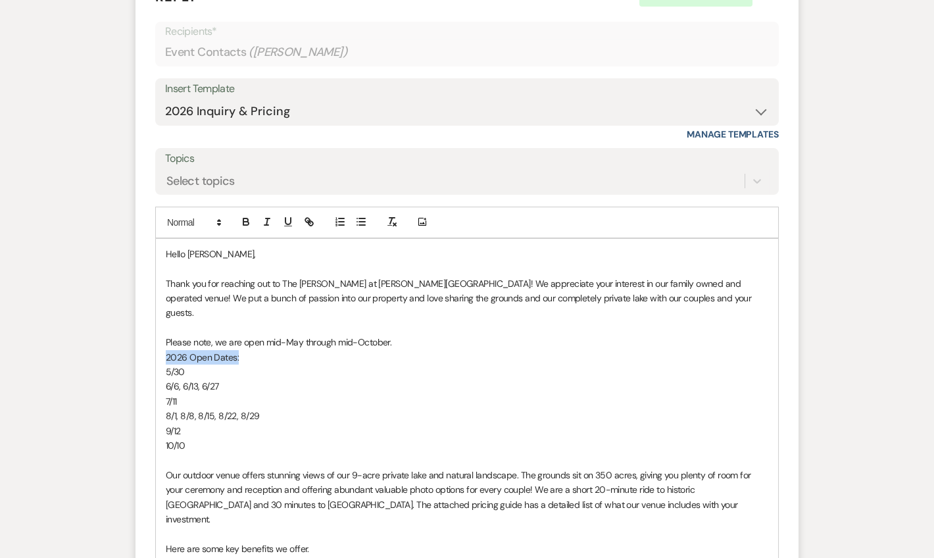
drag, startPoint x: 244, startPoint y: 339, endPoint x: 166, endPoint y: 334, distance: 78.4
click at [166, 350] on p "2026 Open Dates:" at bounding box center [467, 357] width 602 height 14
click at [248, 222] on icon "button" at bounding box center [245, 223] width 5 height 3
click at [375, 423] on p "9/12" at bounding box center [467, 430] width 602 height 14
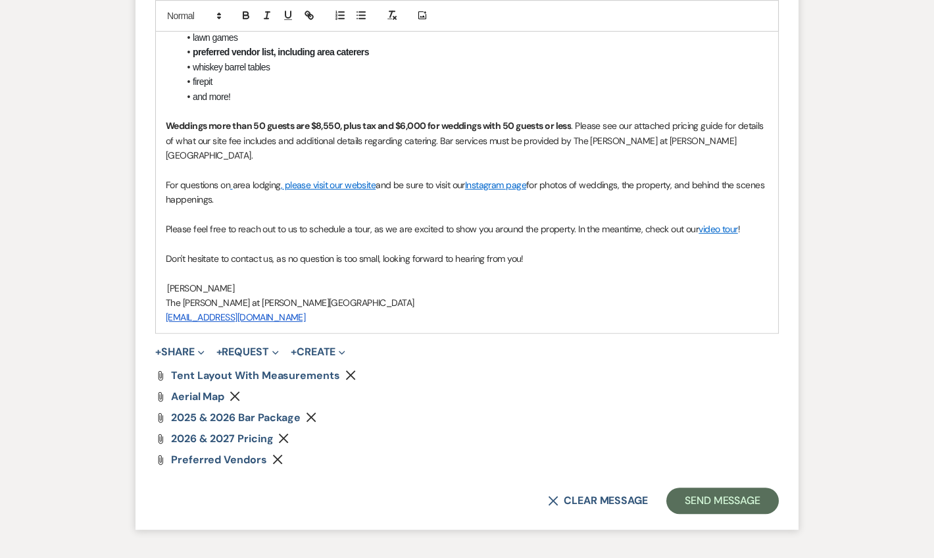
scroll to position [1510, 0]
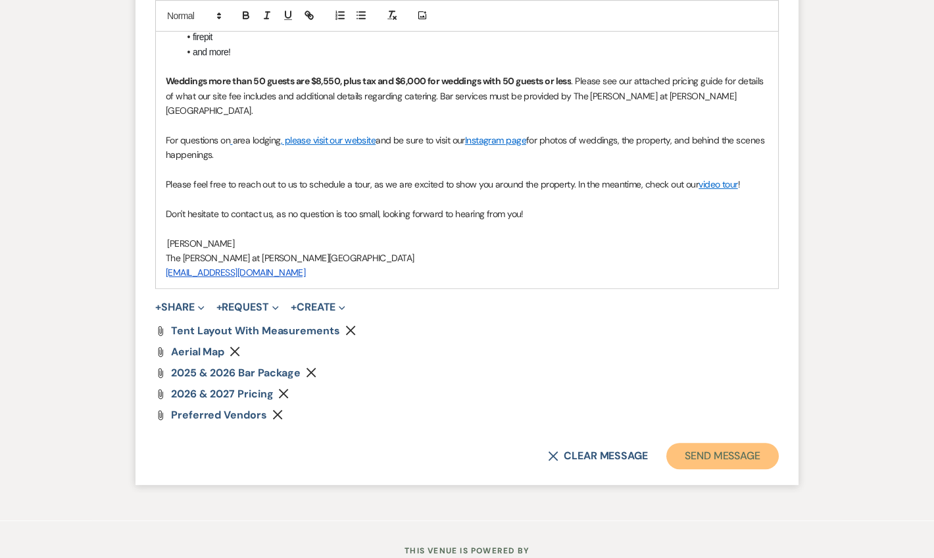
click at [754, 442] on button "Send Message" at bounding box center [722, 455] width 112 height 26
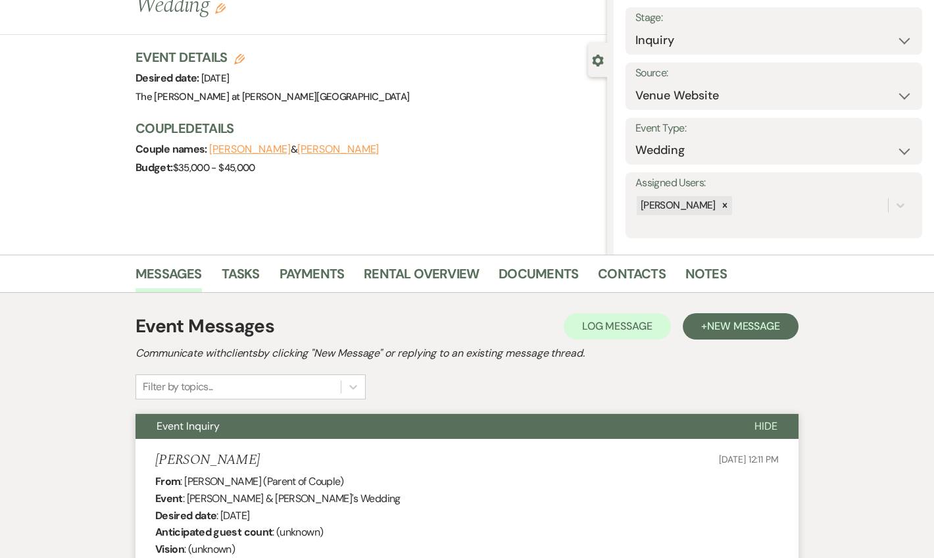
scroll to position [0, 0]
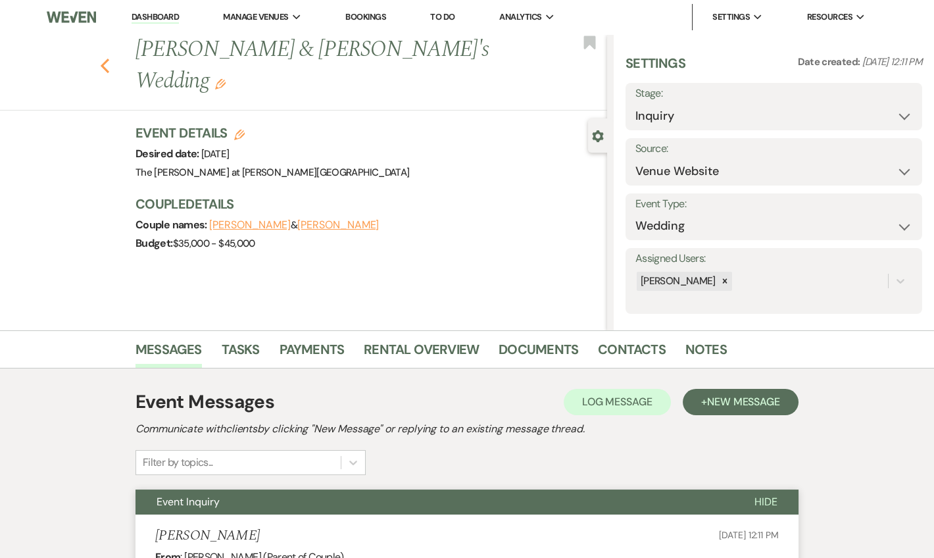
click at [110, 68] on icon "Previous" at bounding box center [105, 66] width 10 height 16
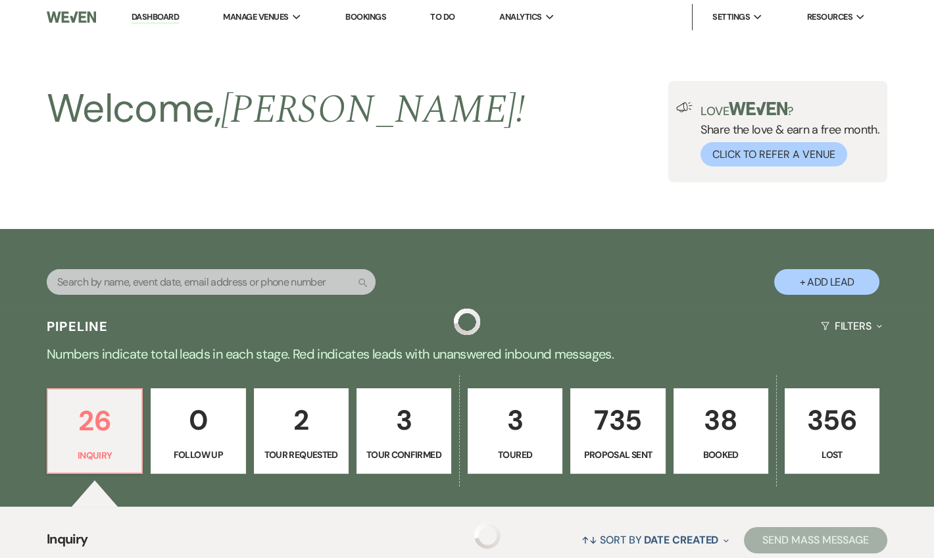
scroll to position [558, 0]
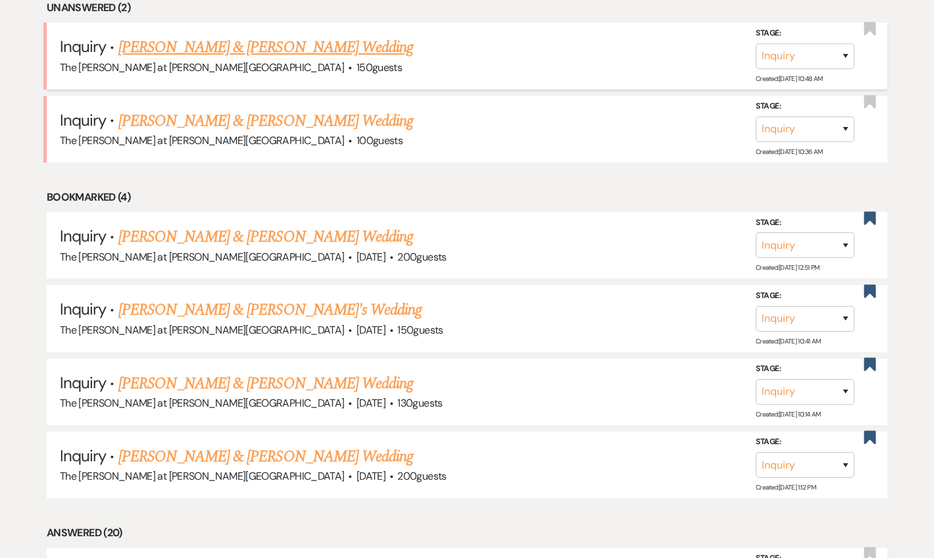
click at [255, 51] on link "[PERSON_NAME] & [PERSON_NAME] Wedding" at bounding box center [265, 48] width 295 height 24
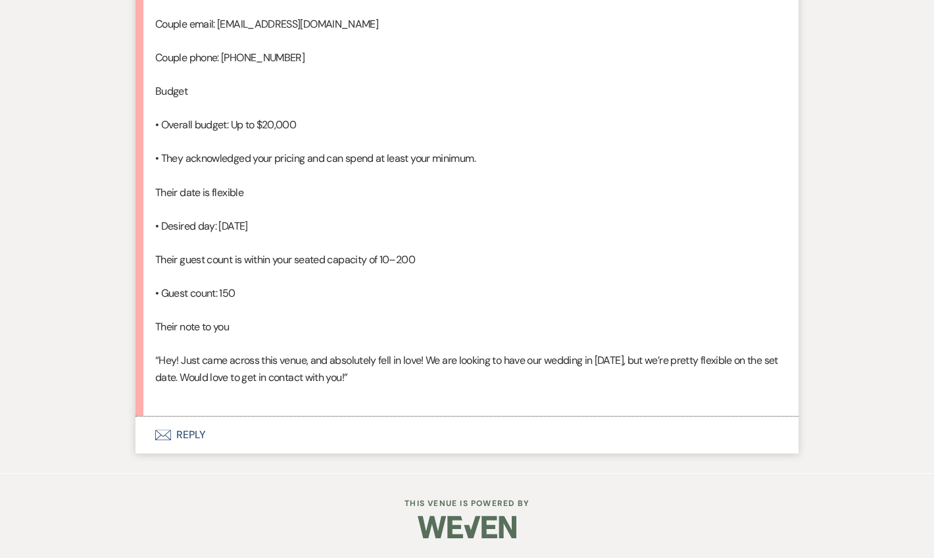
scroll to position [986, 0]
click at [198, 435] on button "Envelope Reply" at bounding box center [466, 434] width 663 height 37
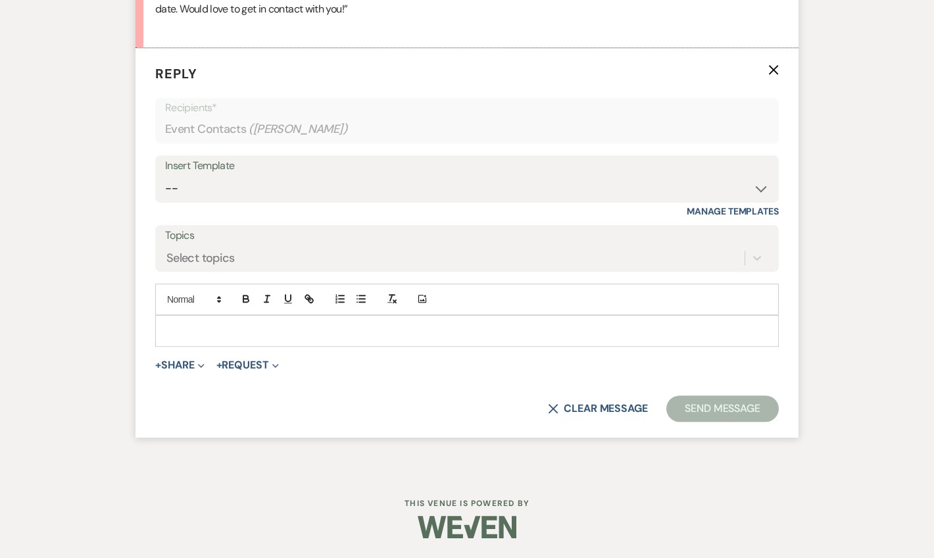
scroll to position [1318, 0]
click at [195, 201] on select "-- Weven Planning Portal Introduction (Booked Events) Tour Request Response Fol…" at bounding box center [467, 189] width 604 height 26
click at [165, 201] on select "-- Weven Planning Portal Introduction (Booked Events) Tour Request Response Fol…" at bounding box center [467, 189] width 604 height 26
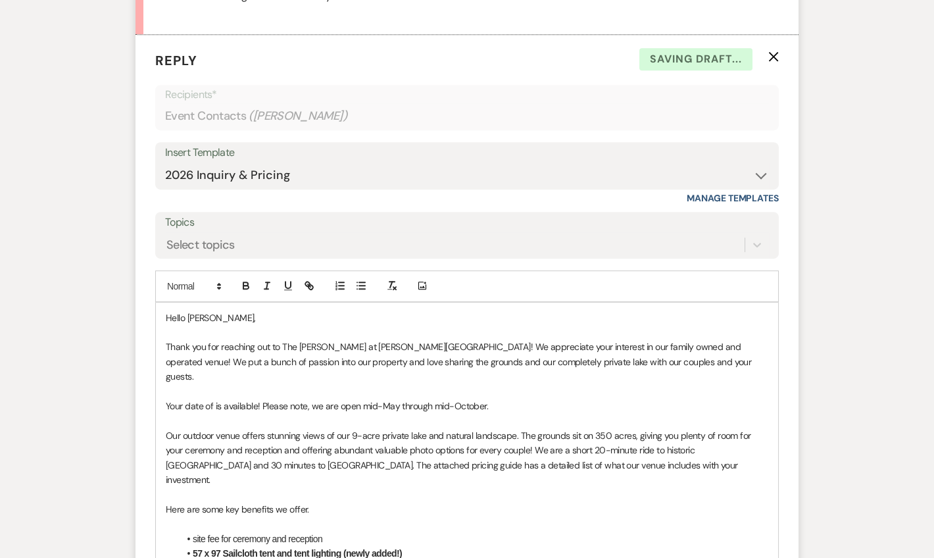
drag, startPoint x: 260, startPoint y: 431, endPoint x: 166, endPoint y: 431, distance: 94.0
click at [166, 398] on p at bounding box center [467, 391] width 602 height 14
drag, startPoint x: 494, startPoint y: 442, endPoint x: 157, endPoint y: 435, distance: 336.7
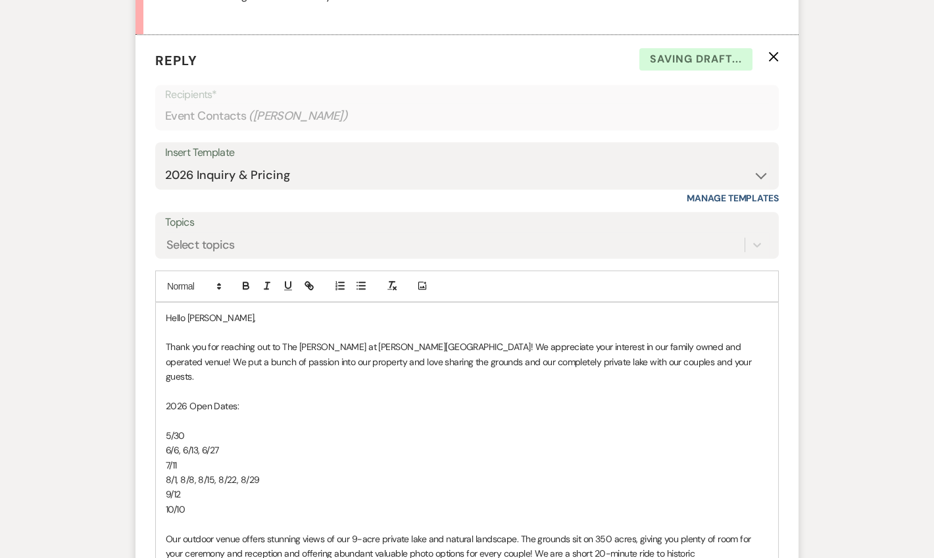
click at [256, 427] on p at bounding box center [467, 420] width 602 height 14
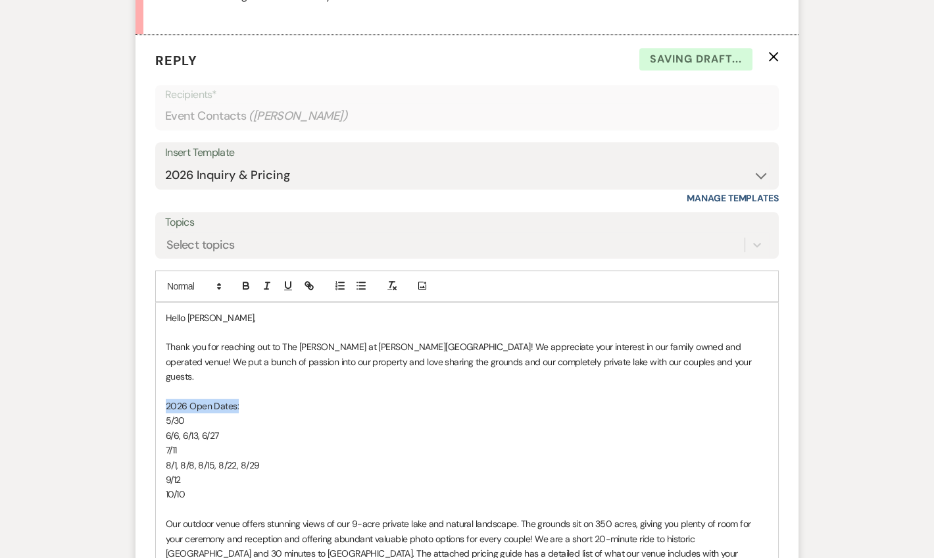
drag, startPoint x: 241, startPoint y: 437, endPoint x: 220, endPoint y: 379, distance: 61.3
click at [168, 413] on p "2026 Open Dates:" at bounding box center [467, 405] width 602 height 14
click at [251, 291] on icon "button" at bounding box center [246, 285] width 12 height 12
click at [362, 413] on p "2 026 Open Dates:" at bounding box center [467, 405] width 602 height 14
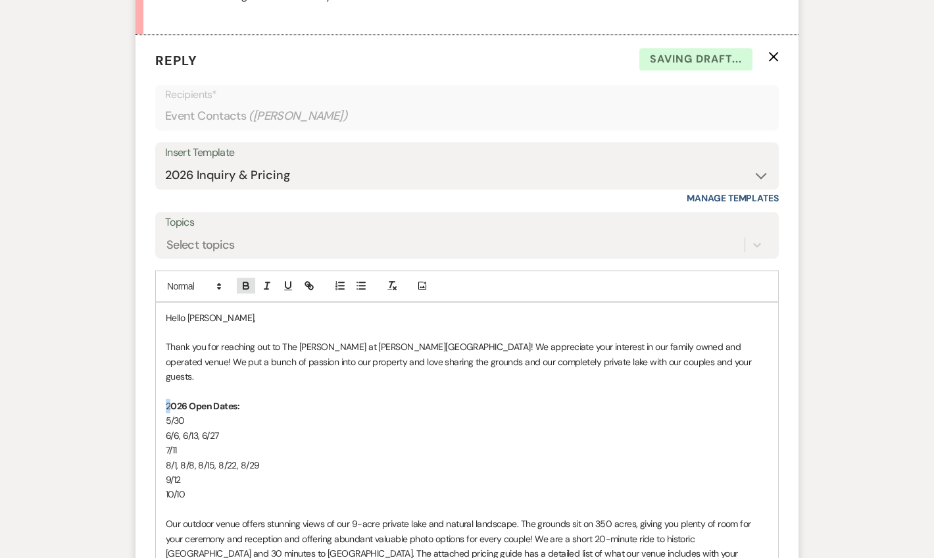
click at [248, 289] on icon "button" at bounding box center [245, 286] width 5 height 3
click at [351, 427] on p "5/30" at bounding box center [467, 420] width 602 height 14
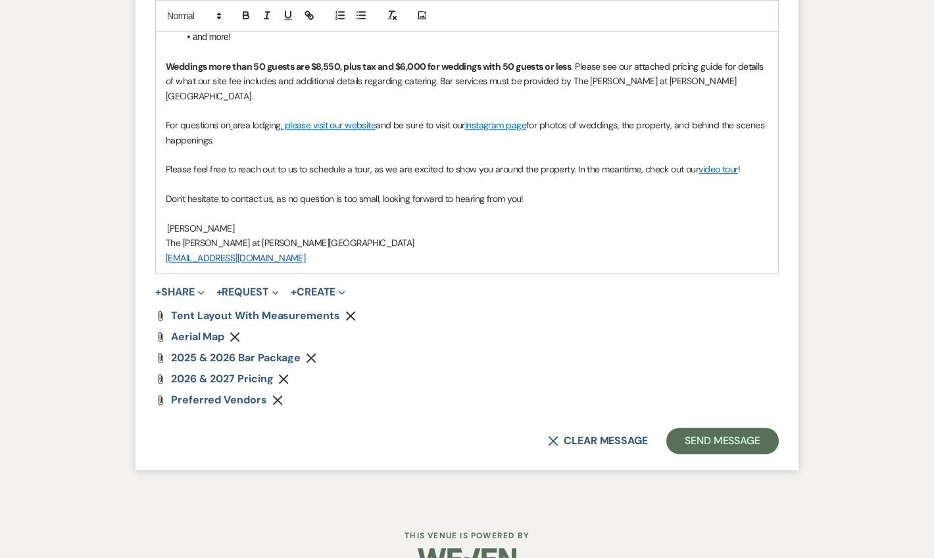
scroll to position [2135, 0]
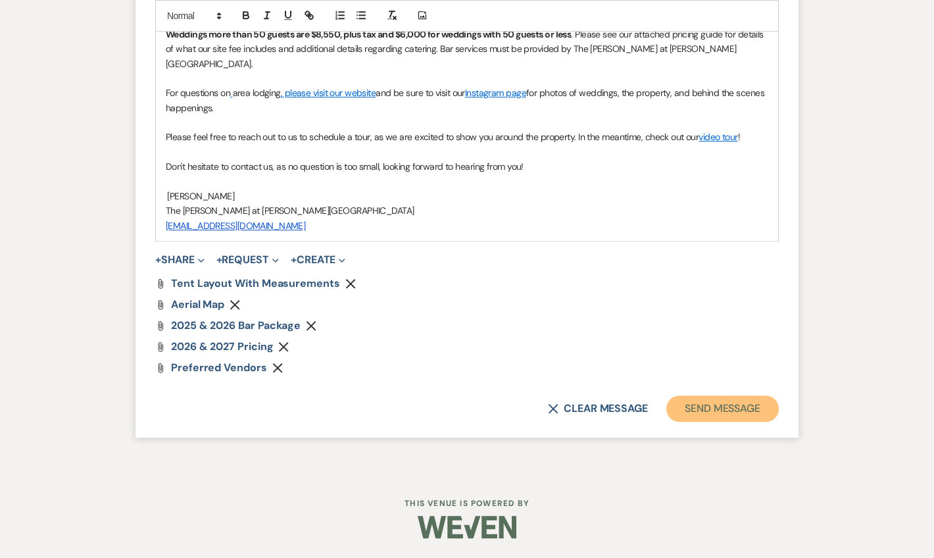
click at [732, 414] on button "Send Message" at bounding box center [722, 408] width 112 height 26
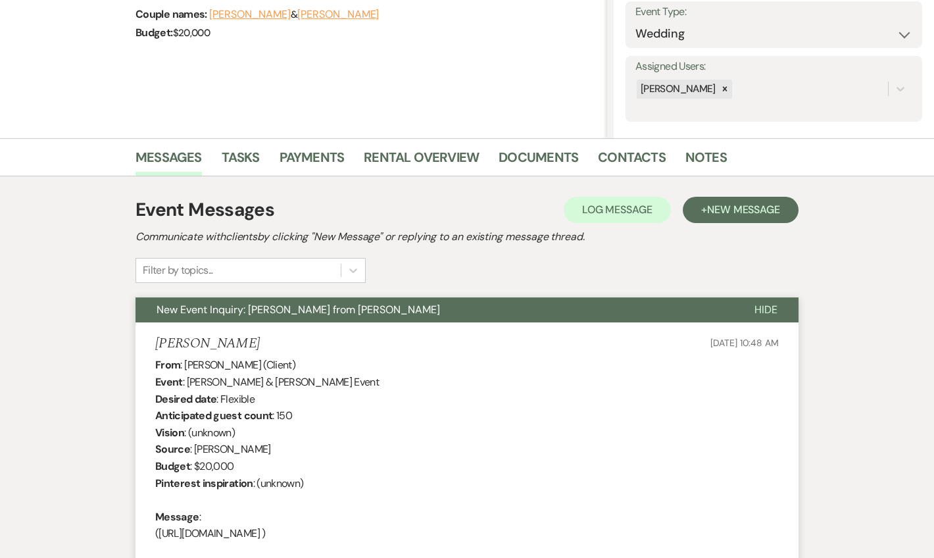
scroll to position [0, 0]
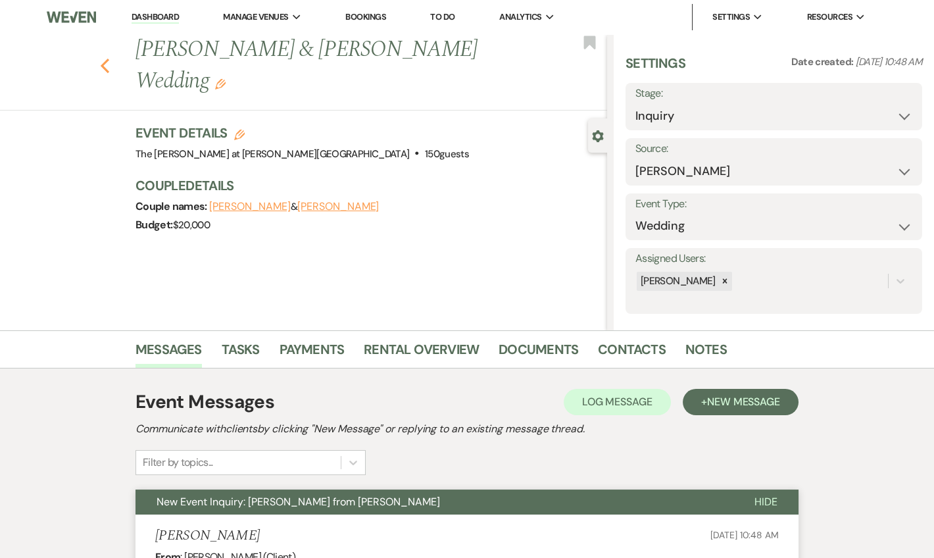
click at [110, 64] on icon "Previous" at bounding box center [105, 66] width 10 height 16
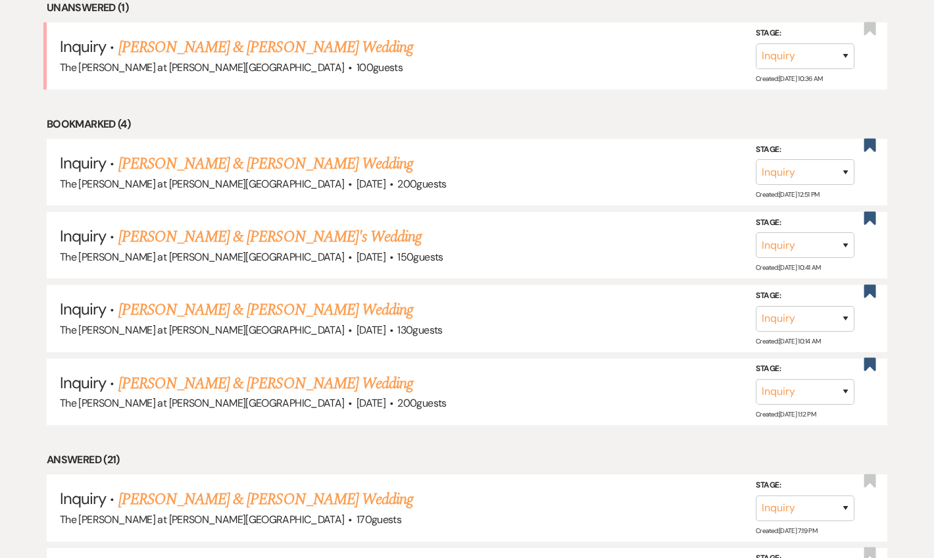
scroll to position [398, 0]
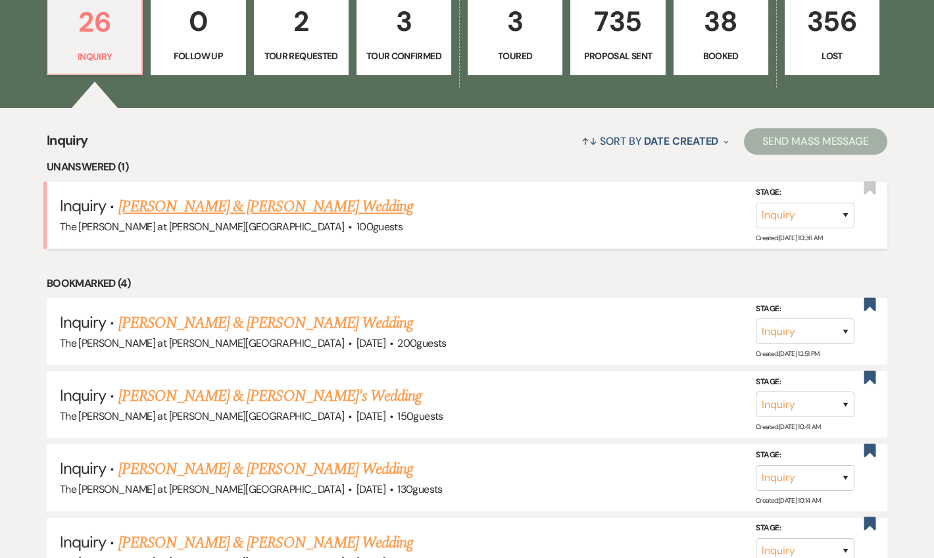
click at [238, 208] on link "[PERSON_NAME] & [PERSON_NAME] Wedding" at bounding box center [265, 207] width 295 height 24
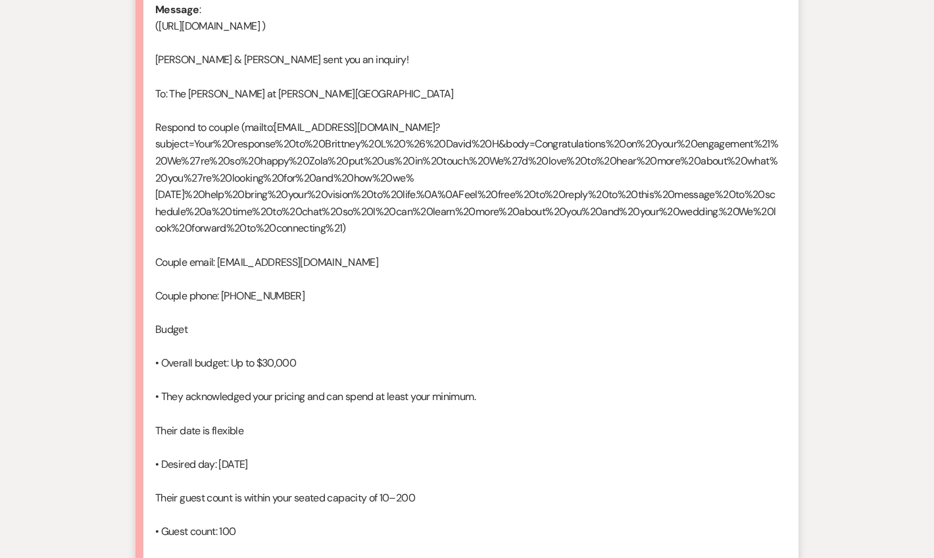
scroll to position [906, 0]
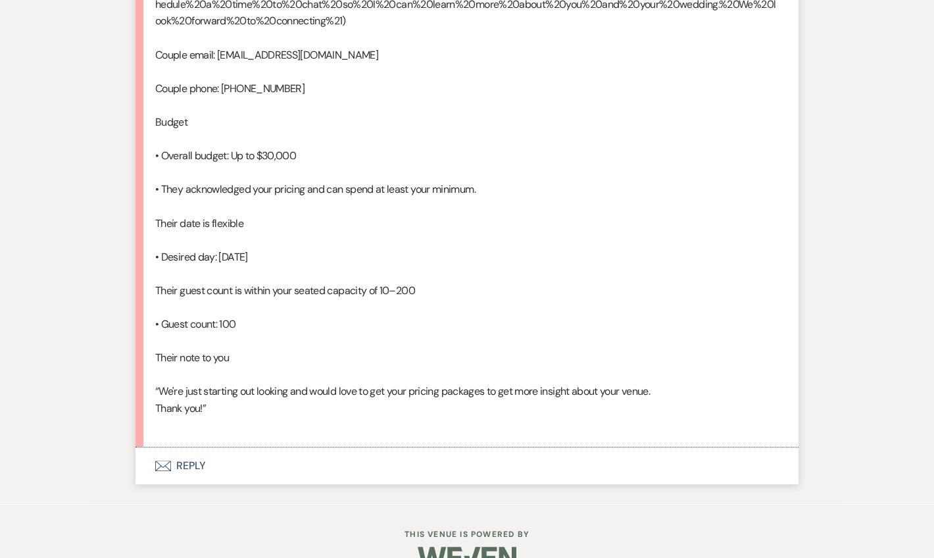
click at [189, 484] on button "Envelope Reply" at bounding box center [466, 465] width 663 height 37
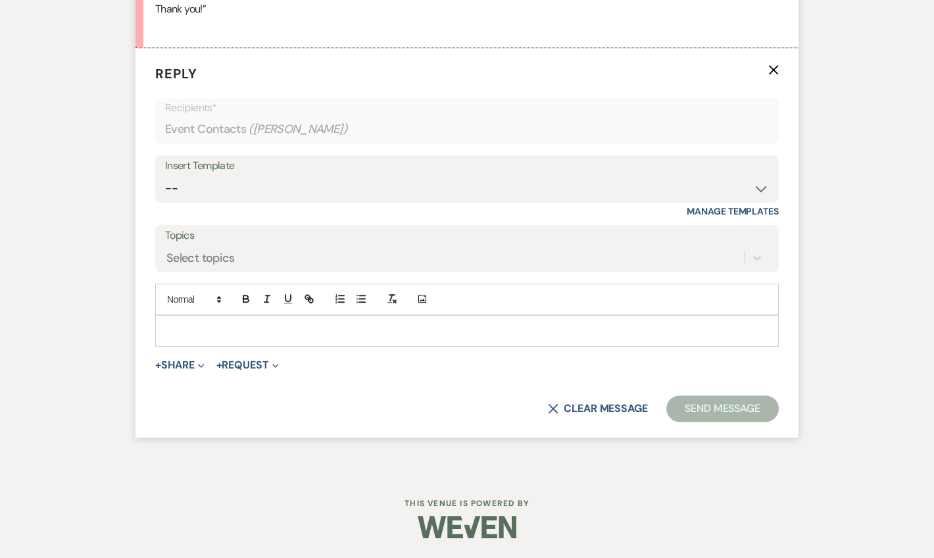
scroll to position [1318, 0]
click at [206, 201] on select "-- Weven Planning Portal Introduction (Booked Events) Tour Request Response Fol…" at bounding box center [467, 189] width 604 height 26
click at [165, 201] on select "-- Weven Planning Portal Introduction (Booked Events) Tour Request Response Fol…" at bounding box center [467, 189] width 604 height 26
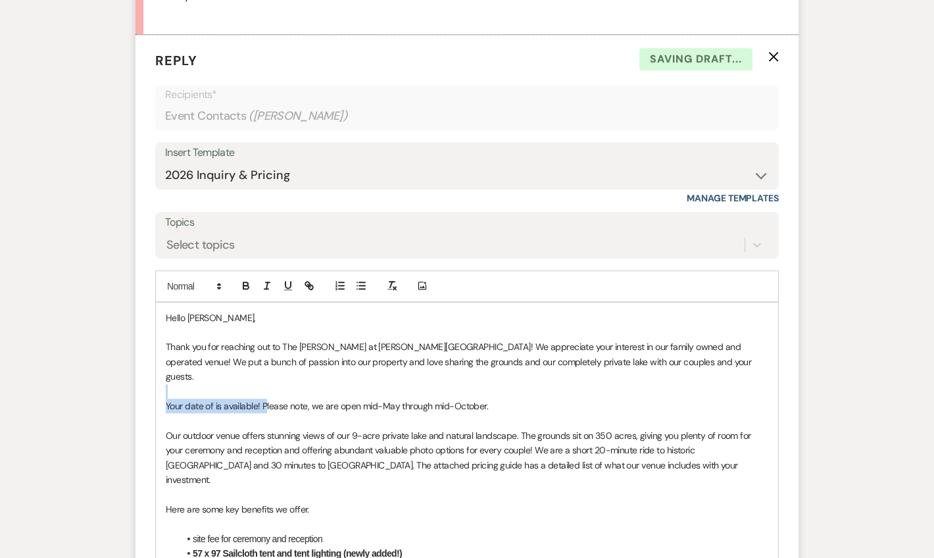
drag, startPoint x: 263, startPoint y: 435, endPoint x: 155, endPoint y: 433, distance: 108.5
click at [258, 427] on p at bounding box center [467, 420] width 602 height 14
drag, startPoint x: 248, startPoint y: 440, endPoint x: 157, endPoint y: 439, distance: 90.7
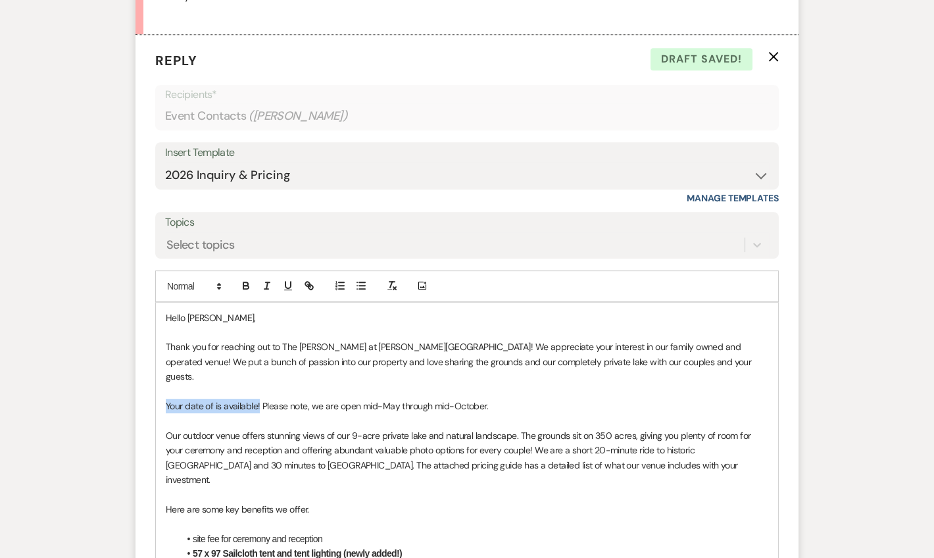
click at [406, 462] on p "Our outdoor venue offers stunning views of our 9-acre private lake and natural …" at bounding box center [467, 457] width 602 height 59
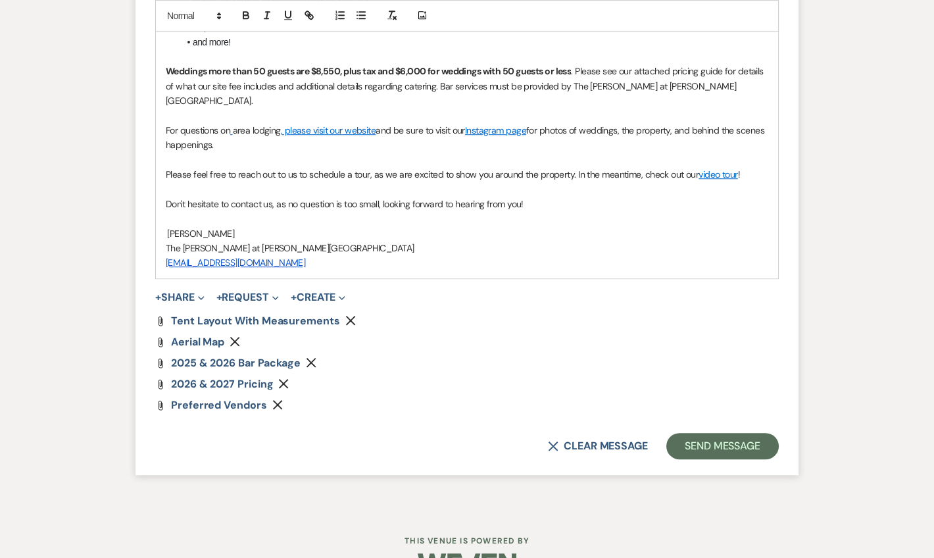
scroll to position [2036, 0]
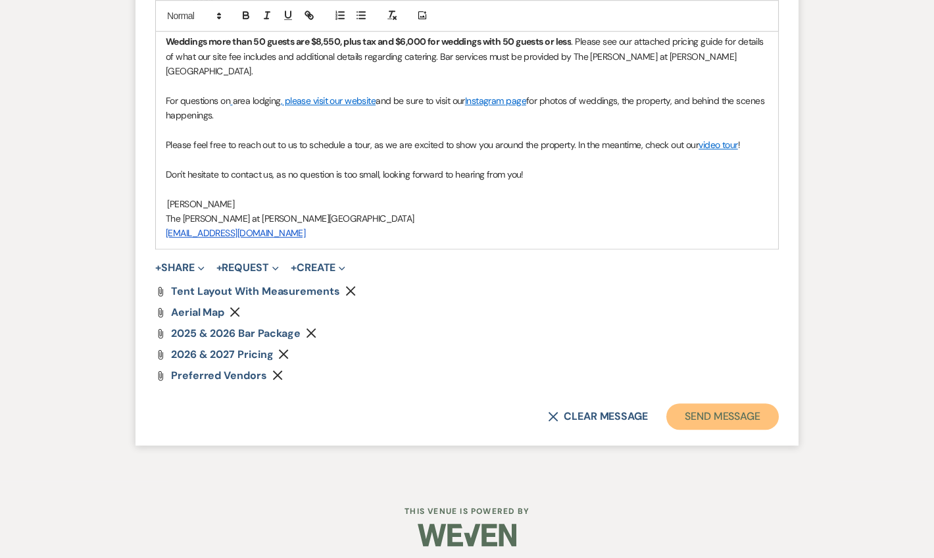
click at [724, 425] on button "Send Message" at bounding box center [722, 416] width 112 height 26
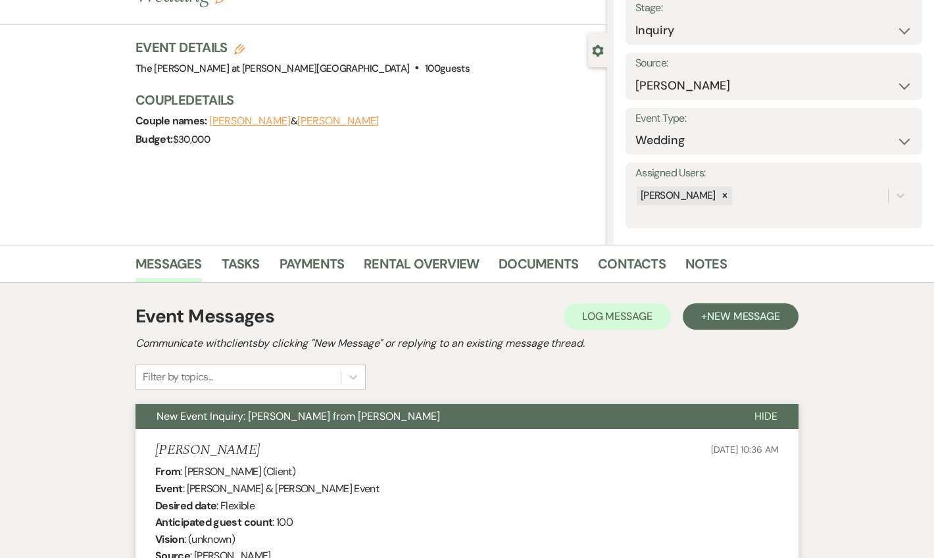
scroll to position [0, 0]
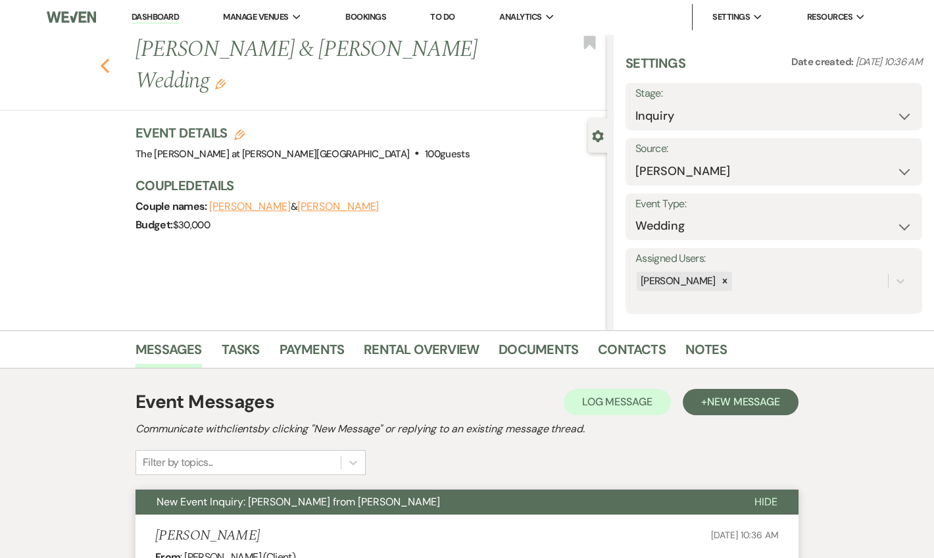
click at [109, 68] on use "button" at bounding box center [105, 66] width 9 height 14
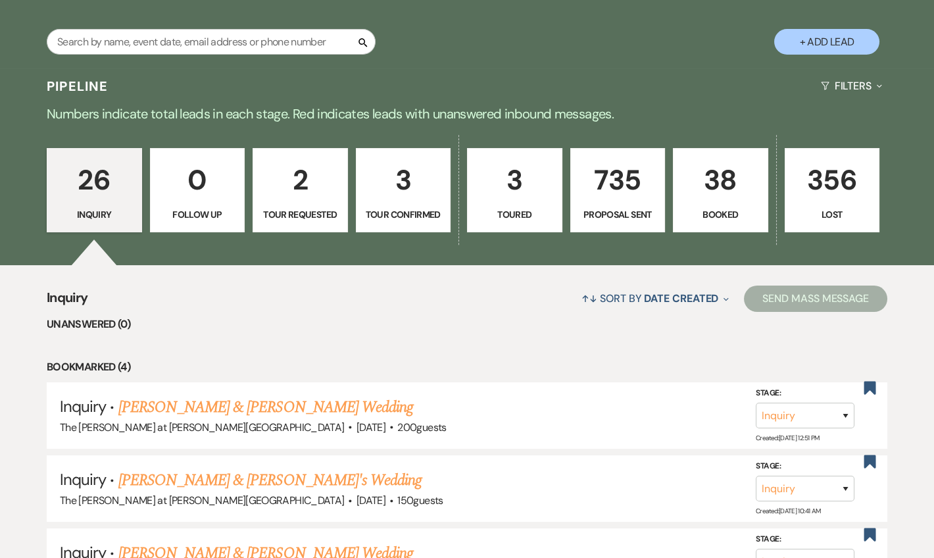
scroll to position [239, 0]
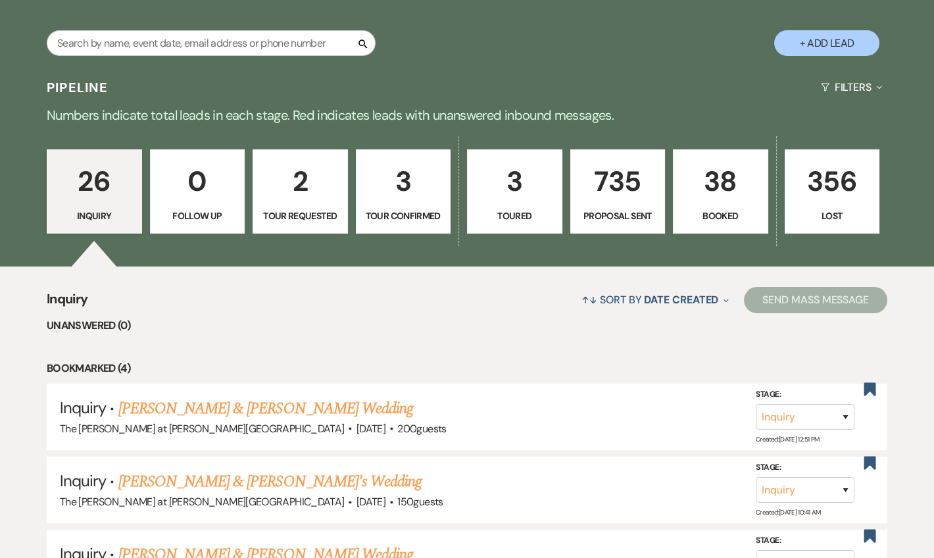
click at [410, 187] on p "3" at bounding box center [403, 181] width 78 height 44
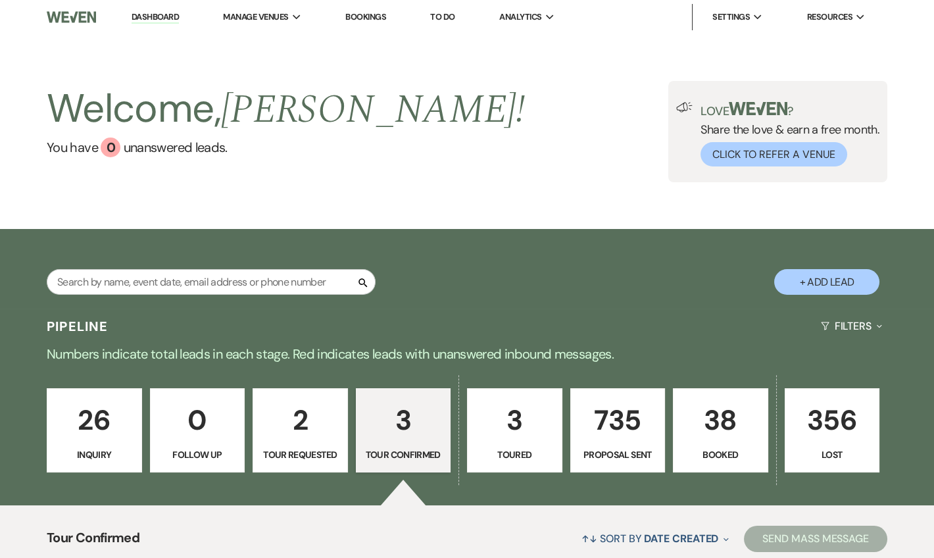
click at [166, 11] on li "Dashboard" at bounding box center [155, 17] width 60 height 26
click at [166, 20] on link "Dashboard" at bounding box center [154, 17] width 47 height 12
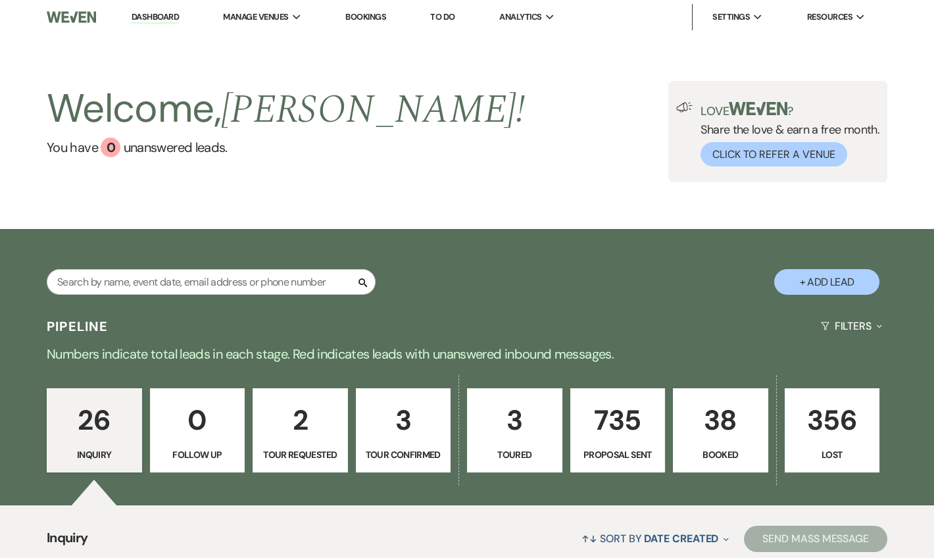
click at [168, 19] on link "Dashboard" at bounding box center [154, 17] width 47 height 12
click at [136, 20] on link "Dashboard" at bounding box center [154, 17] width 47 height 12
